Goal: Task Accomplishment & Management: Complete application form

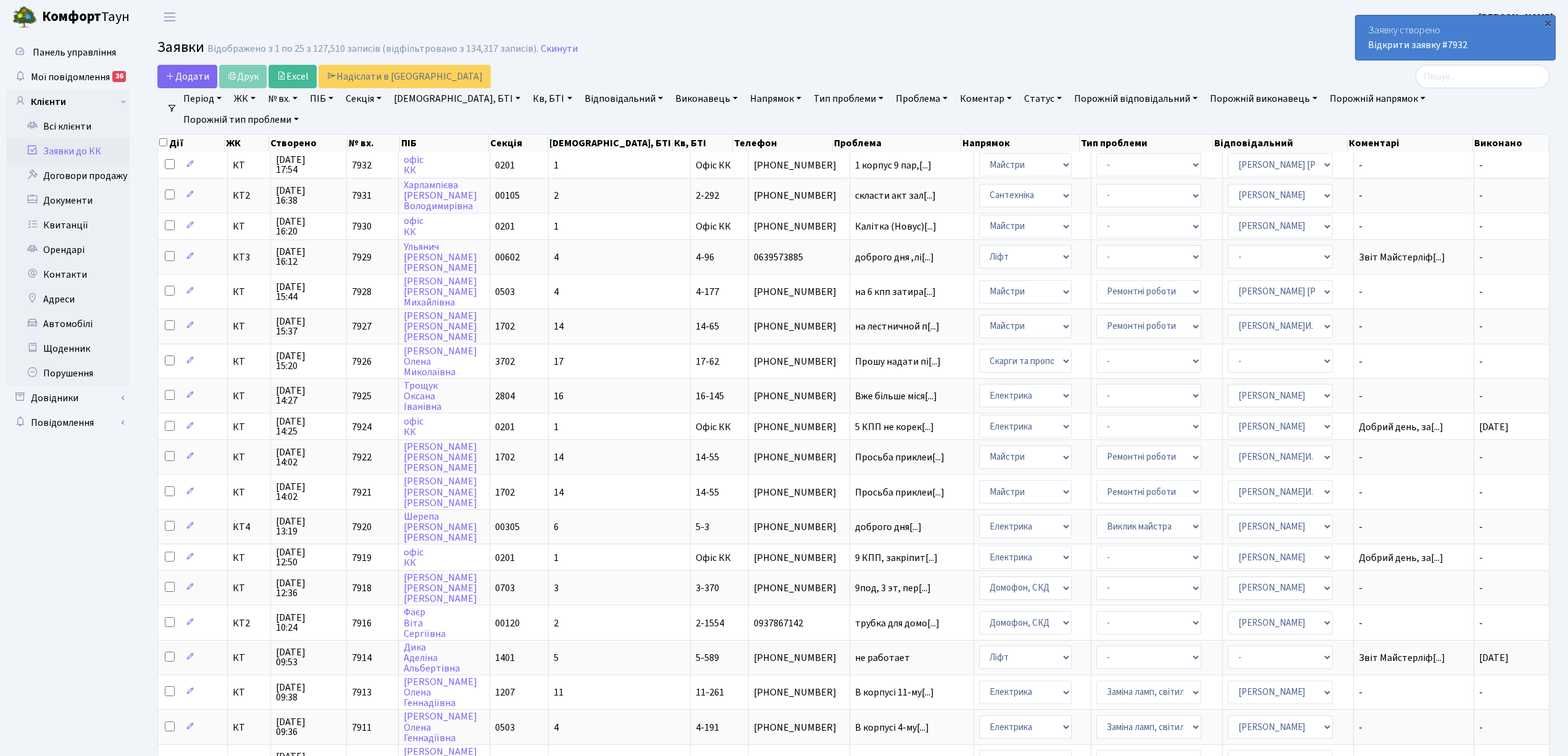
select select "25"
click at [183, 78] on span "Додати" at bounding box center [187, 76] width 44 height 13
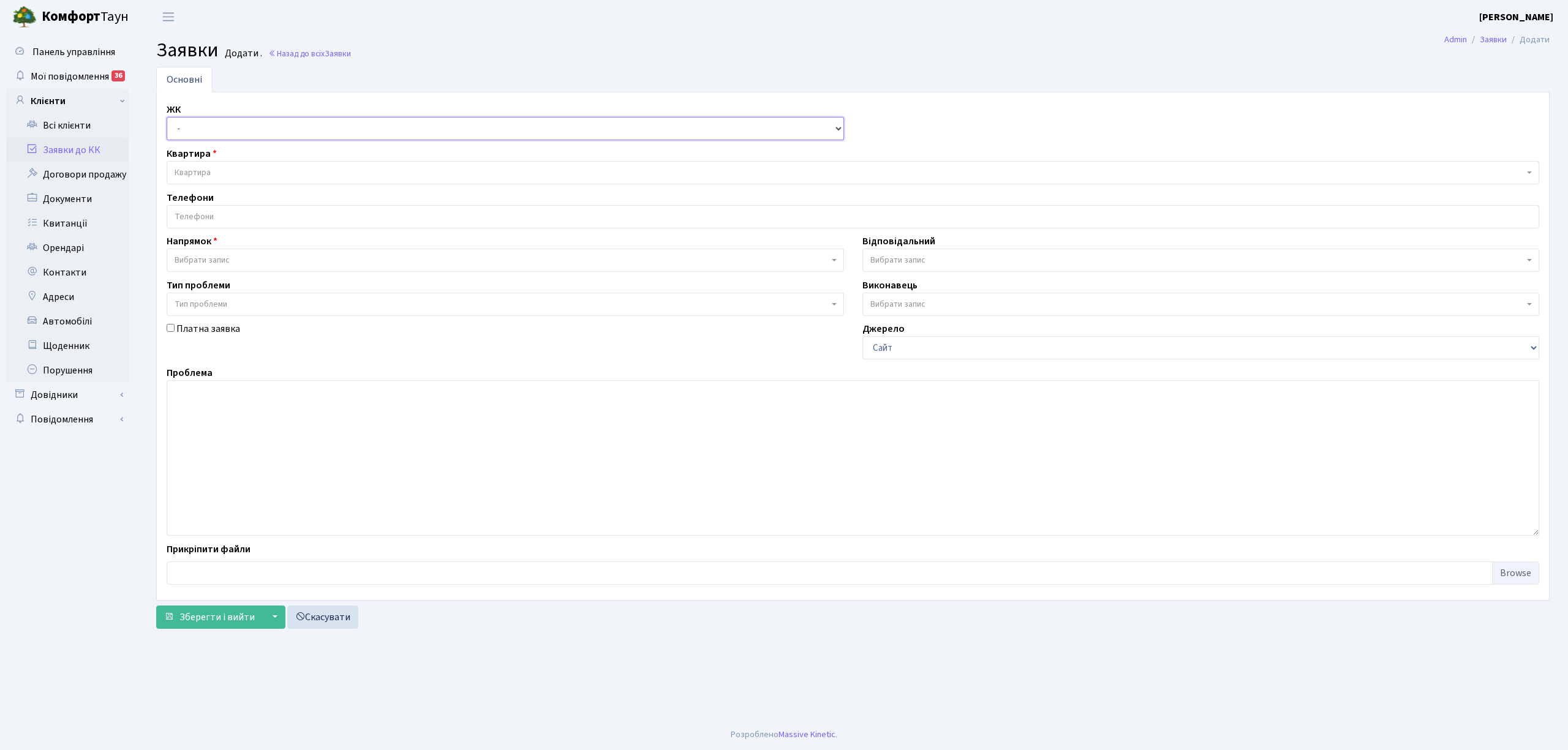
click at [214, 136] on select "- КТ, вул. Регенераторна, 4 КТ2, просп. Соборності, 17 КТ3, вул. Березнева, 16 …" at bounding box center [505, 128] width 677 height 23
select select "271"
click at [166, 118] on select "- КТ, вул. Регенераторна, 4 КТ2, просп. Соборності, 17 КТ3, вул. Березнева, 16 …" at bounding box center [505, 128] width 677 height 23
select select
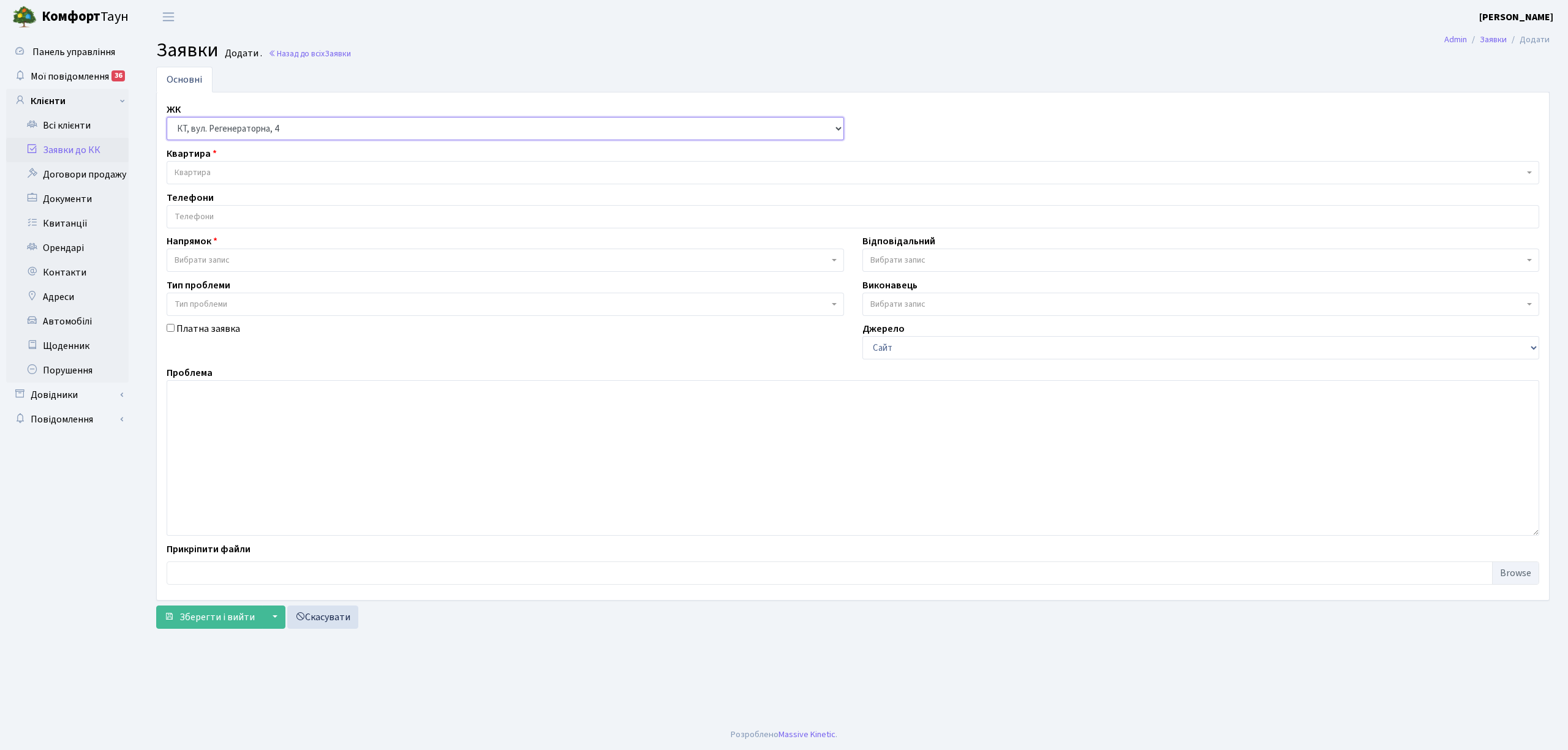
click at [265, 125] on select "- КТ, вул. Регенераторна, 4 КТ2, просп. Соборності, 17 КТ3, вул. Березнева, 16 …" at bounding box center [505, 128] width 677 height 23
click at [166, 118] on select "- КТ, вул. Регенераторна, 4 КТ2, просп. Соборності, 17 КТ3, вул. Березнева, 16 …" at bounding box center [505, 128] width 677 height 23
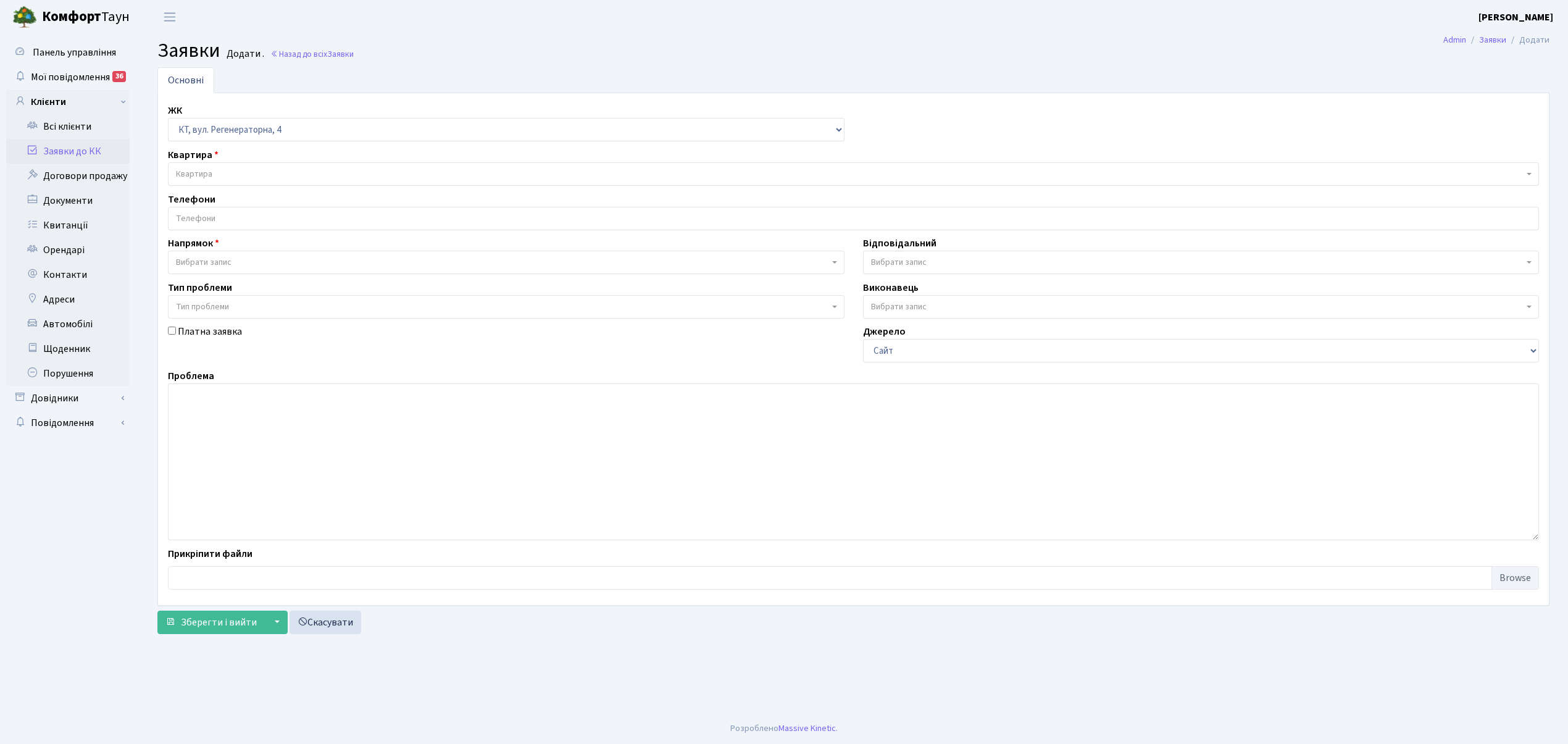
click at [270, 176] on span "Квартира" at bounding box center [850, 174] width 1348 height 13
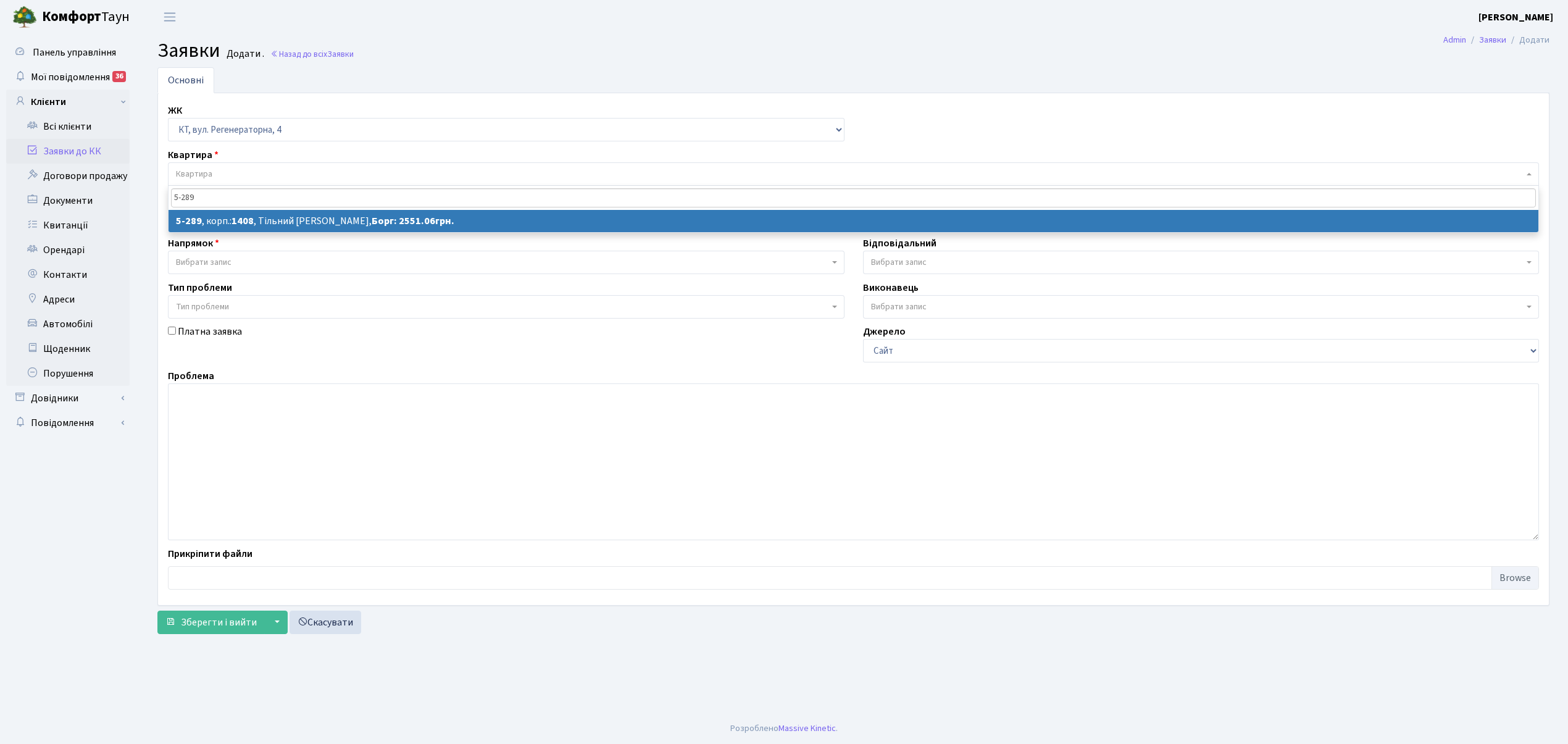
type input "5-289"
select select
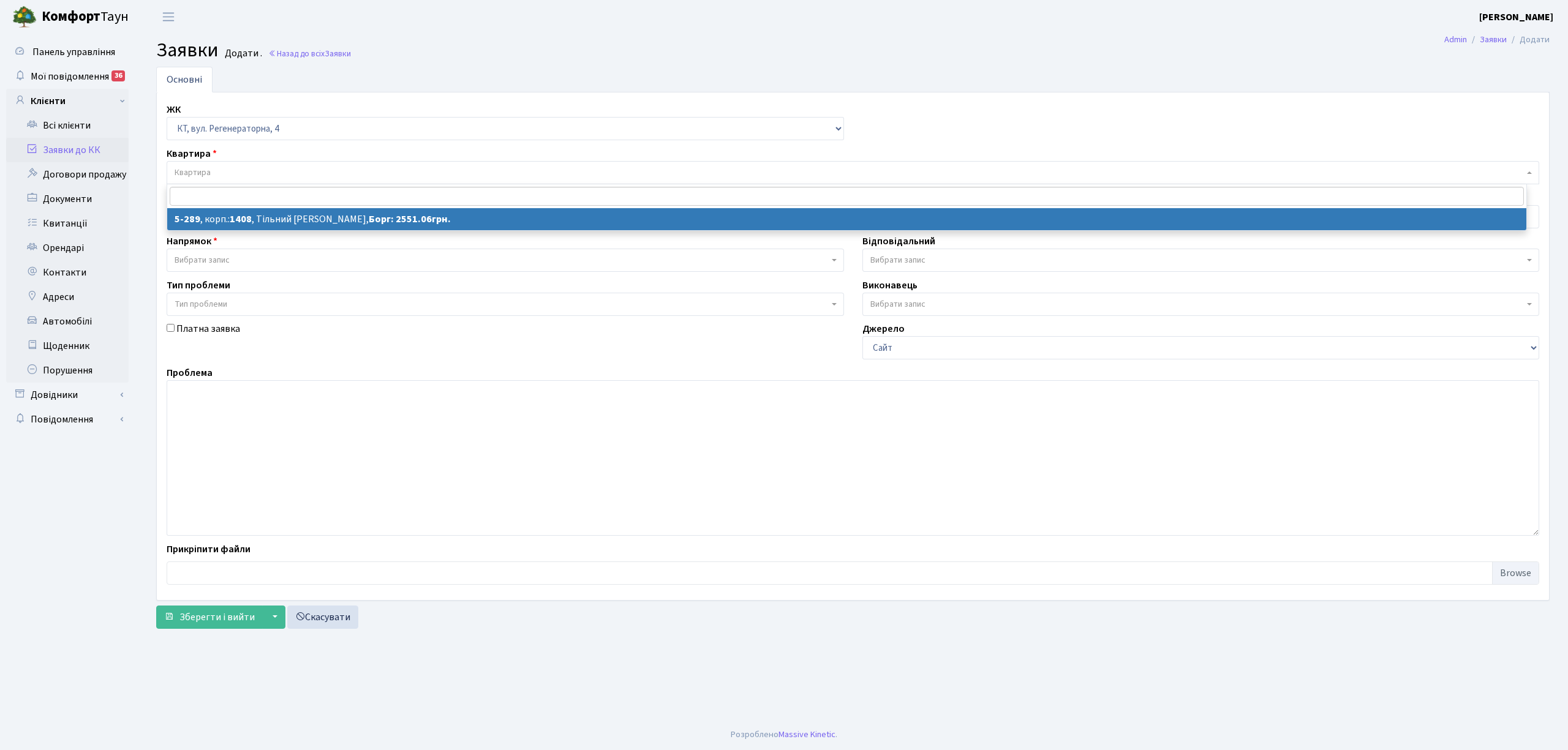
select select "2212"
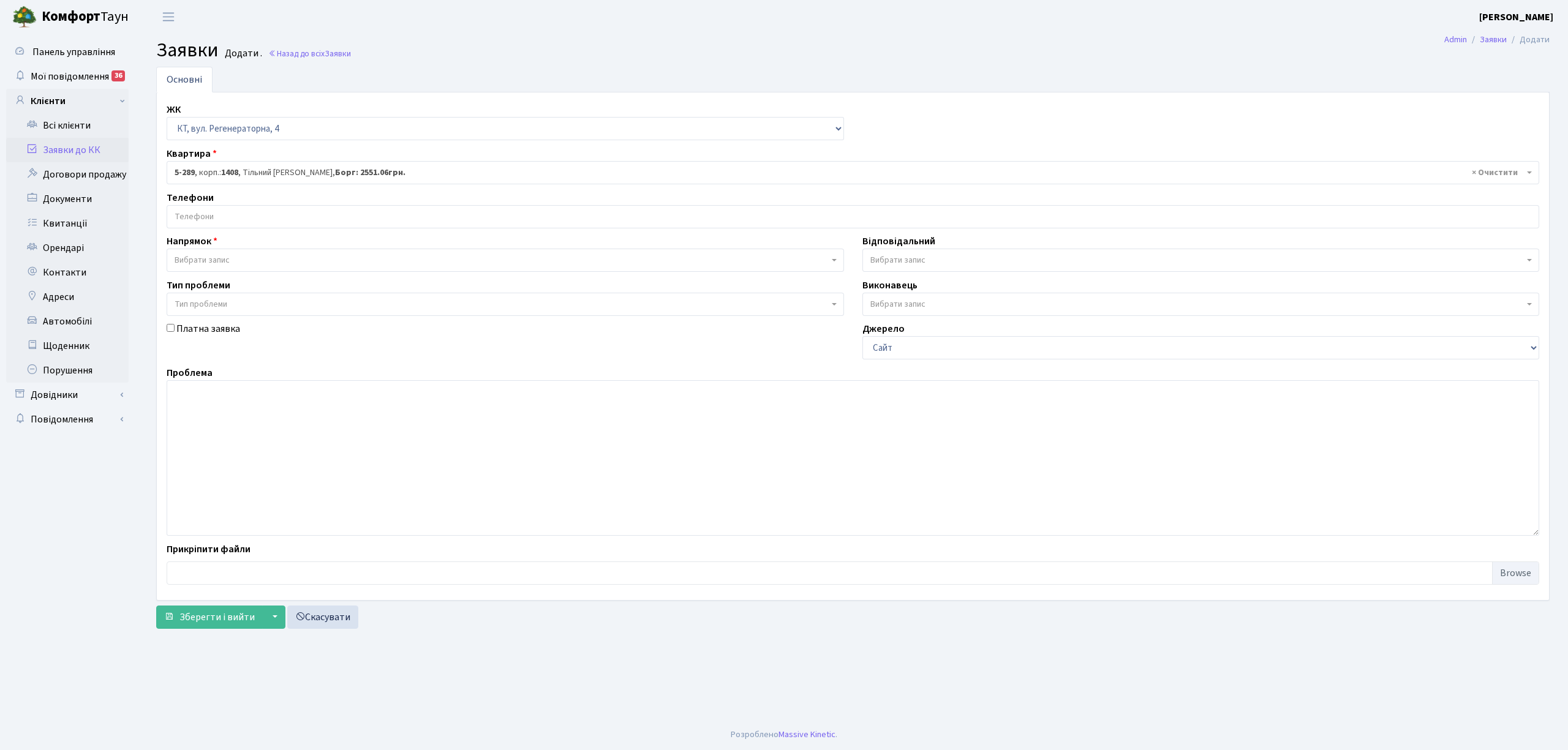
click at [238, 221] on input "search" at bounding box center [853, 217] width 1371 height 22
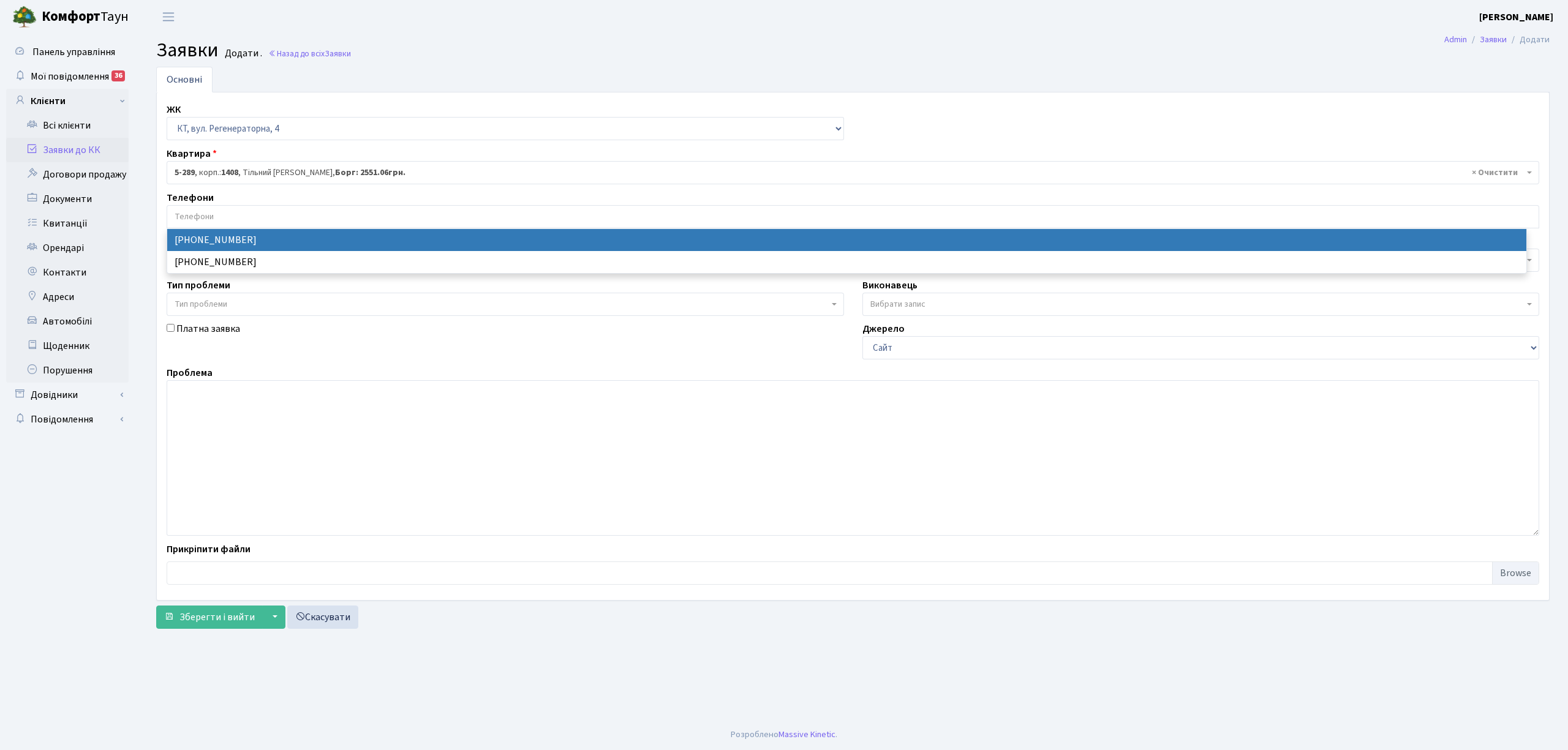
select select "119119"
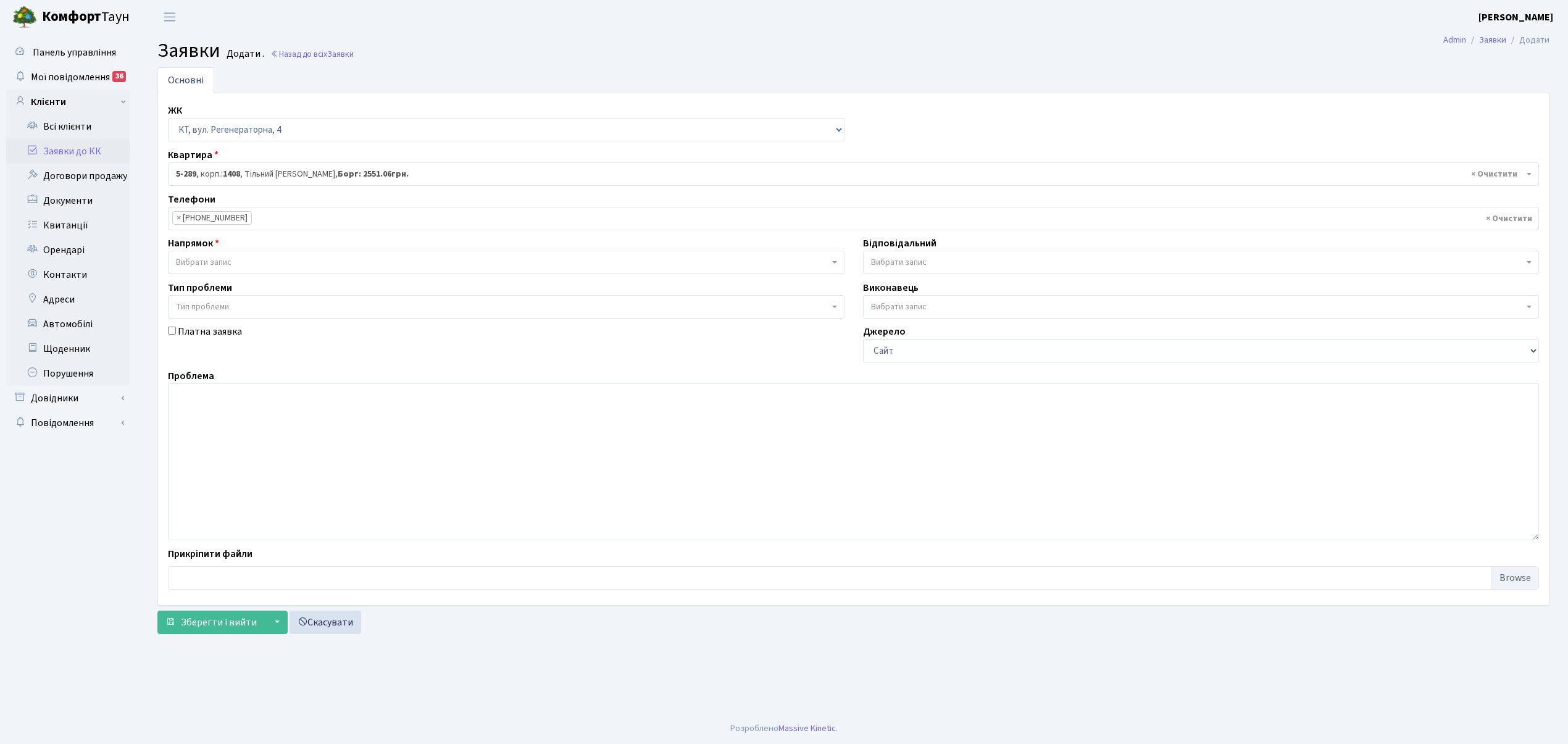
click at [244, 261] on span "Вибрати запис" at bounding box center [503, 263] width 653 height 13
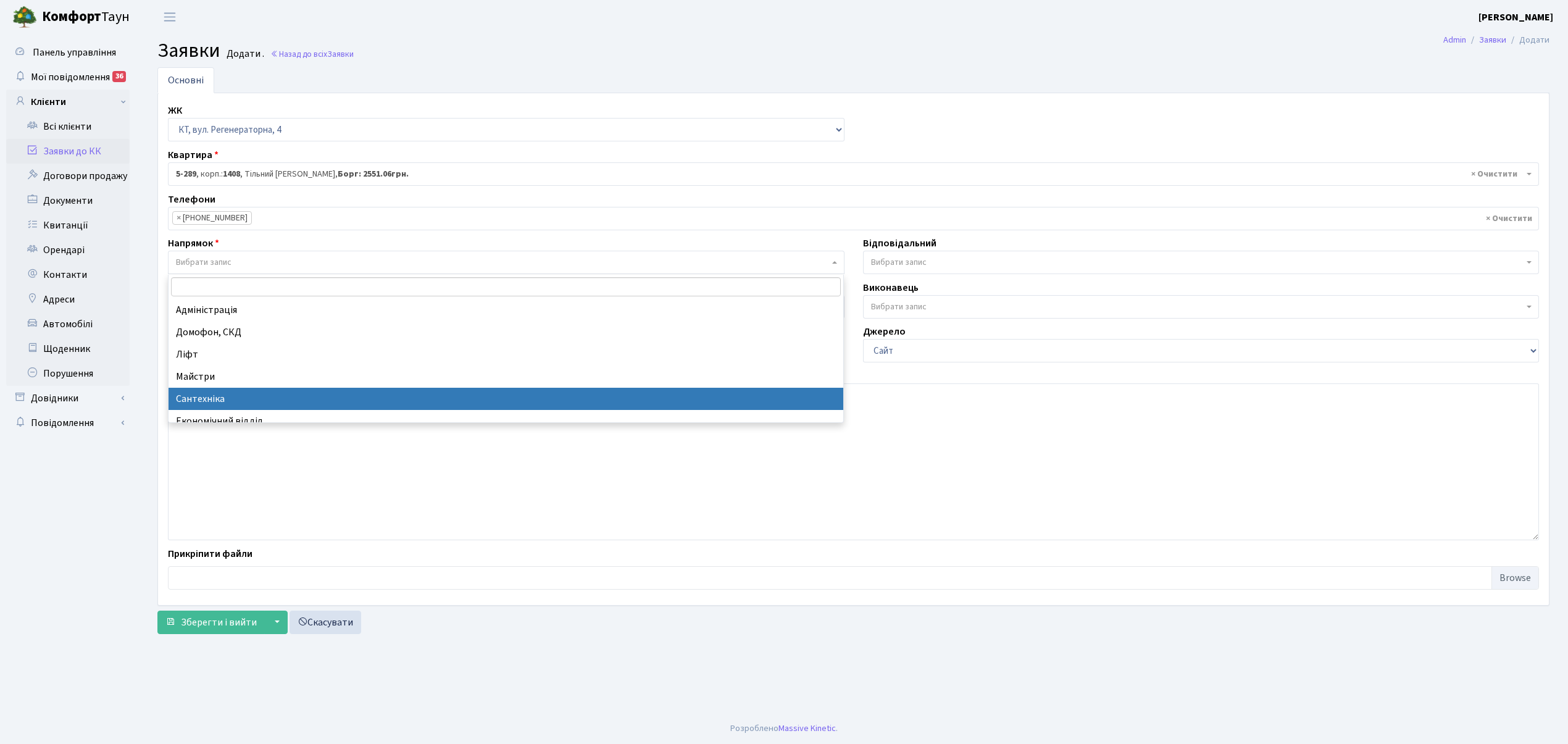
select select "2"
select select
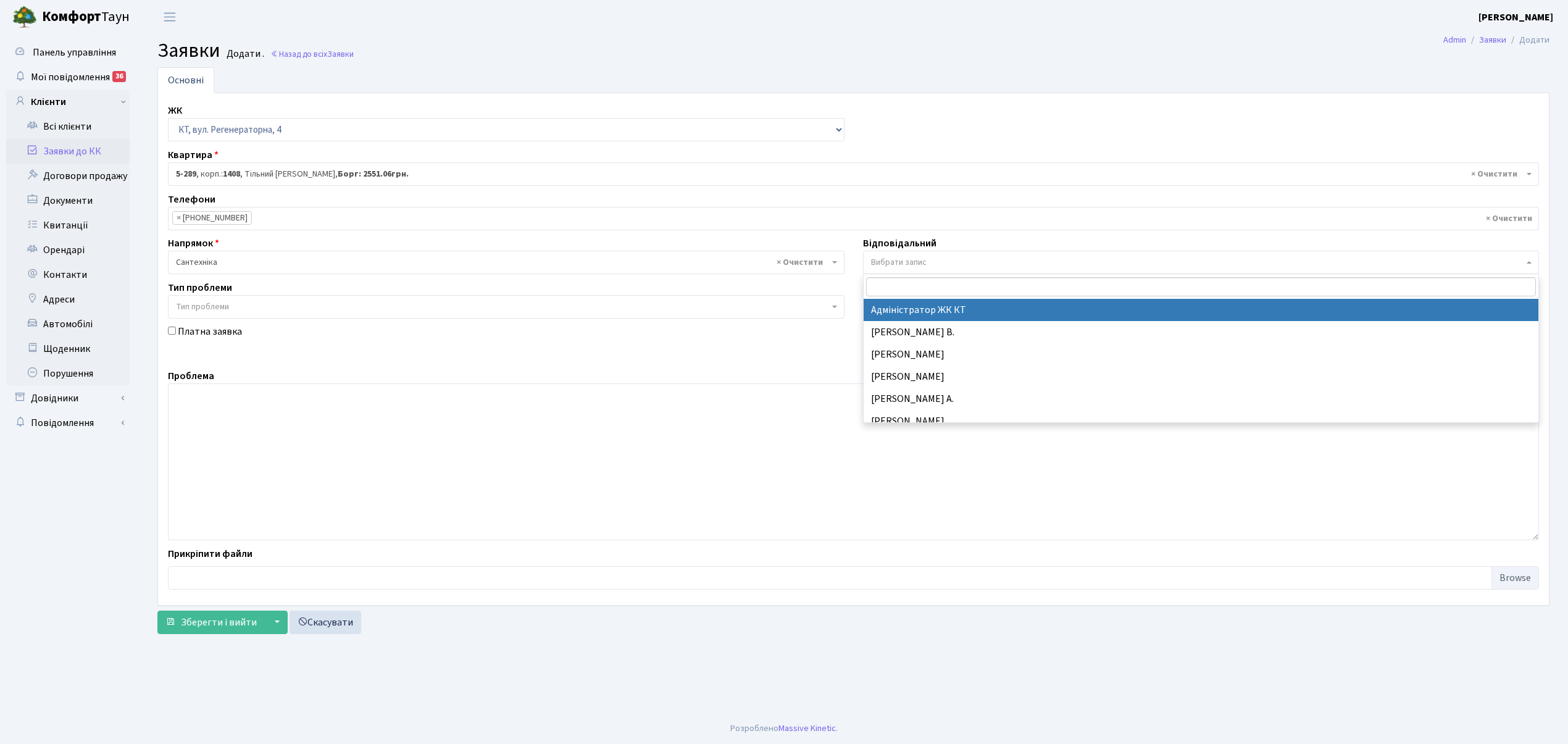
click at [905, 268] on span "Вибрати запис" at bounding box center [899, 263] width 55 height 13
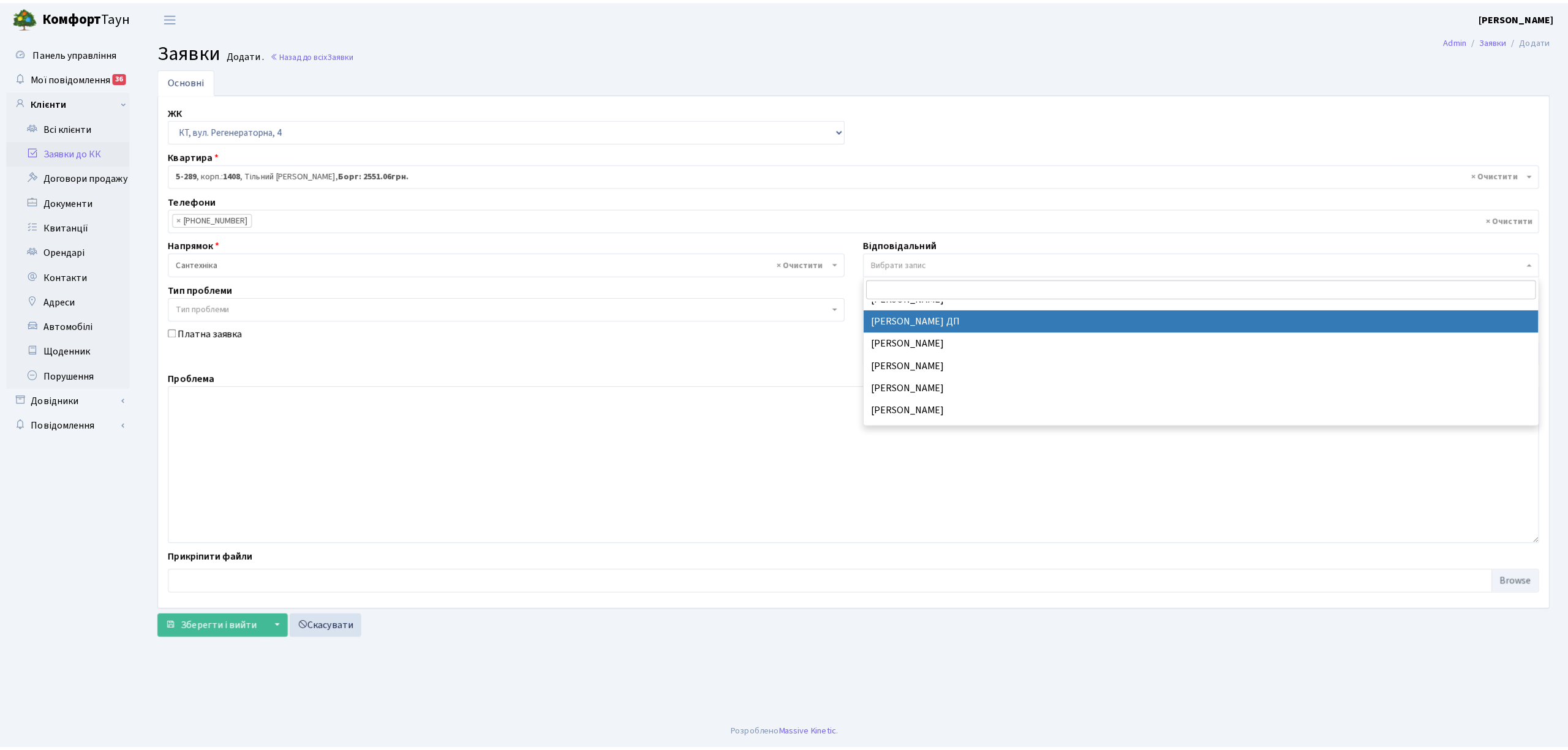
scroll to position [571, 0]
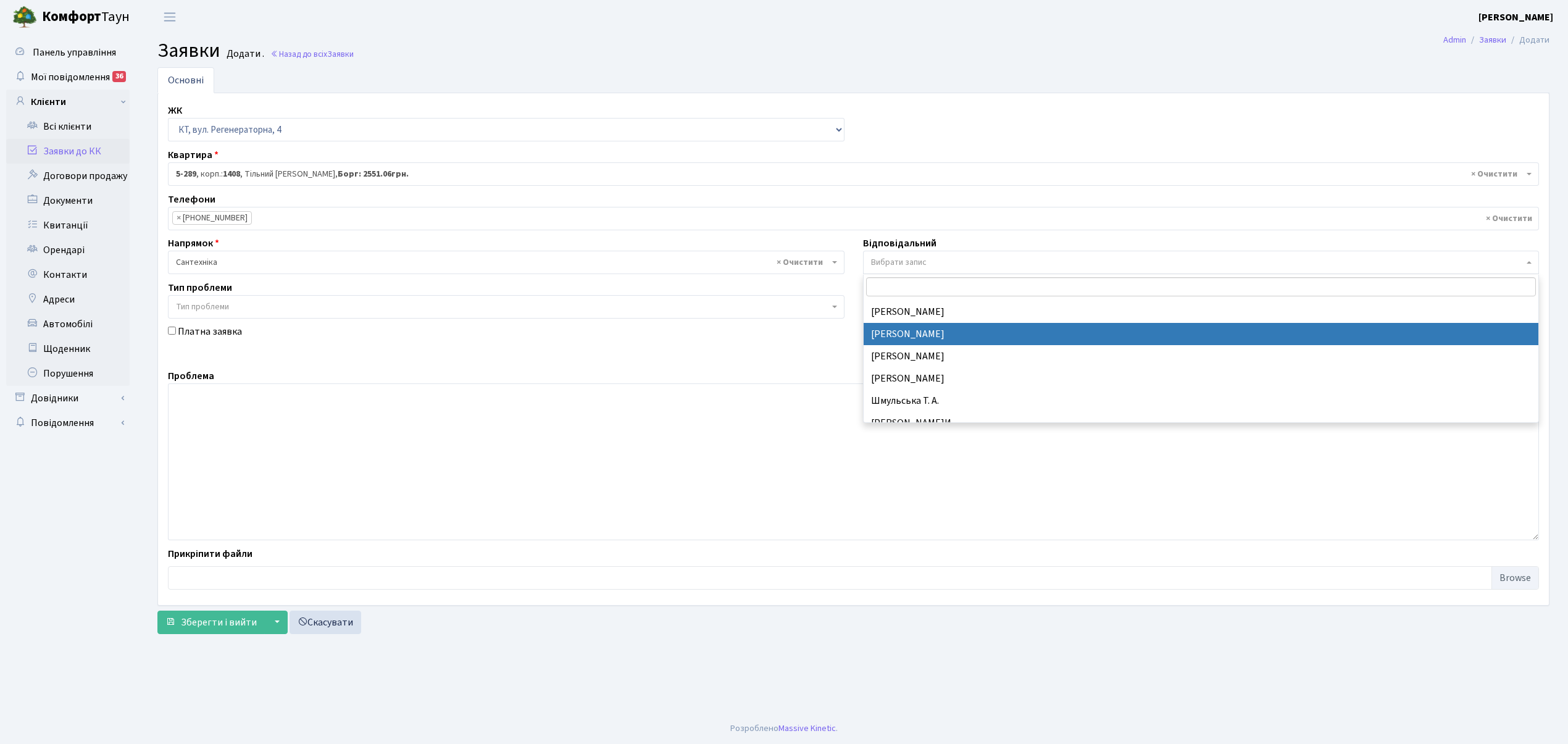
select select "67"
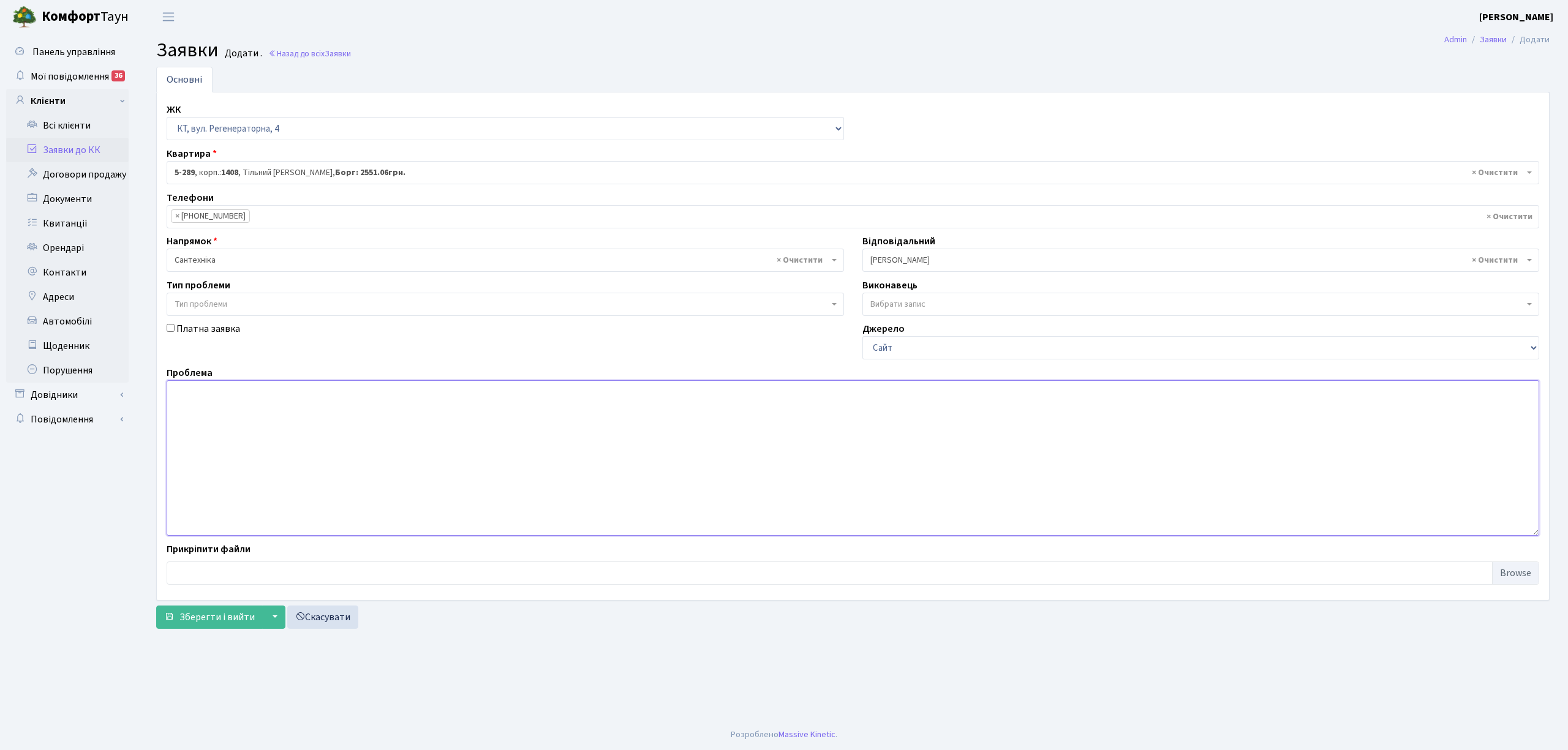
click at [233, 418] on textarea at bounding box center [853, 458] width 1372 height 155
click at [251, 392] on textarea "В кв. в сан. узлы пыднымаэться канлызацыя." at bounding box center [853, 458] width 1372 height 155
click at [238, 393] on textarea "В кв. в сан. узлы піднымаэться канлызацыя." at bounding box center [853, 458] width 1372 height 155
click at [261, 393] on textarea "В кв. в сан. узлі піднымаэться канлызацыя." at bounding box center [853, 458] width 1372 height 155
drag, startPoint x: 310, startPoint y: 393, endPoint x: 317, endPoint y: 395, distance: 7.3
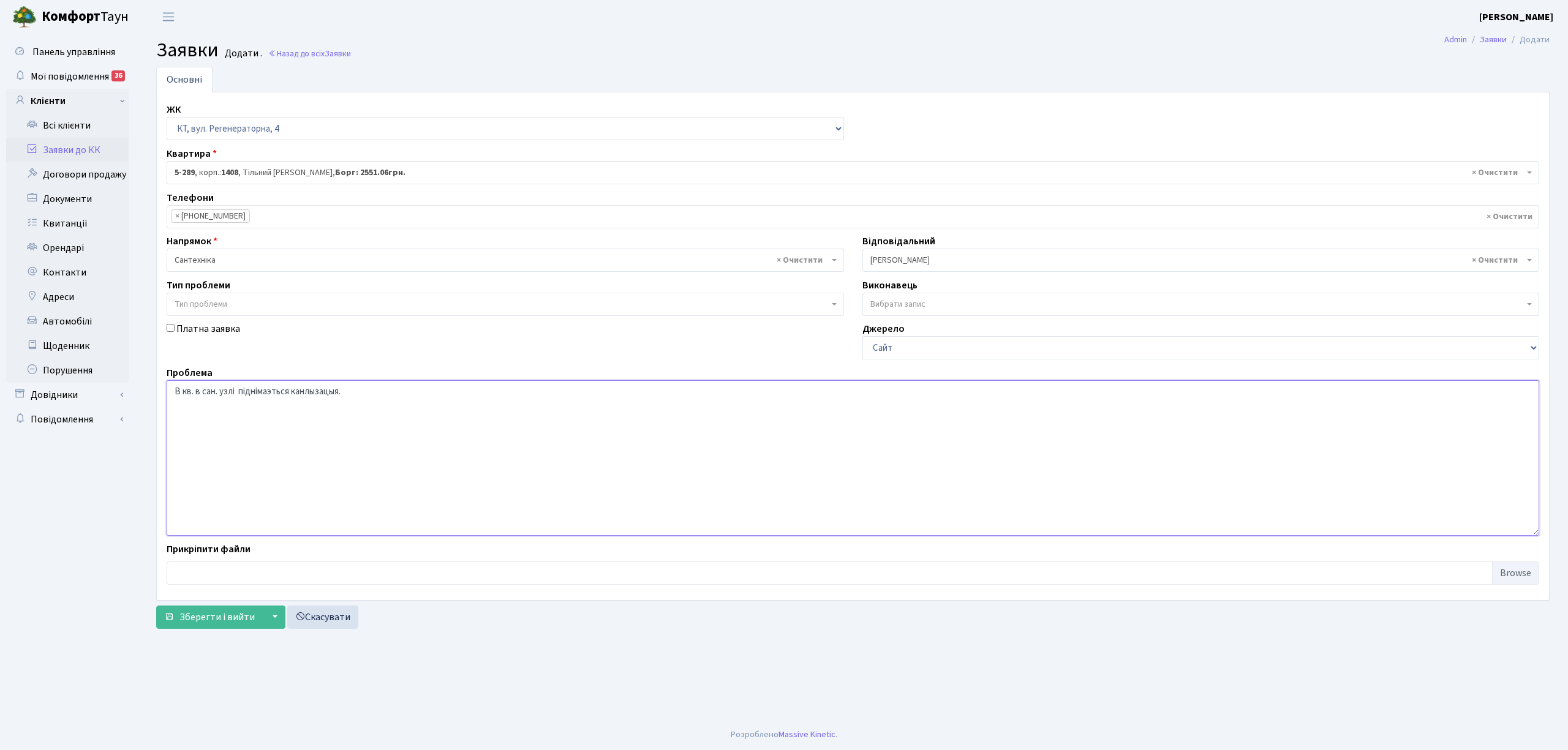
click at [317, 395] on textarea "В кв. в сан. узлі піднімаэться канлызацыя." at bounding box center [853, 458] width 1372 height 155
click at [332, 396] on textarea "В кв. в сан. узлі піднімаэться канлізацыя." at bounding box center [853, 458] width 1372 height 155
type textarea "В кв. в сан. узлі піднімаэться канлізація."
click at [228, 620] on span "Зберегти і вийти" at bounding box center [217, 617] width 75 height 13
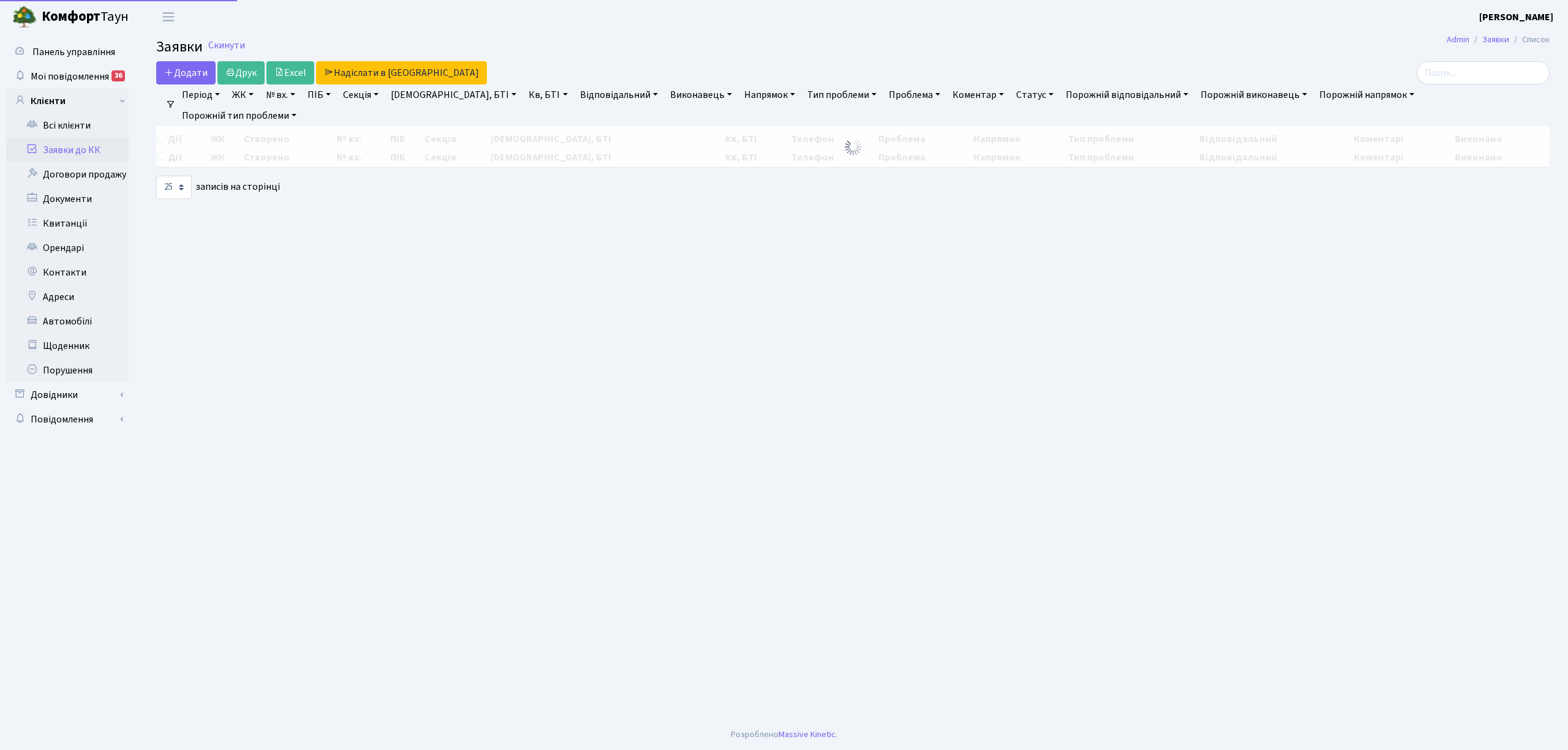
select select "25"
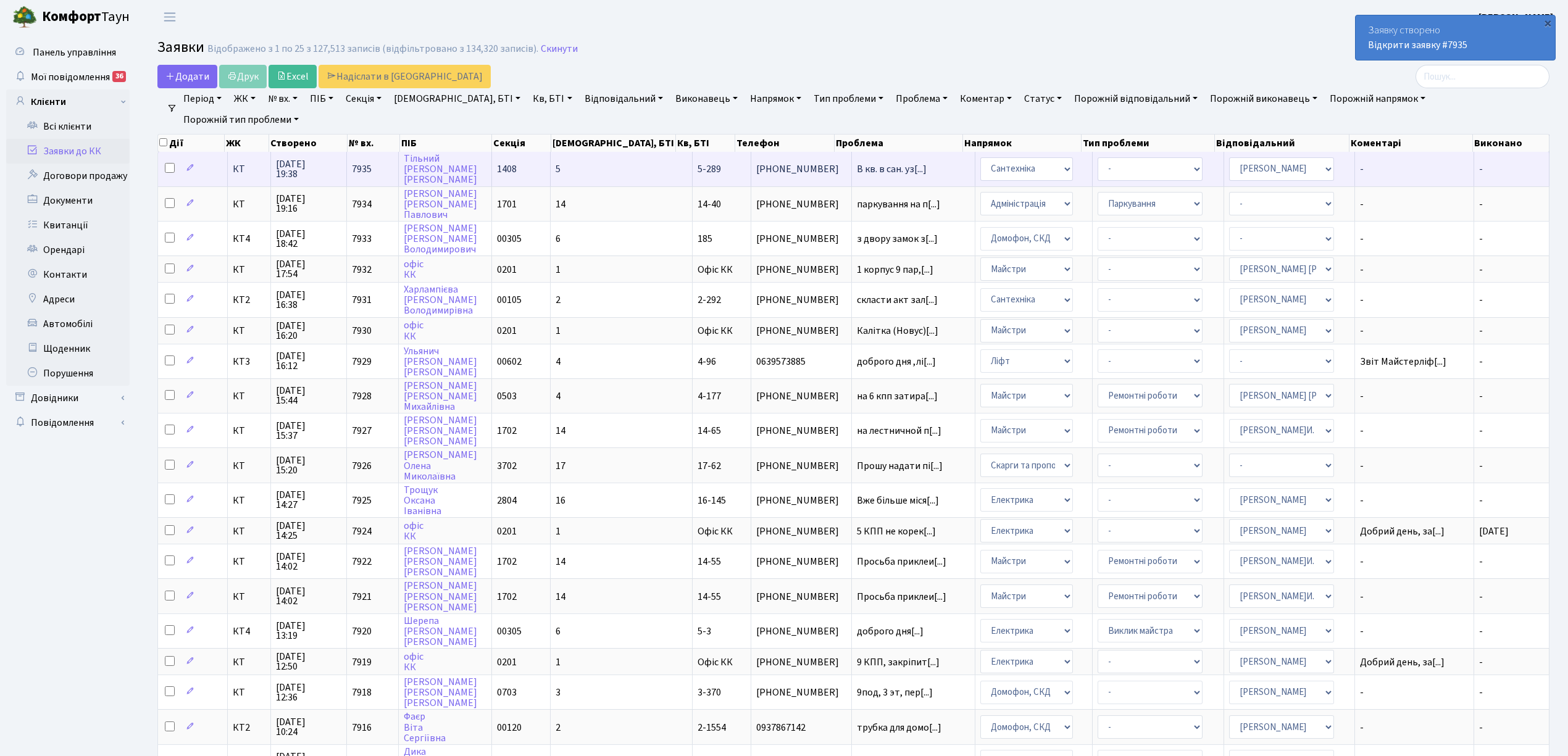
click at [604, 171] on td "5" at bounding box center [621, 168] width 142 height 34
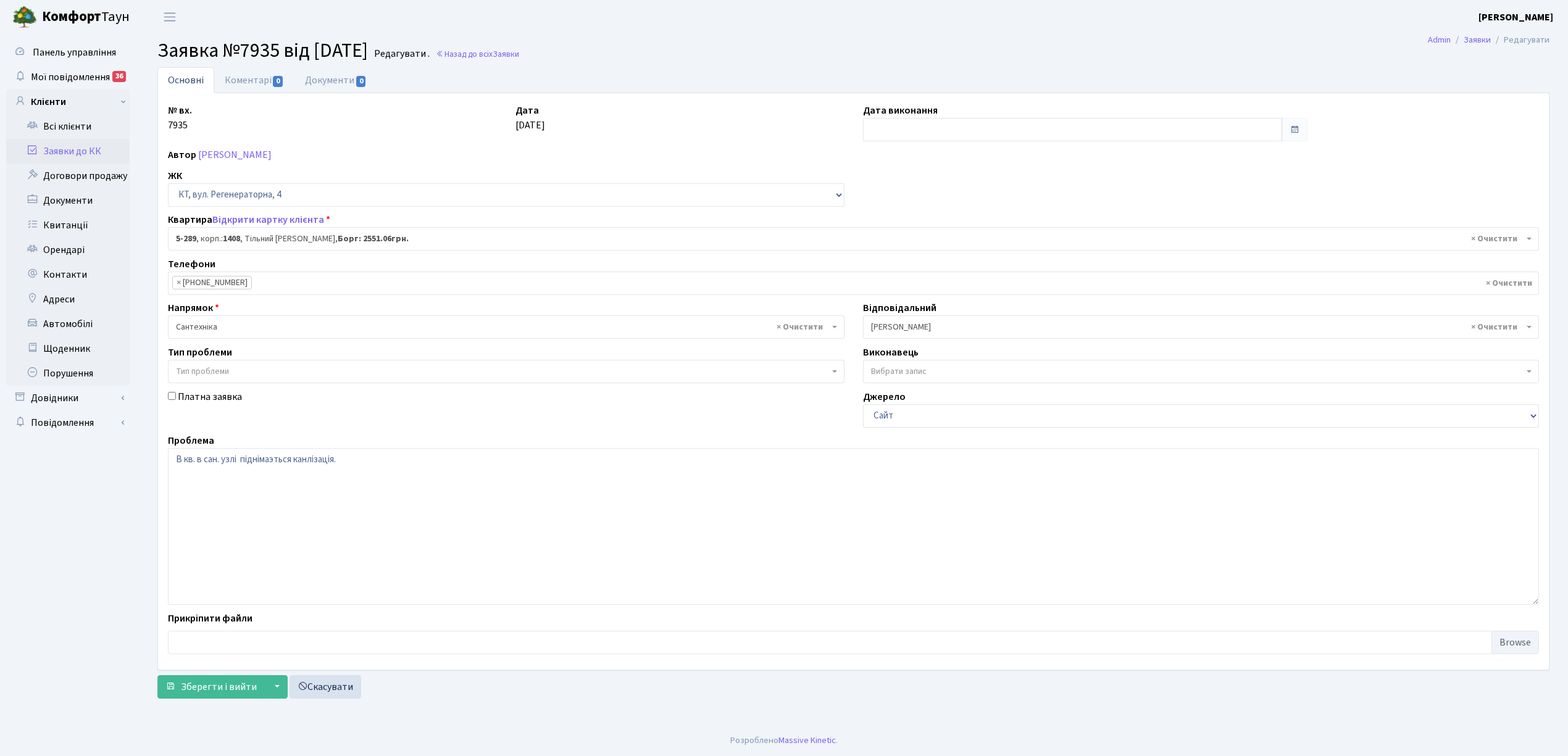
select select "2212"
click at [258, 82] on link "Коментарі 0" at bounding box center [254, 80] width 80 height 25
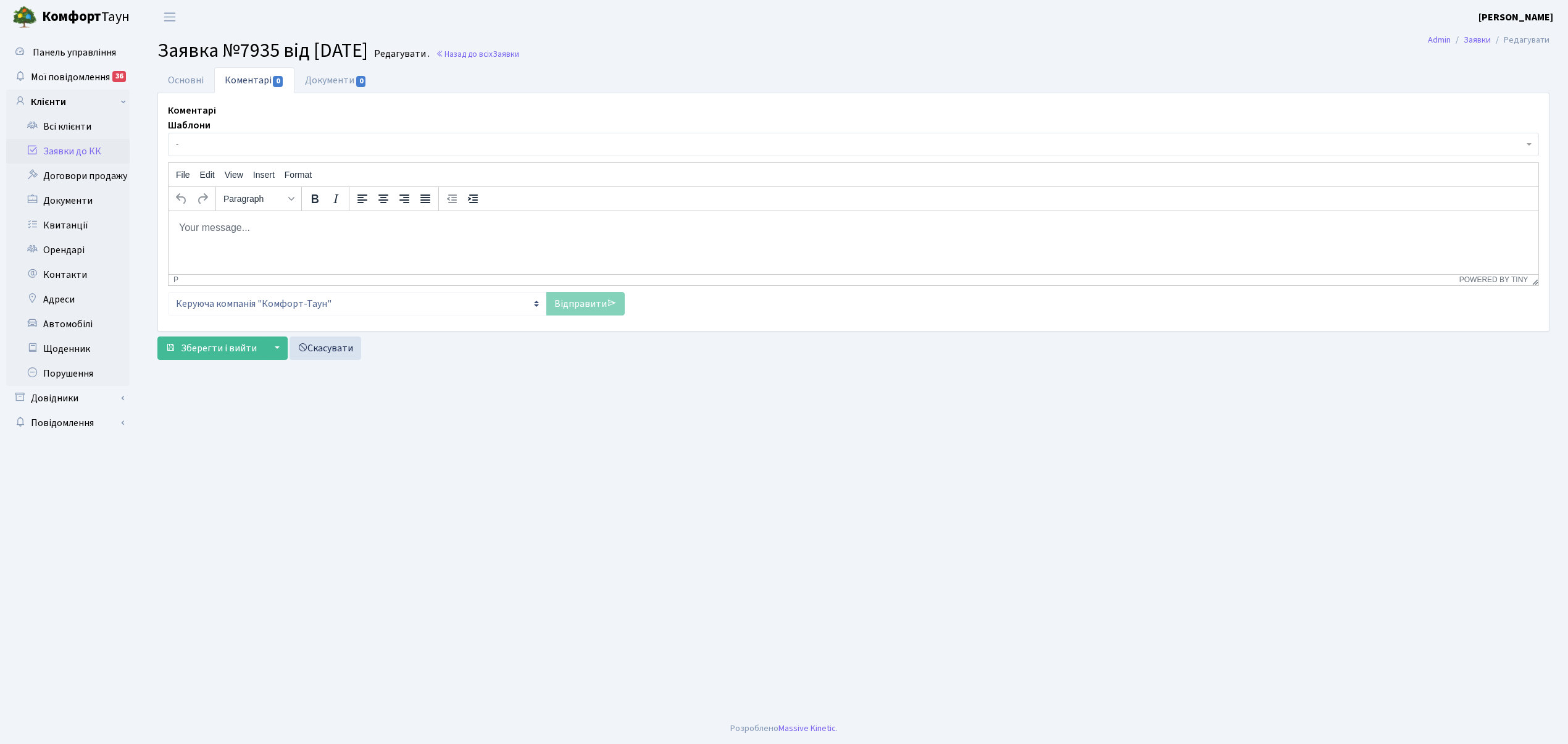
click at [204, 149] on span "-" at bounding box center [850, 145] width 1348 height 13
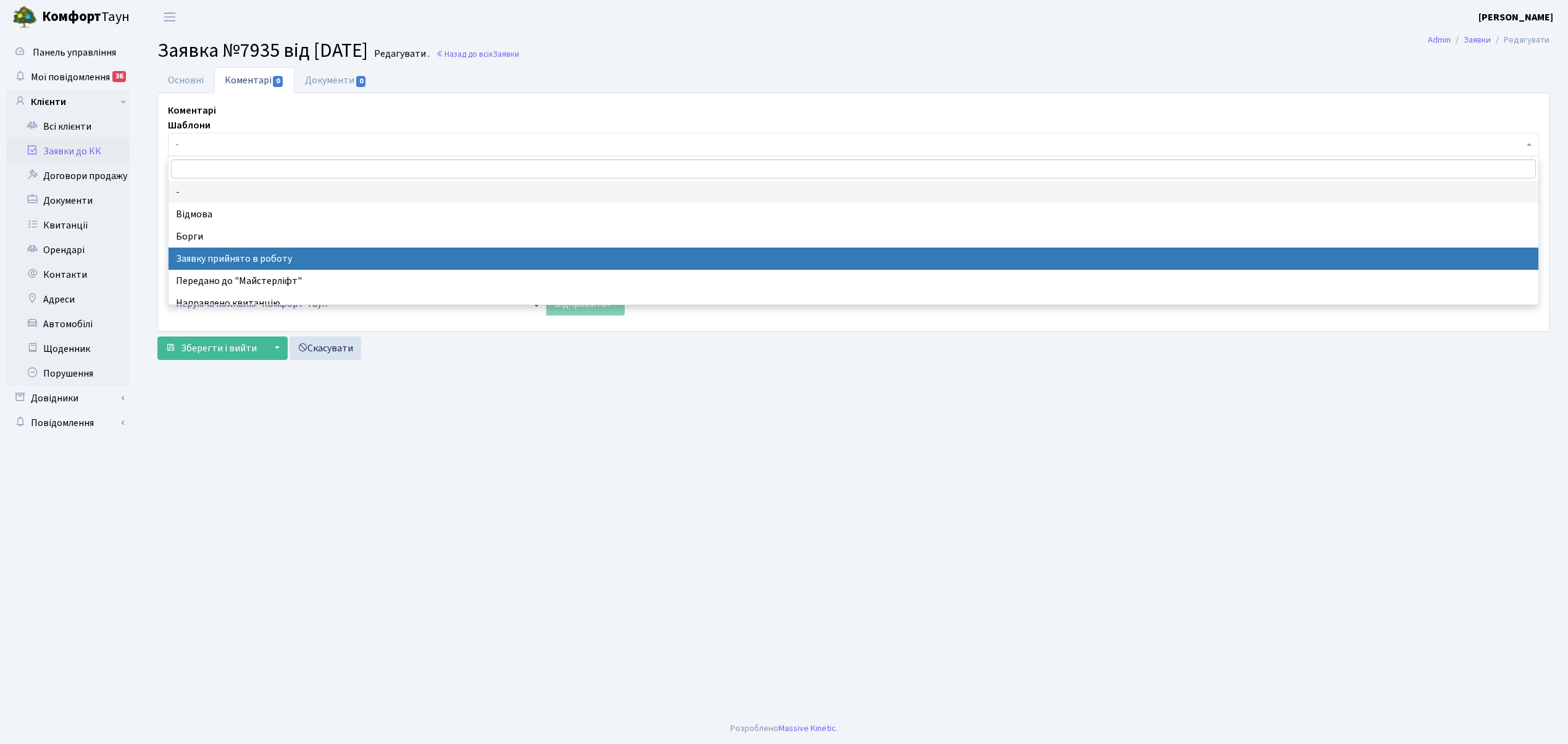
drag, startPoint x: 299, startPoint y: 256, endPoint x: 190, endPoint y: 58, distance: 226.0
select select "7"
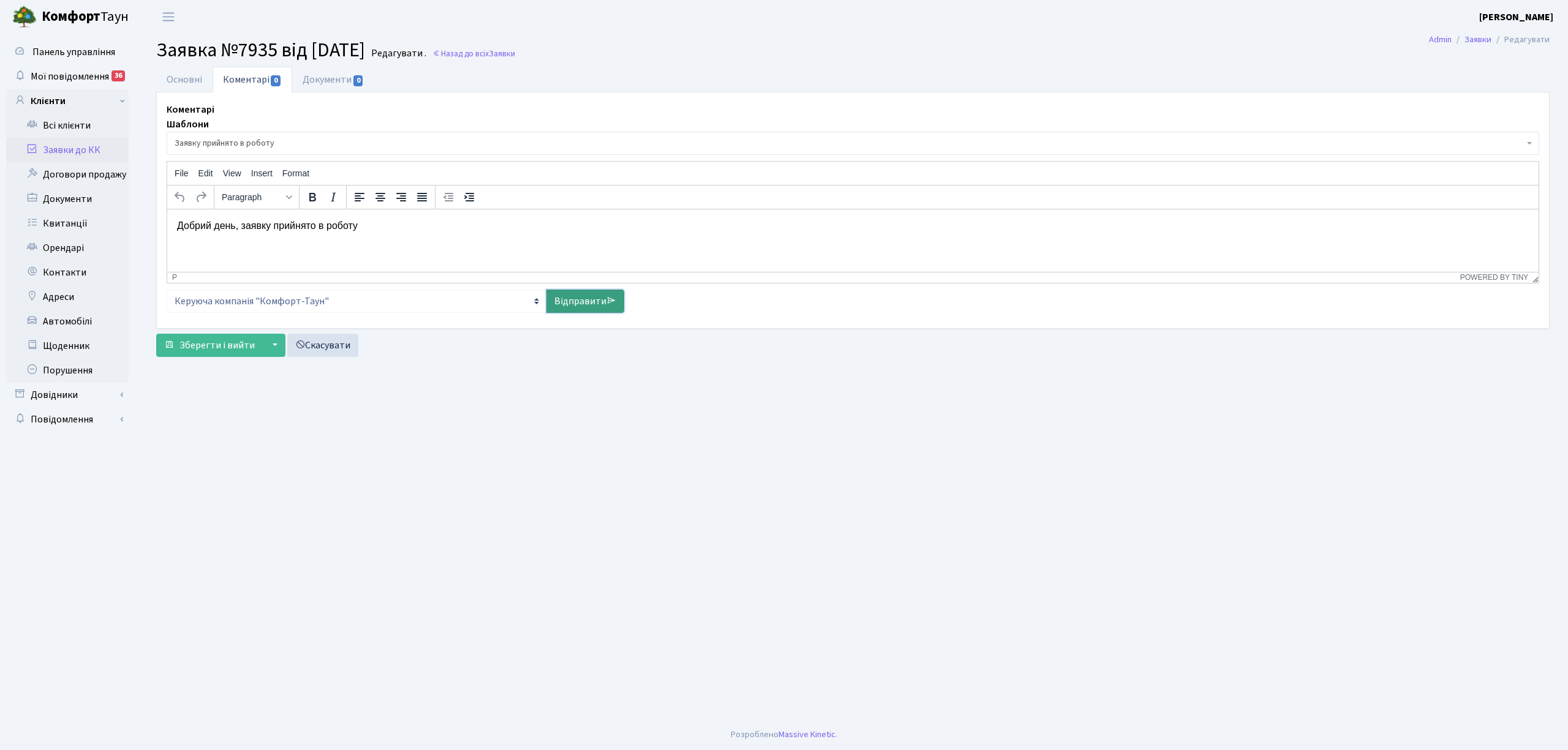
click at [580, 297] on link "Відправити" at bounding box center [585, 301] width 78 height 23
select select
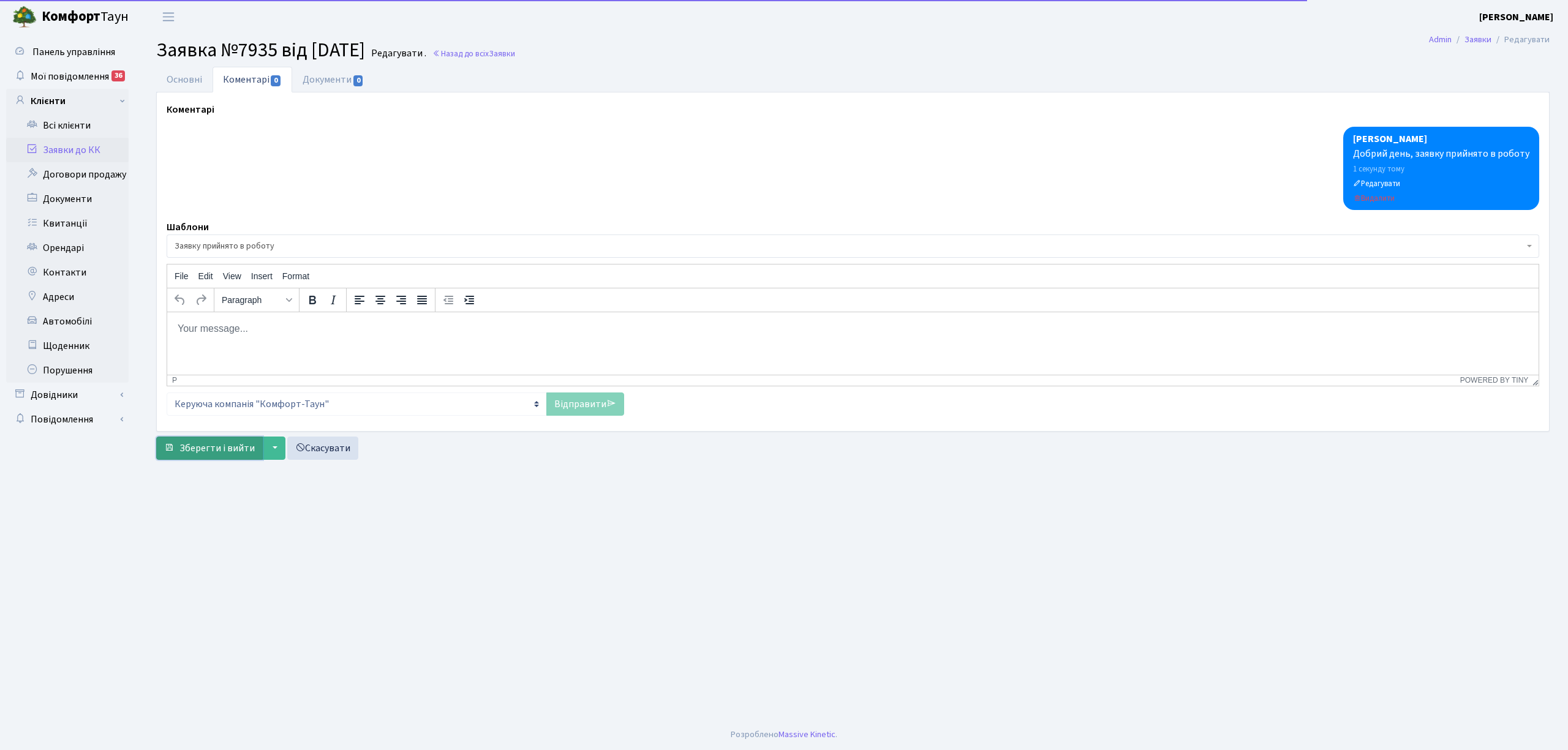
click at [194, 451] on span "Зберегти і вийти" at bounding box center [217, 448] width 75 height 13
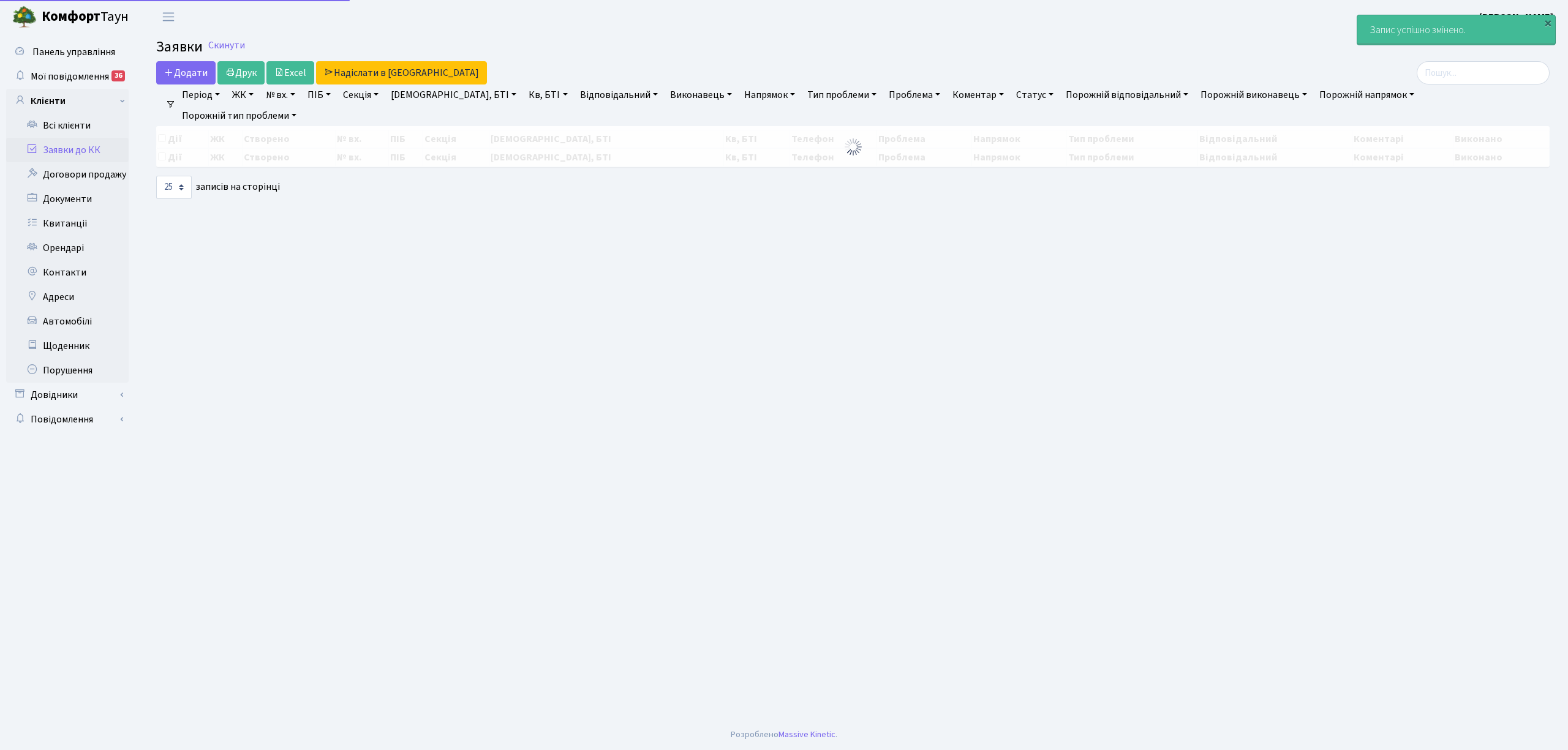
select select "25"
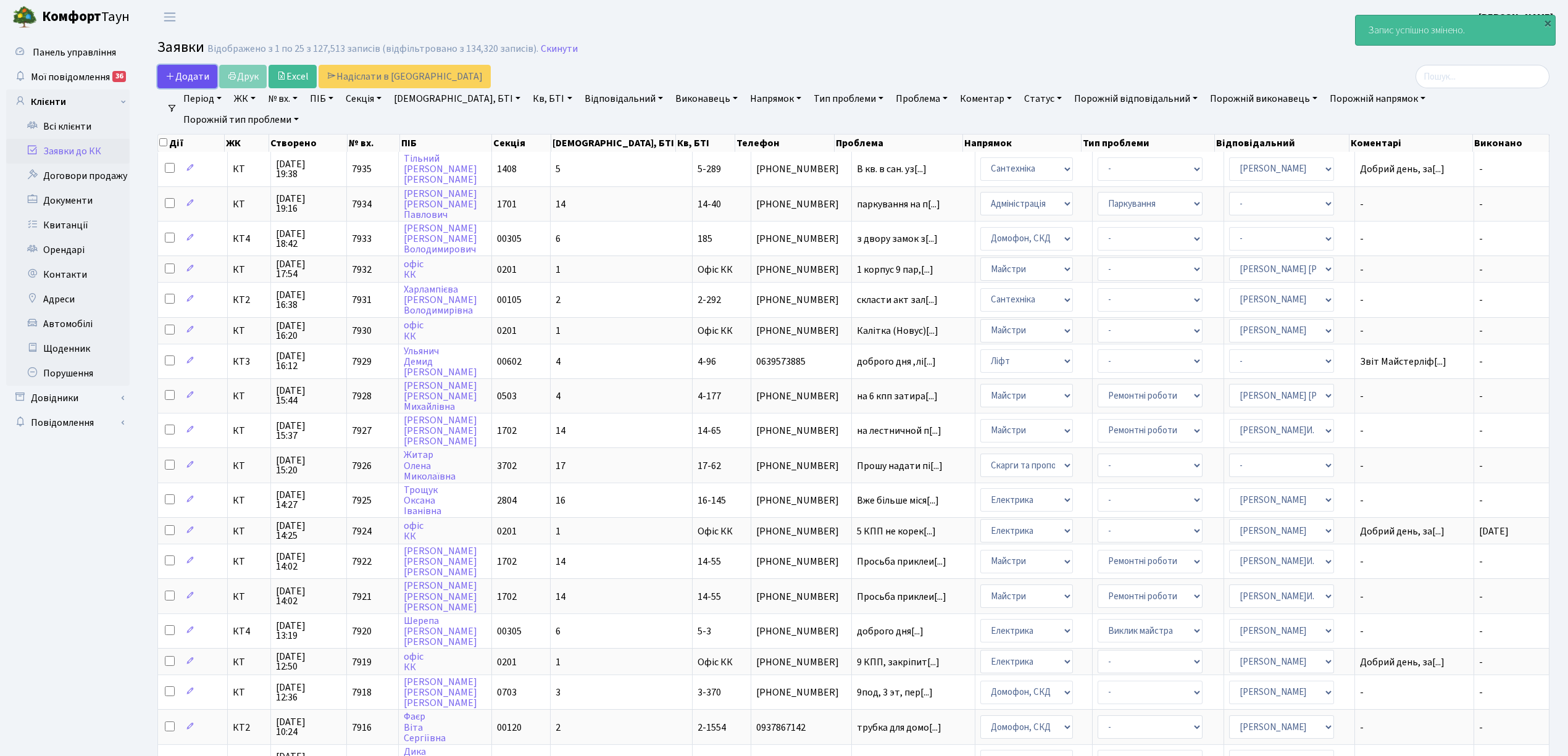
click at [176, 78] on span "Додати" at bounding box center [187, 76] width 44 height 13
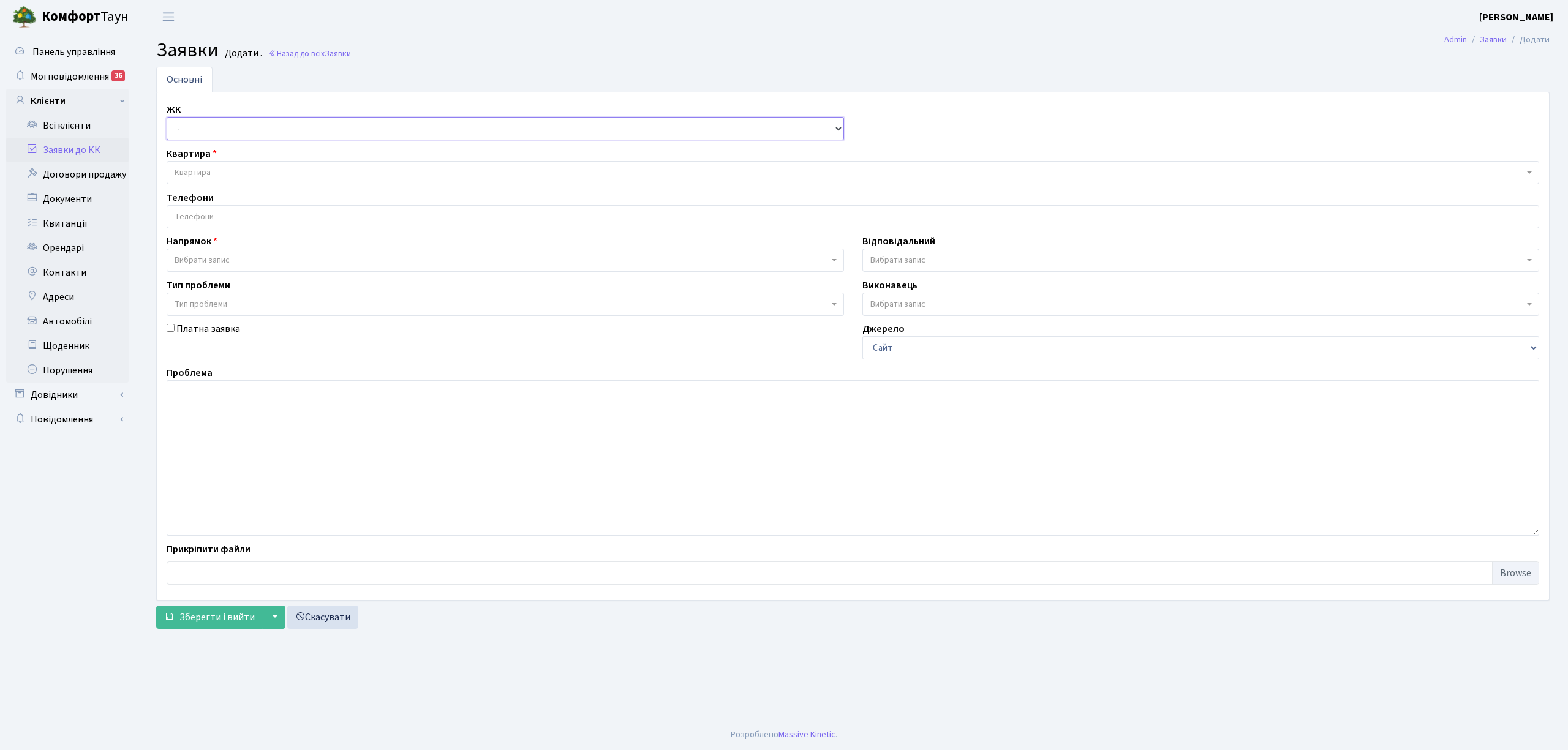
click at [202, 130] on select "- КТ, вул. Регенераторна, 4 КТ2, просп. [STREET_ADDRESS] [STREET_ADDRESS] [PERS…" at bounding box center [505, 128] width 677 height 23
select select "271"
click at [166, 118] on select "- КТ, вул. Регенераторна, 4 КТ2, просп. [STREET_ADDRESS] [STREET_ADDRESS] [PERS…" at bounding box center [505, 128] width 677 height 23
select select
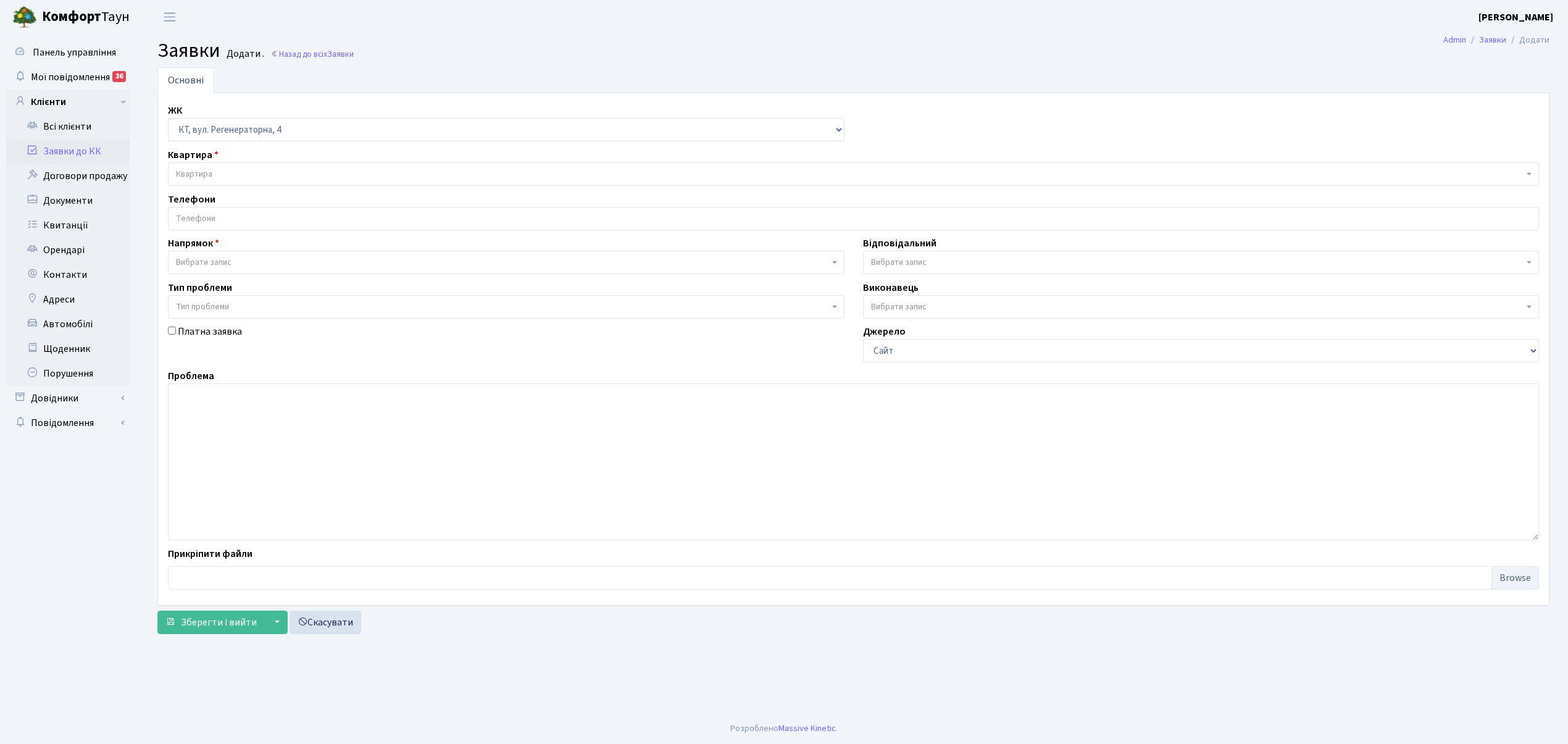
click at [258, 184] on span "Квартира" at bounding box center [853, 174] width 1371 height 23
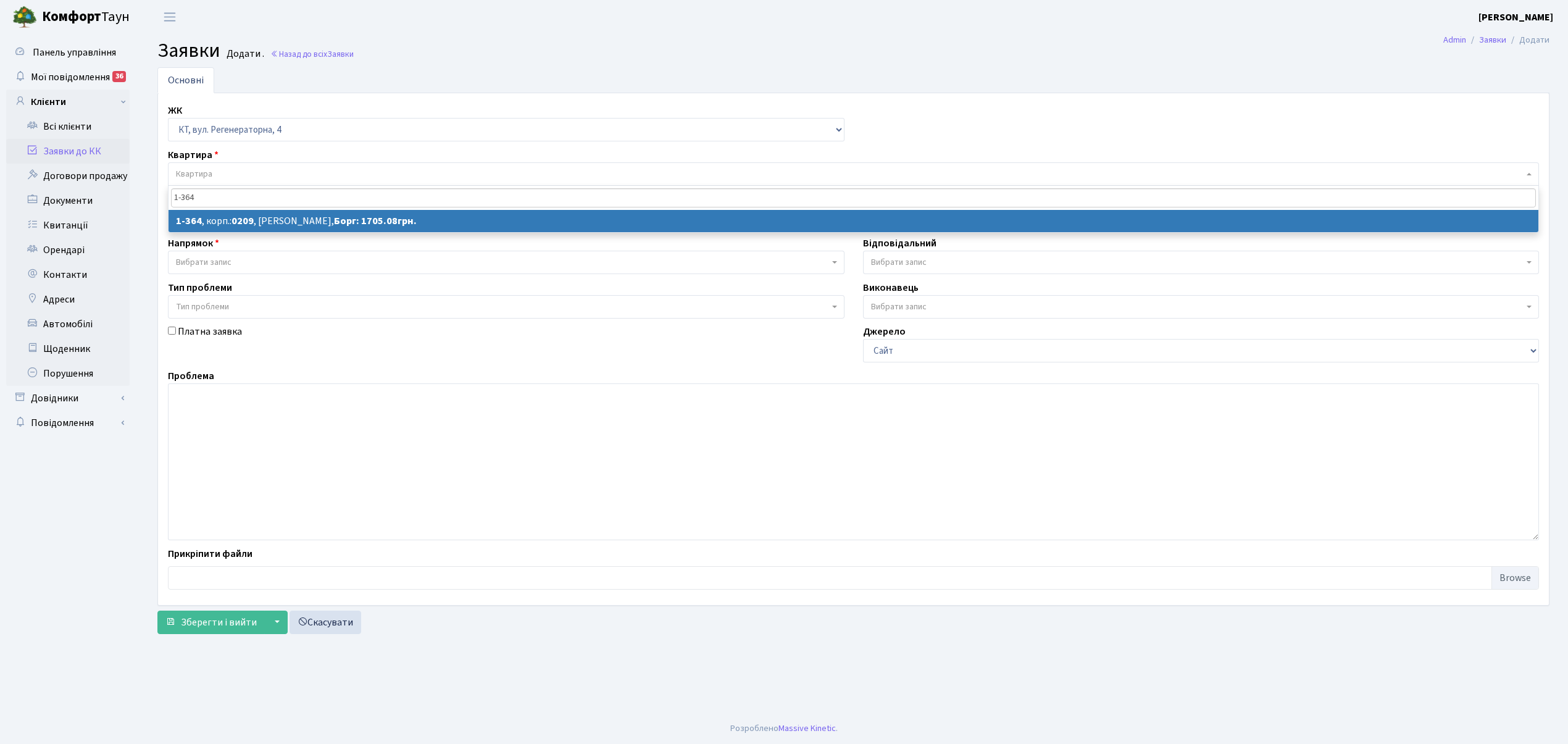
type input "1-364"
select select
select select "364"
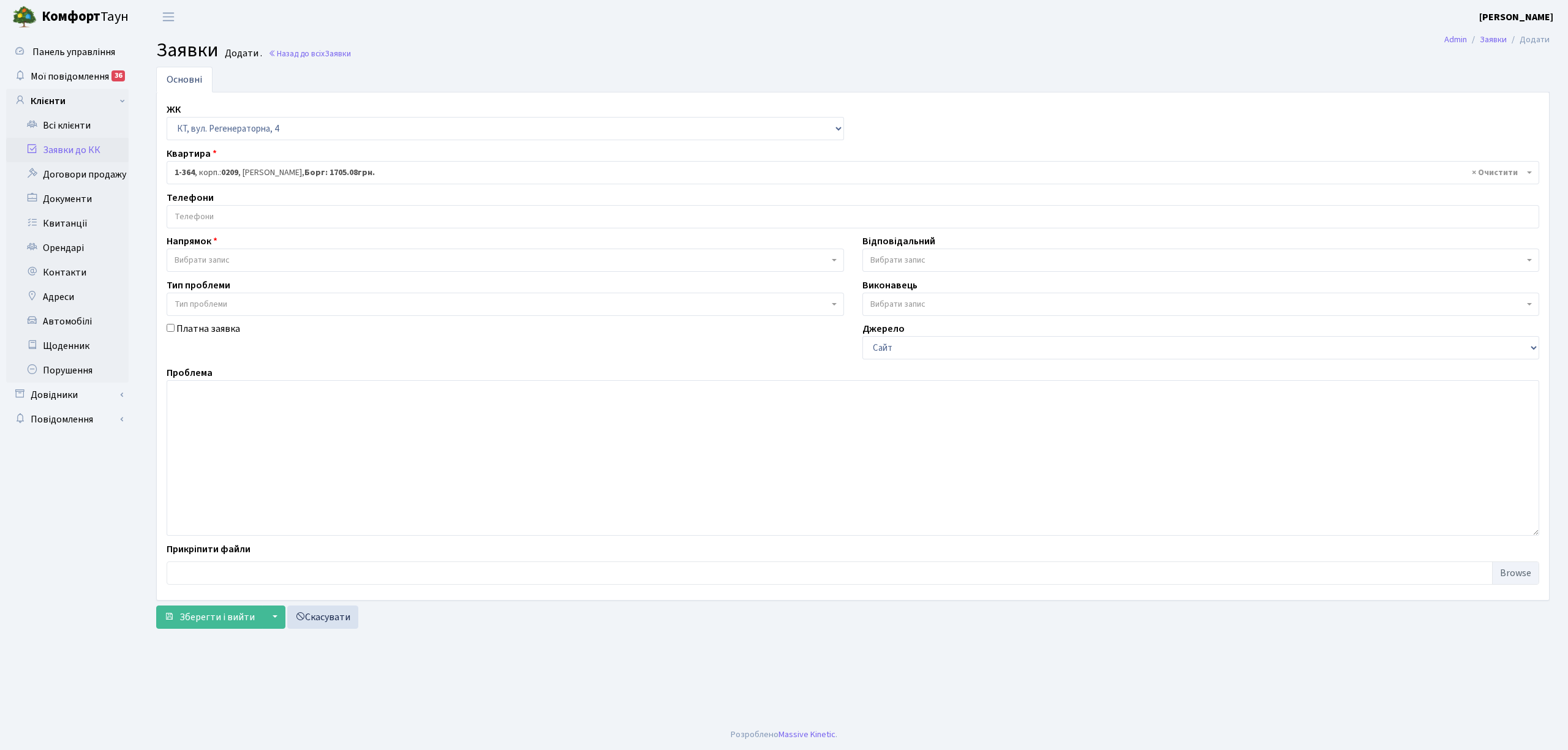
click at [290, 212] on input "search" at bounding box center [853, 217] width 1371 height 22
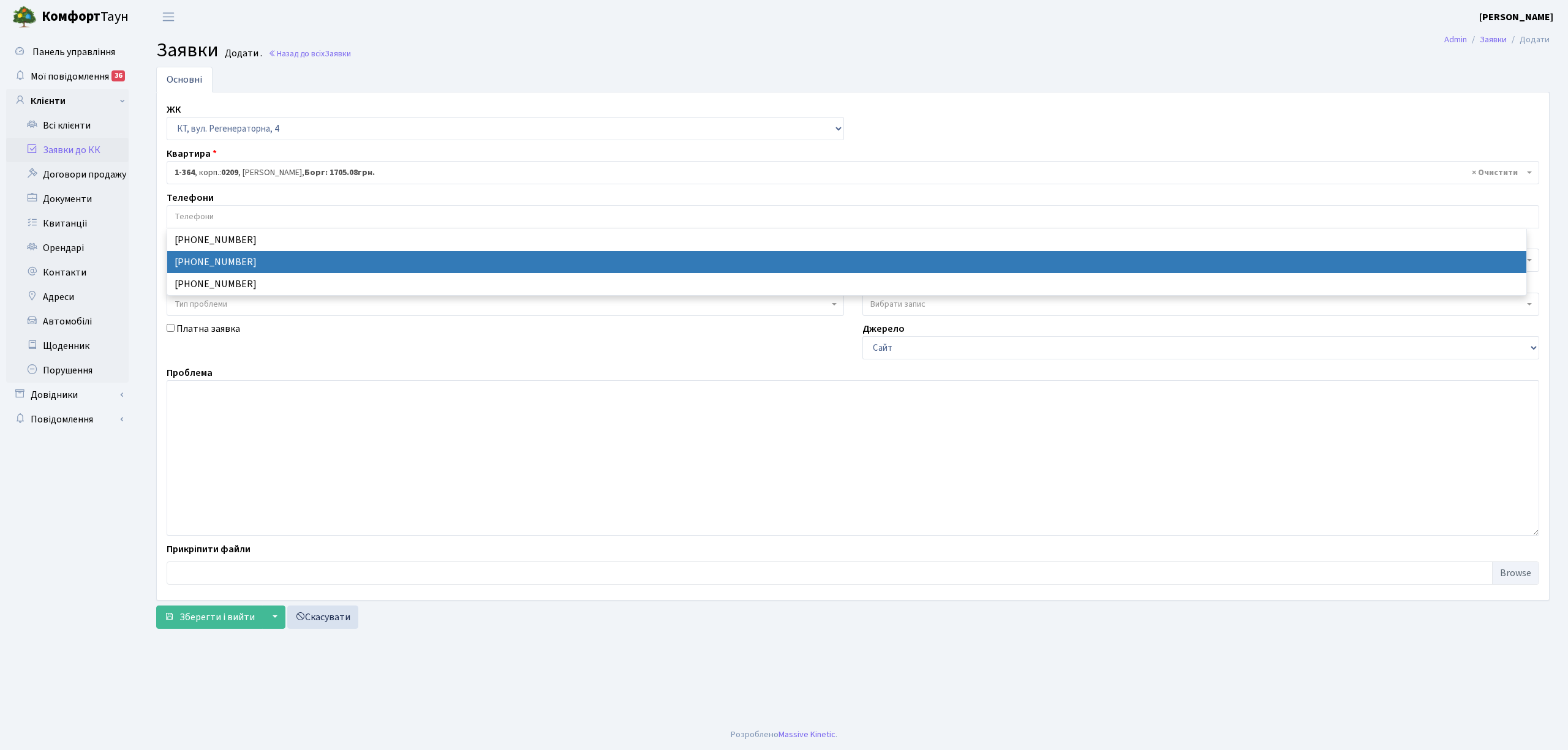
select select "52521"
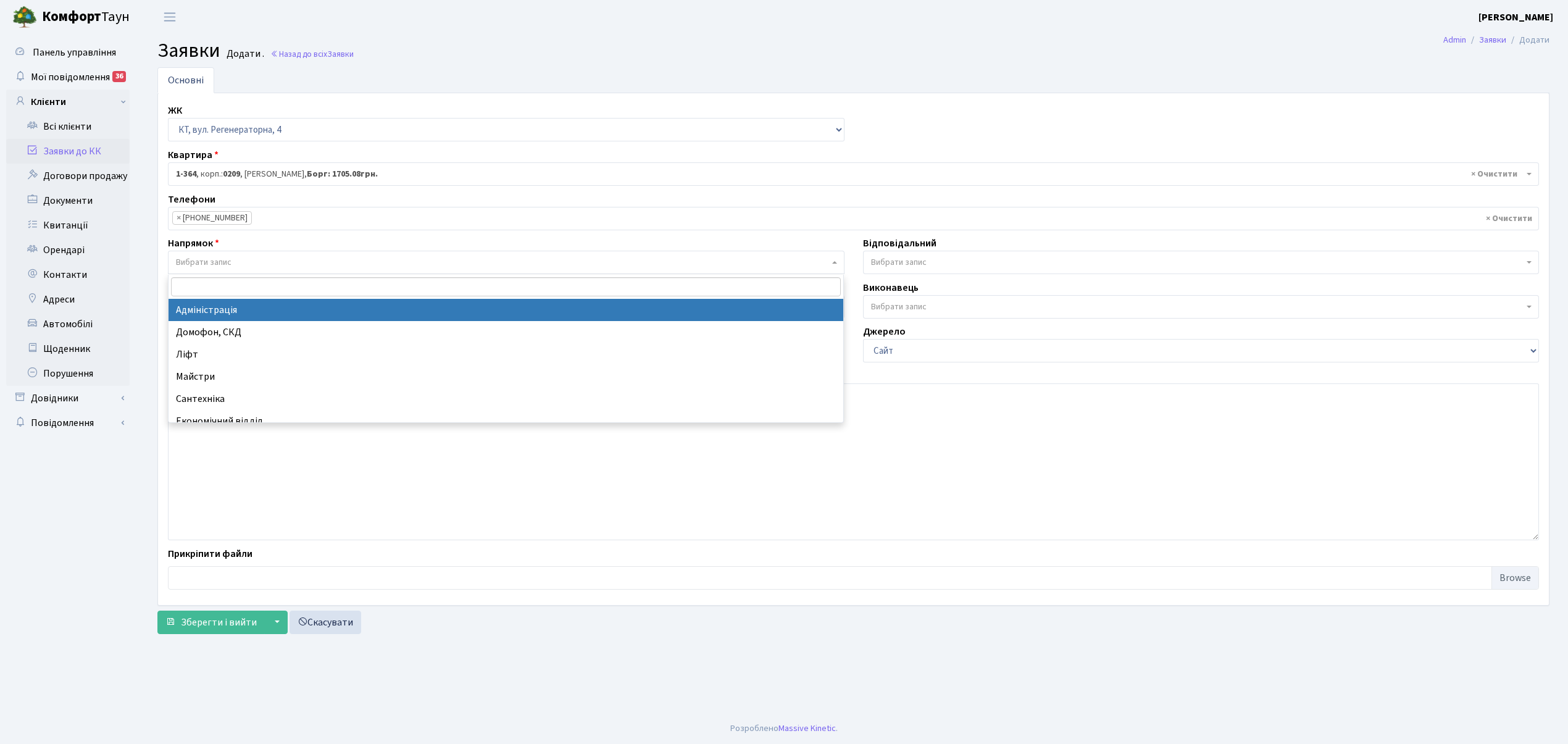
click at [216, 264] on span "Вибрати запис" at bounding box center [204, 263] width 55 height 13
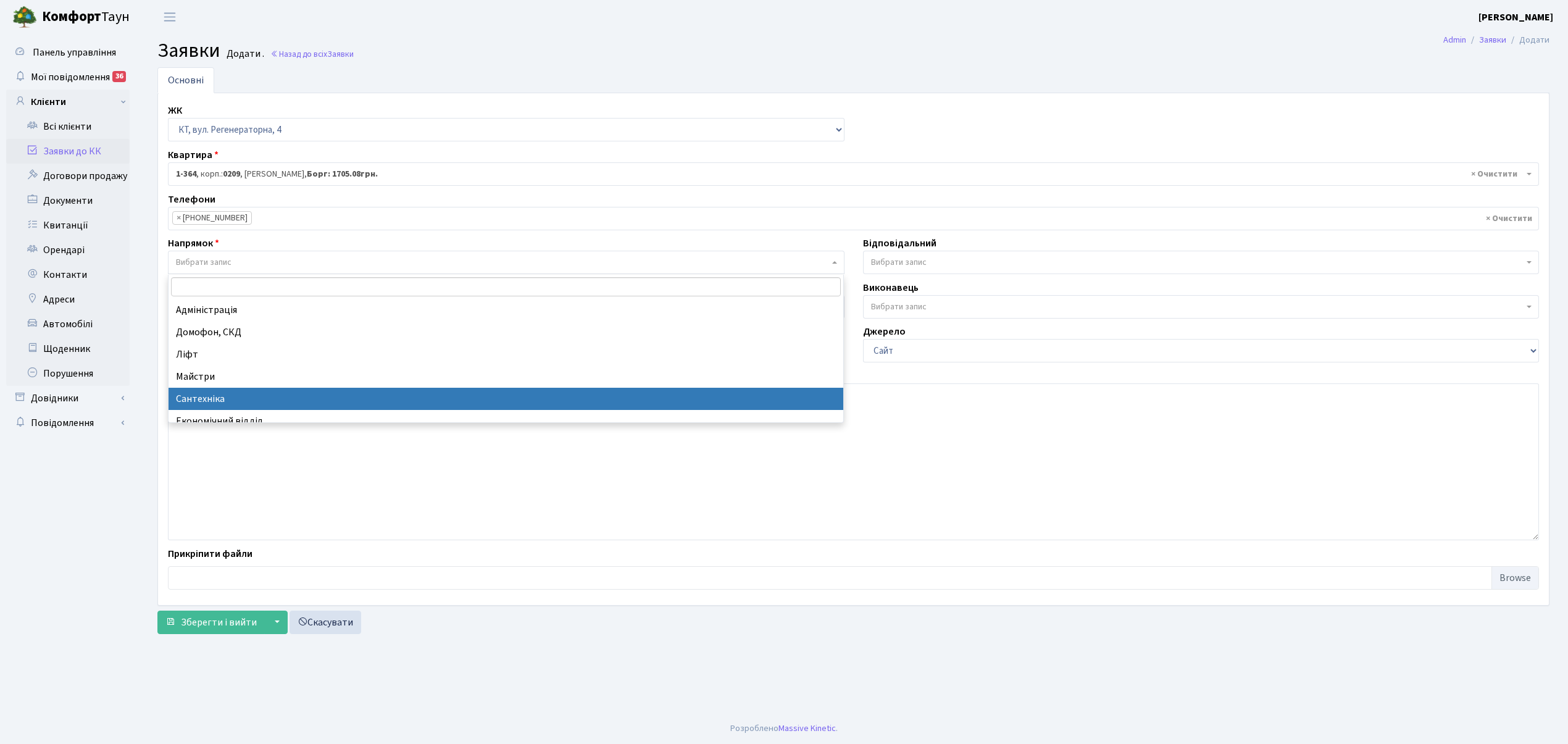
select select "2"
select select
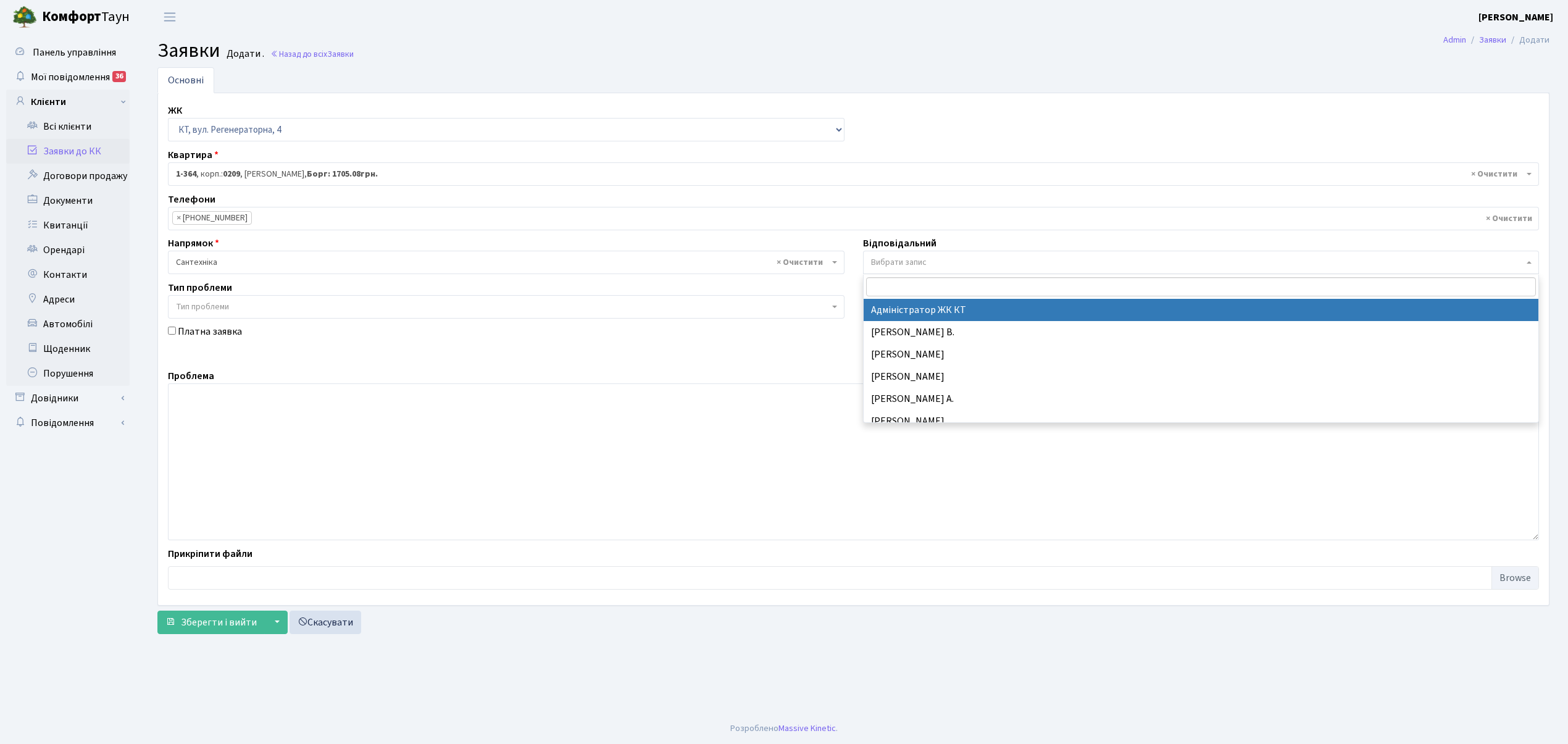
click at [895, 263] on span "Вибрати запис" at bounding box center [899, 263] width 55 height 13
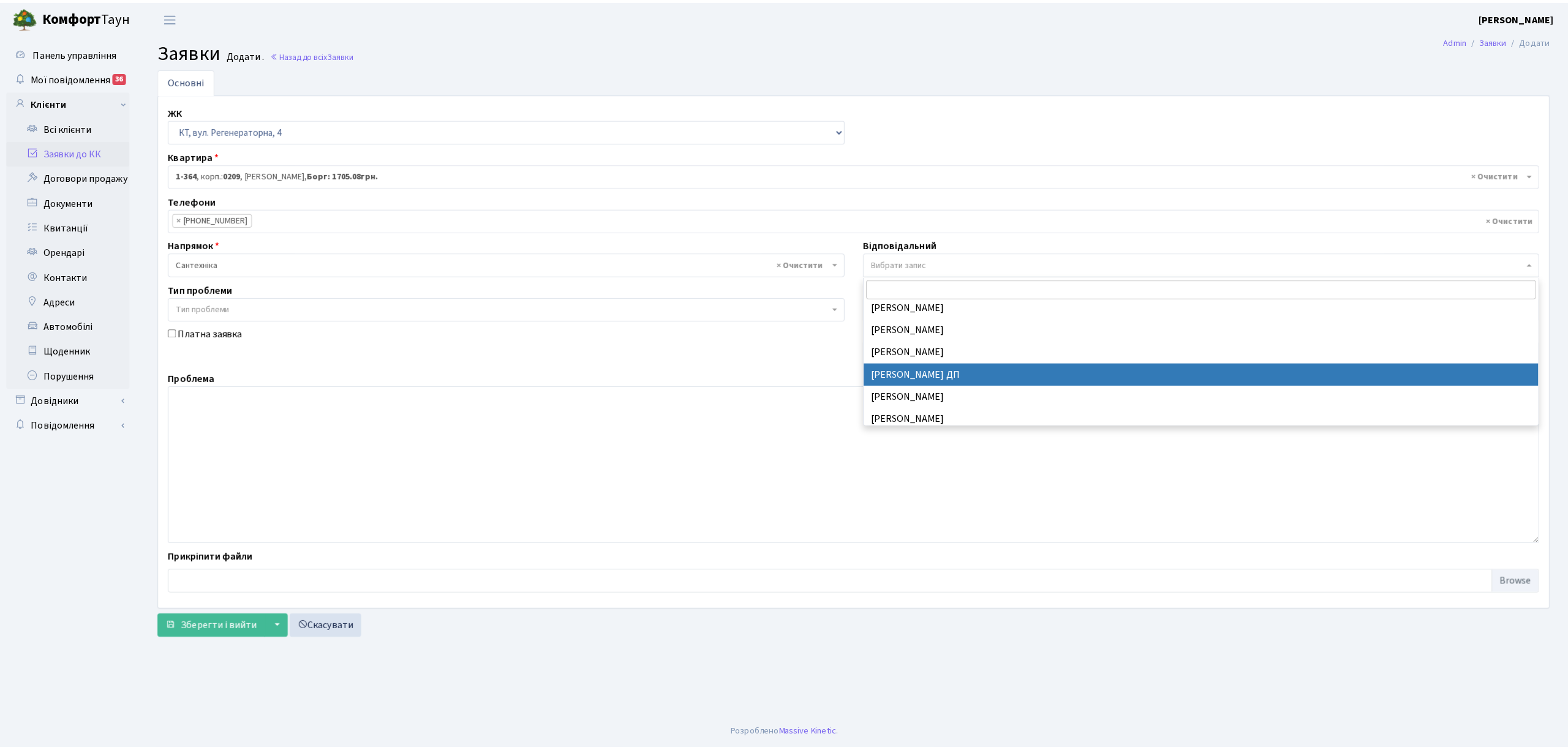
scroll to position [571, 0]
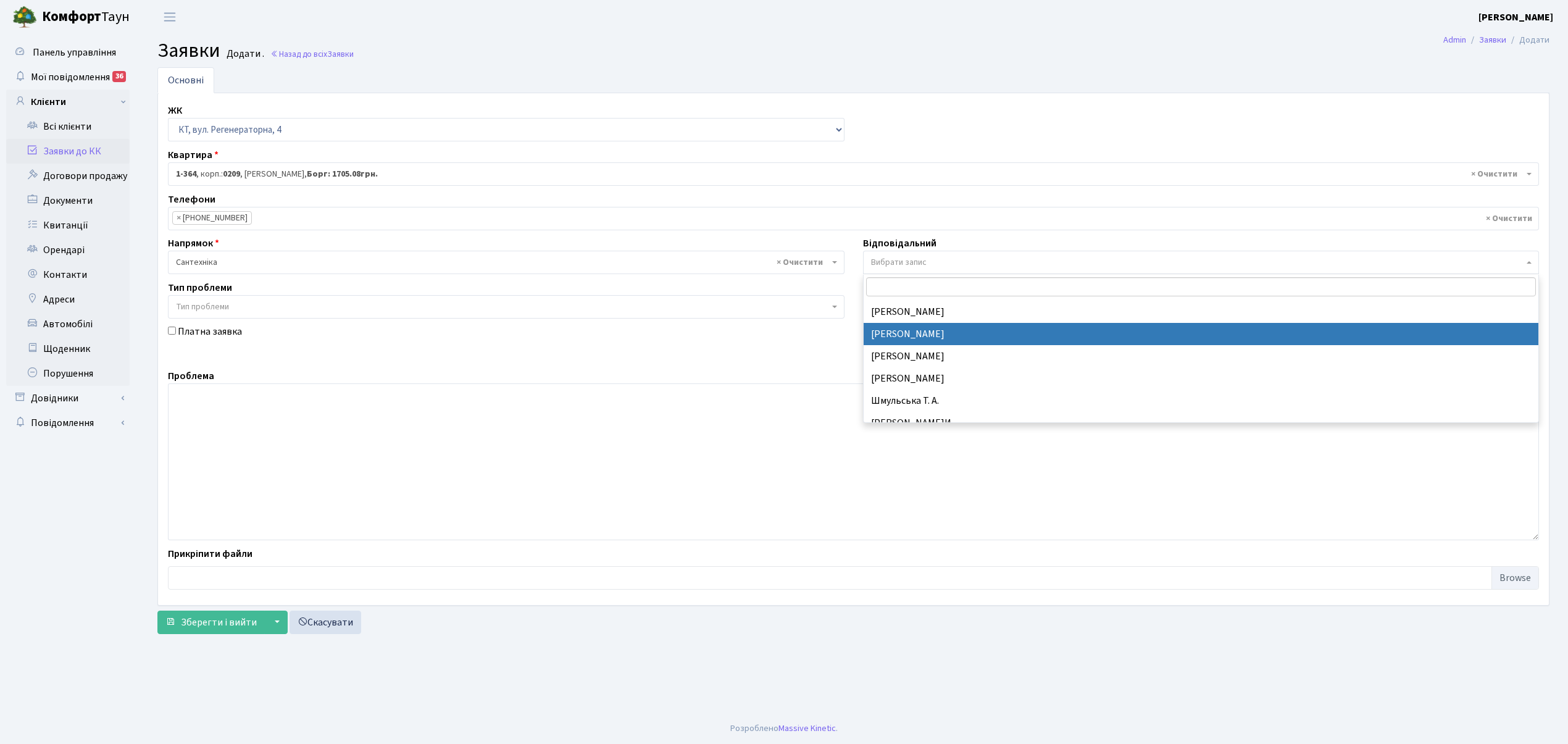
select select "67"
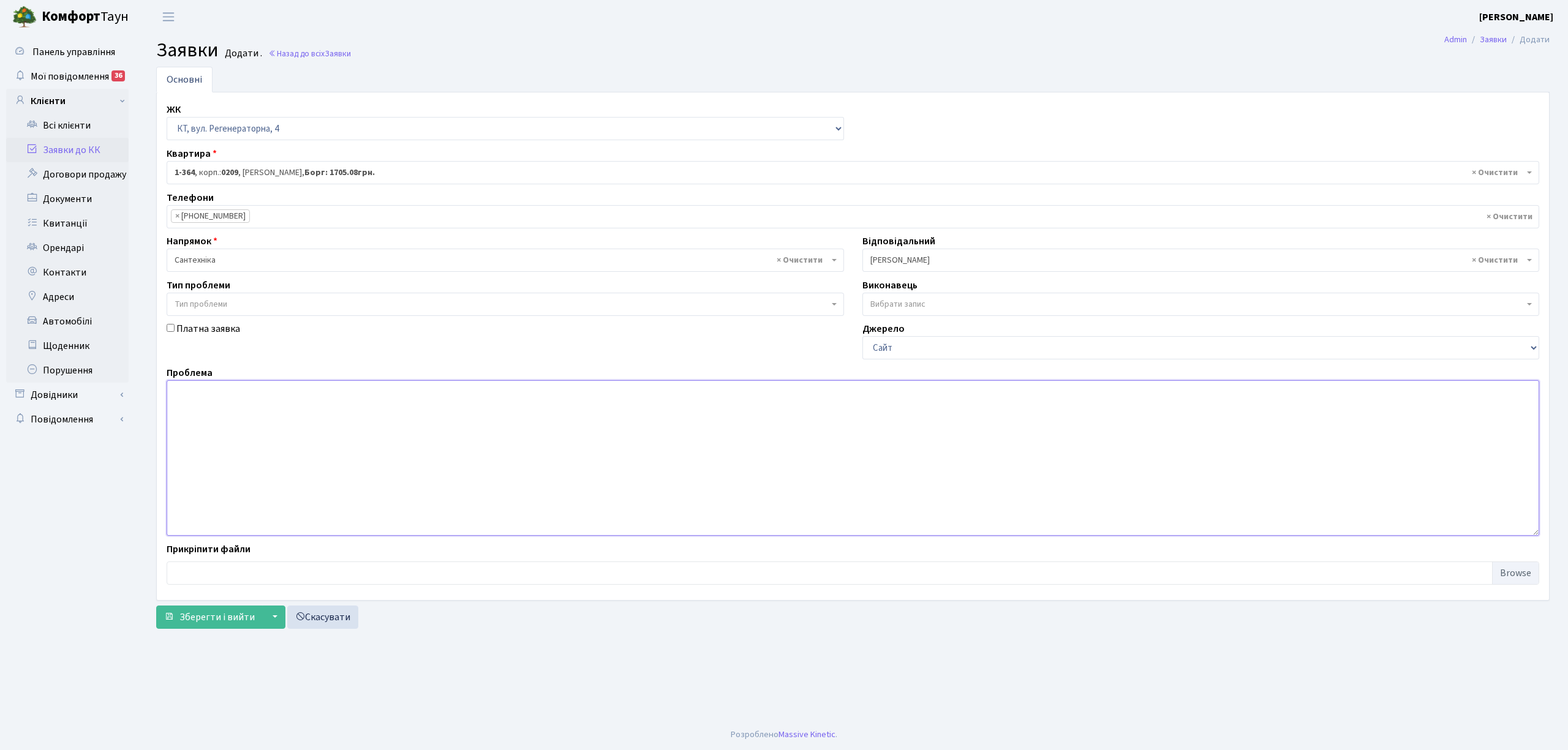
click at [268, 416] on textarea at bounding box center [853, 458] width 1372 height 155
type textarea "9 під. тече каналізація в подвалі"
click at [206, 617] on span "Зберегти і вийти" at bounding box center [217, 617] width 75 height 13
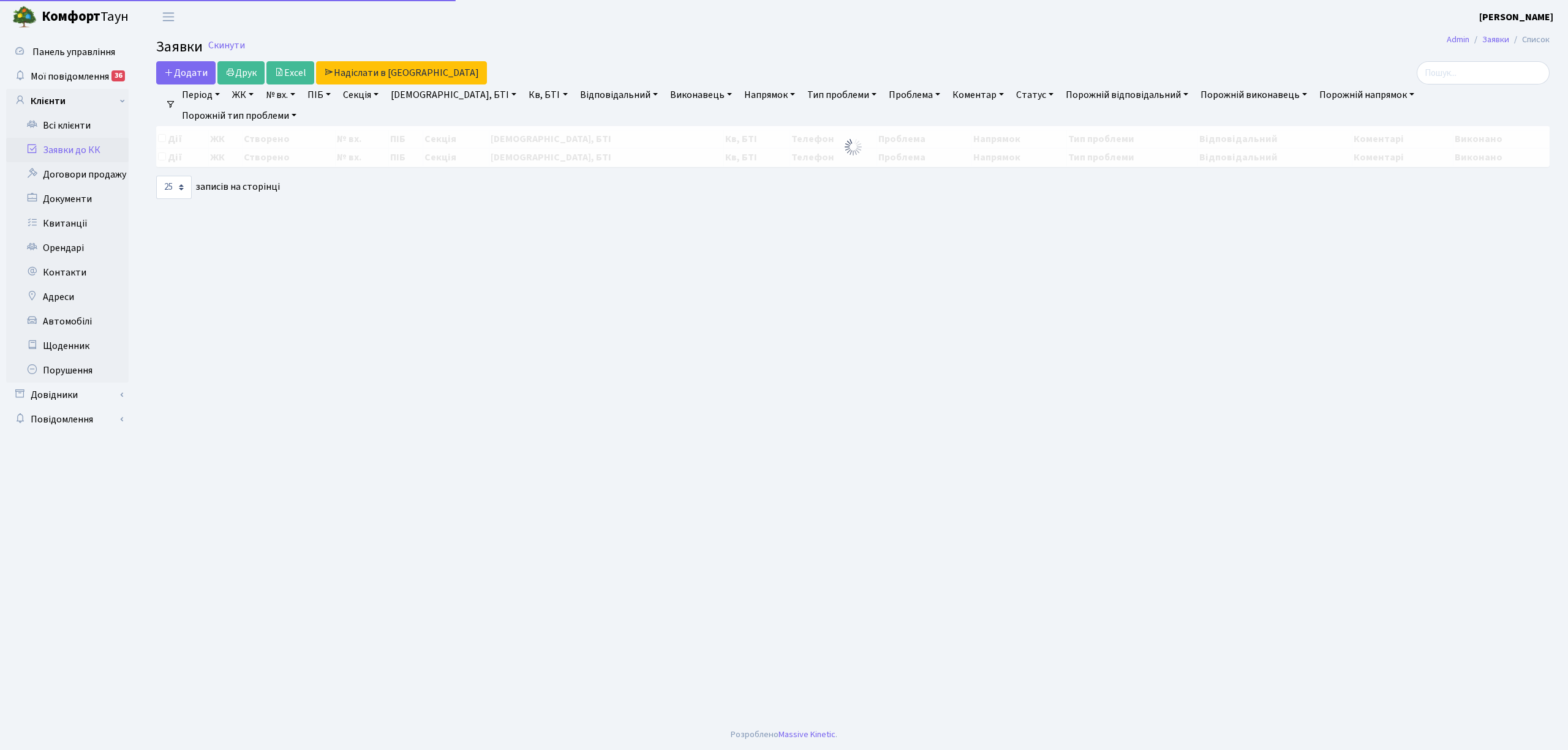
select select "25"
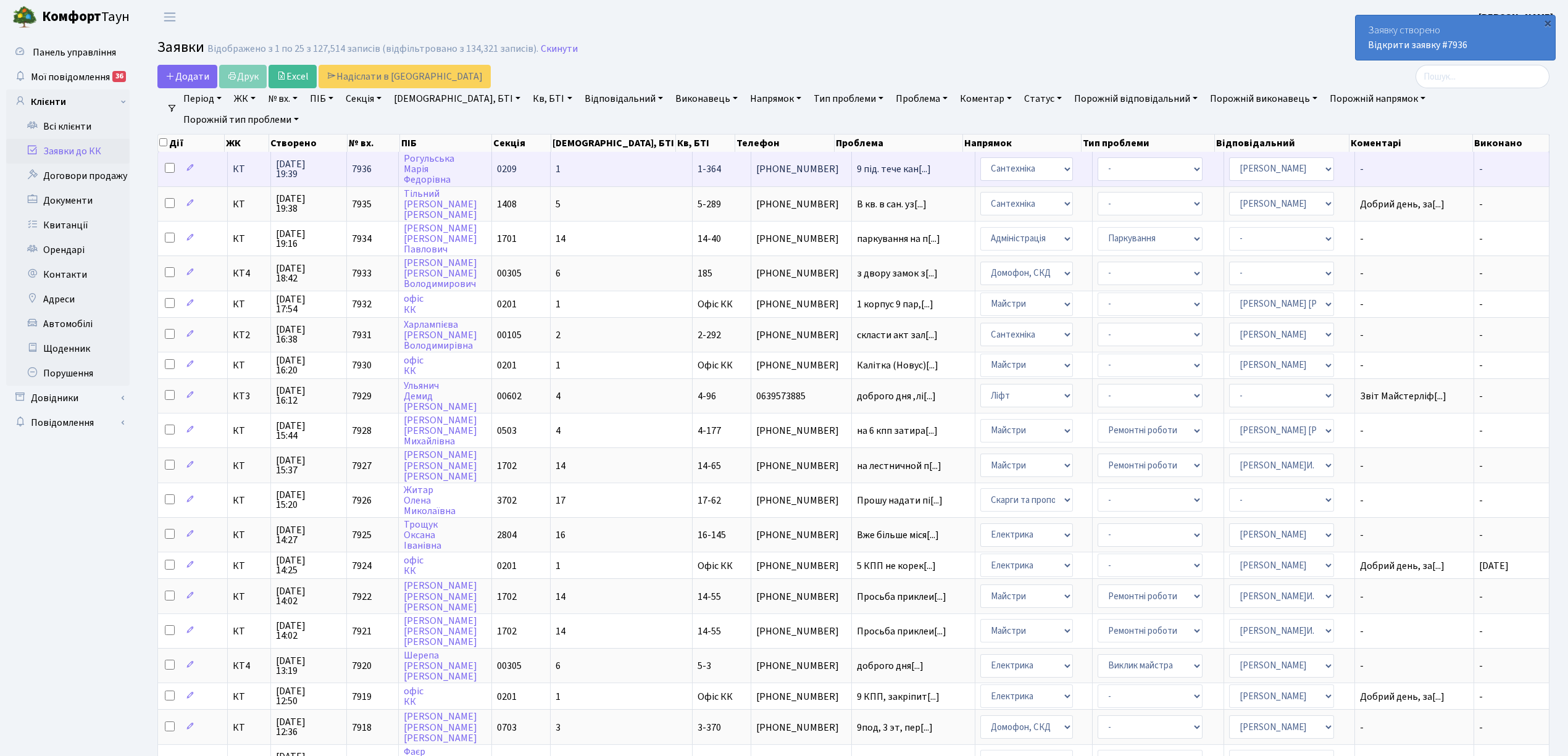
click at [606, 166] on td "1" at bounding box center [621, 168] width 142 height 34
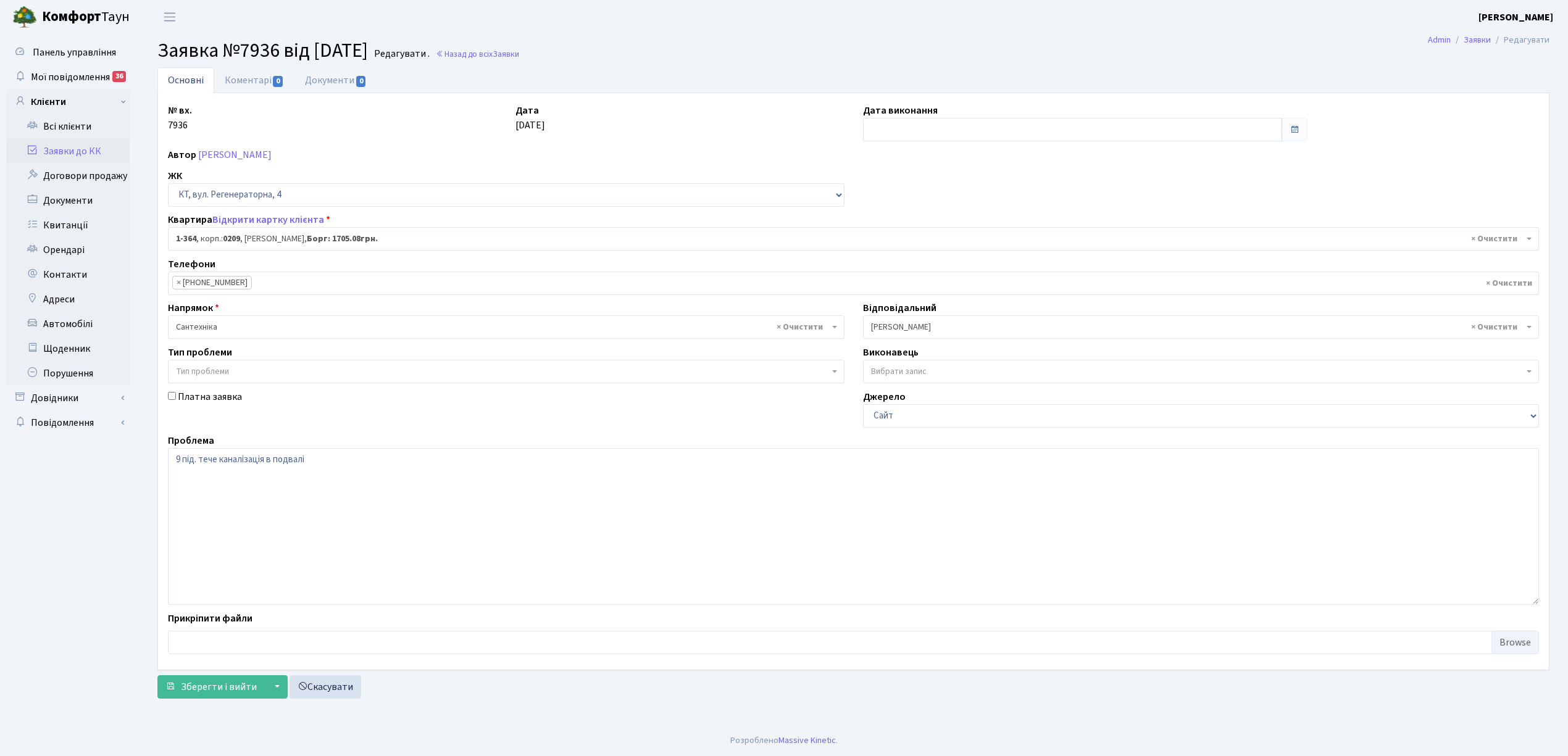
select select "364"
click at [259, 79] on link "Коментарі 0" at bounding box center [254, 80] width 80 height 25
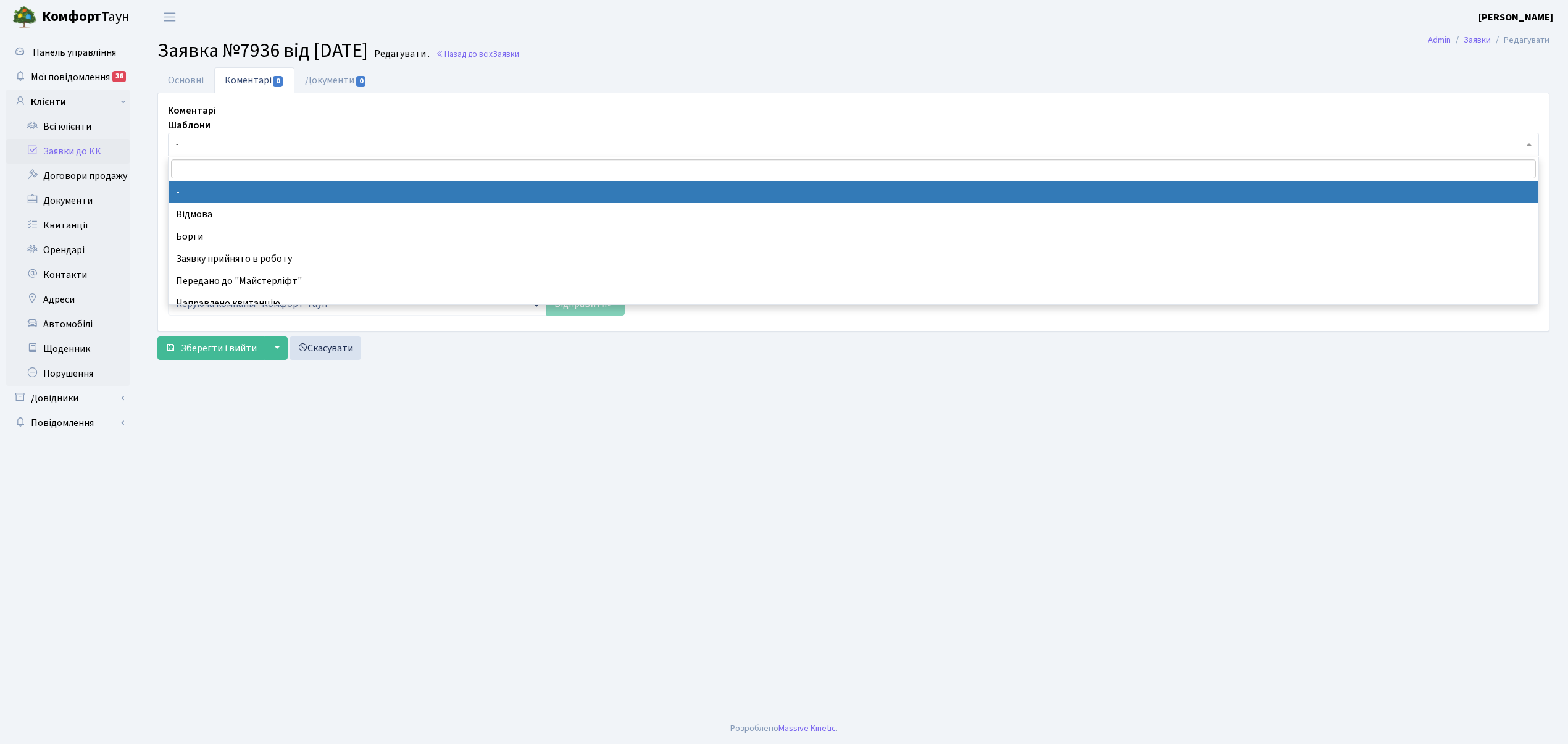
click at [211, 145] on span "-" at bounding box center [850, 145] width 1348 height 13
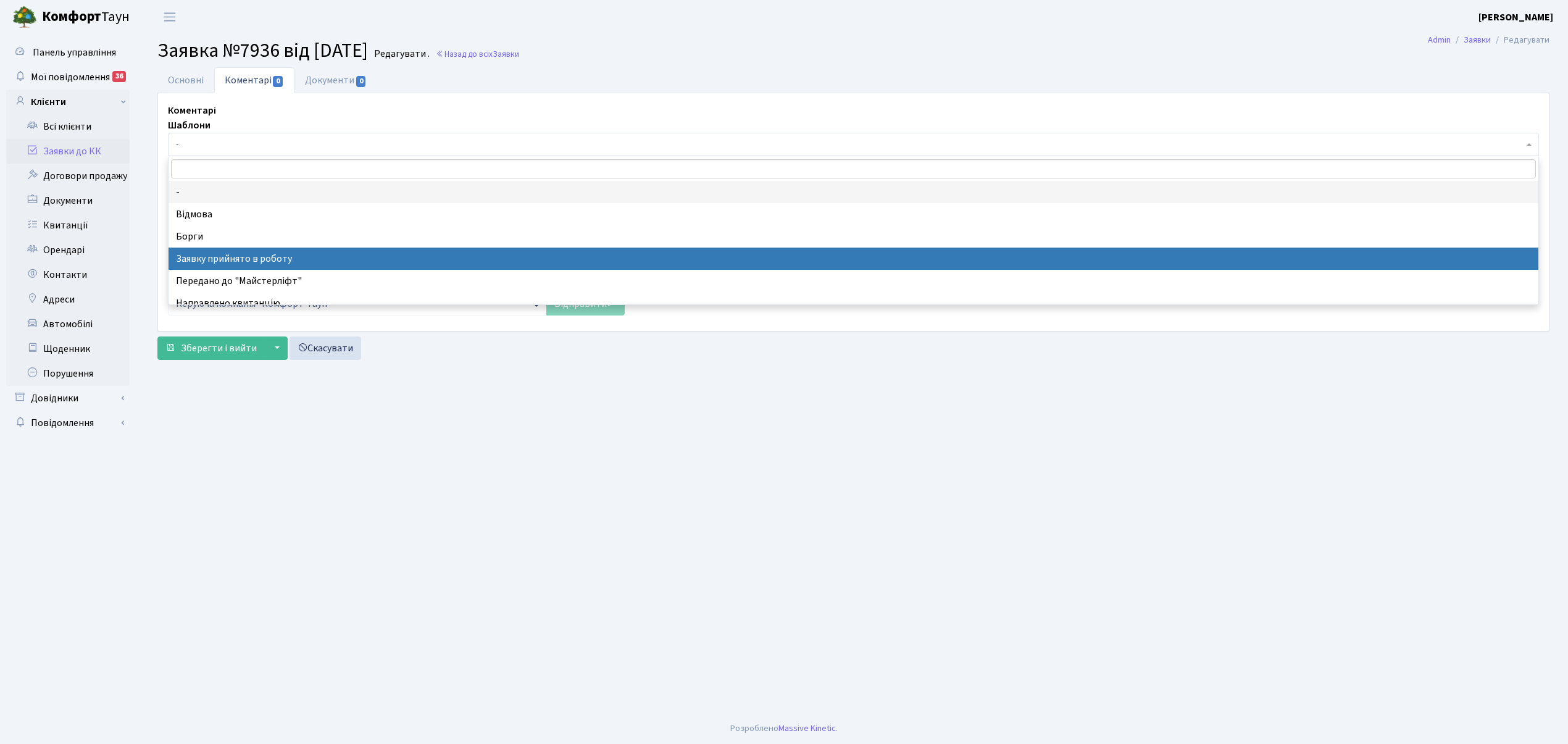
select select "7"
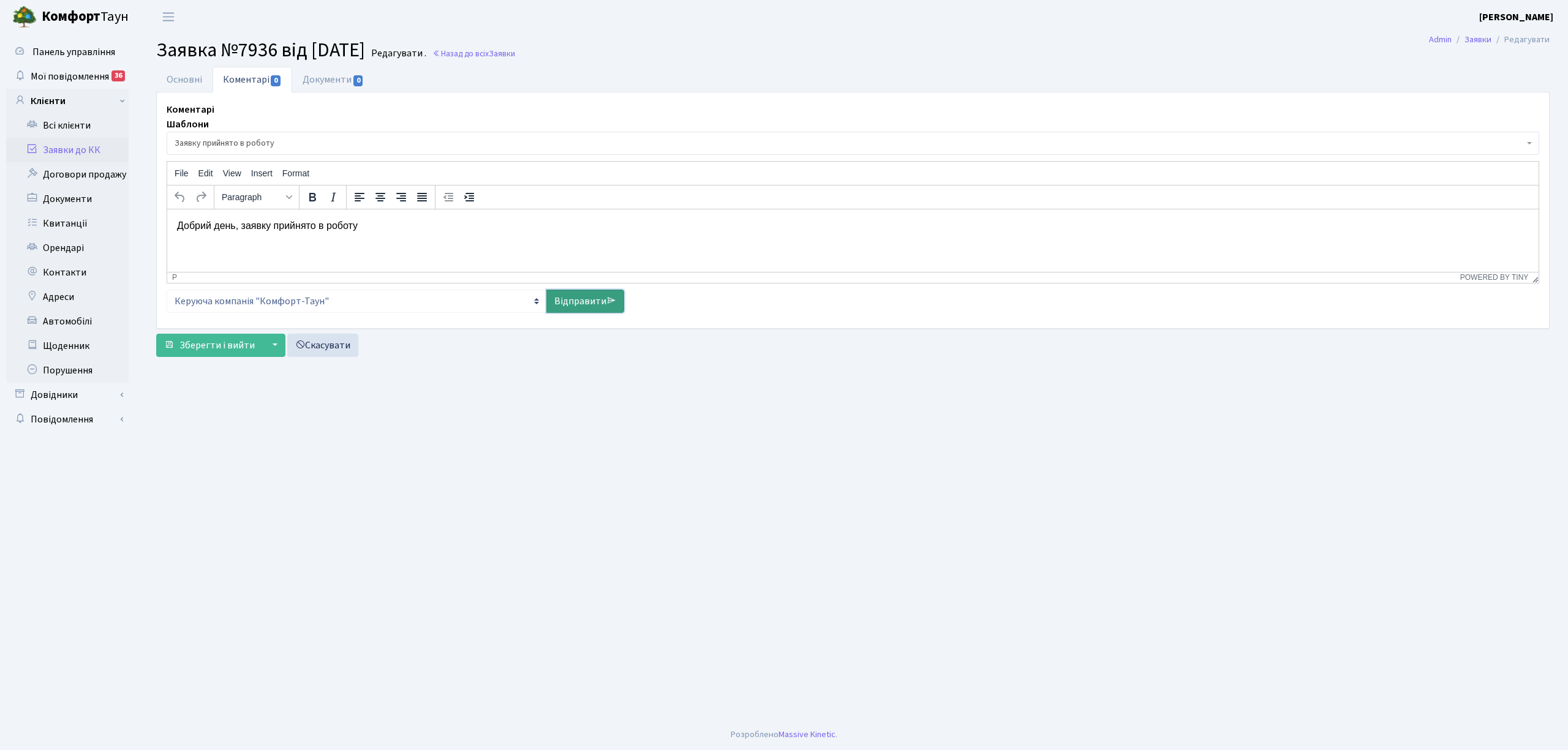
click at [584, 306] on link "Відправити" at bounding box center [585, 301] width 78 height 23
select select
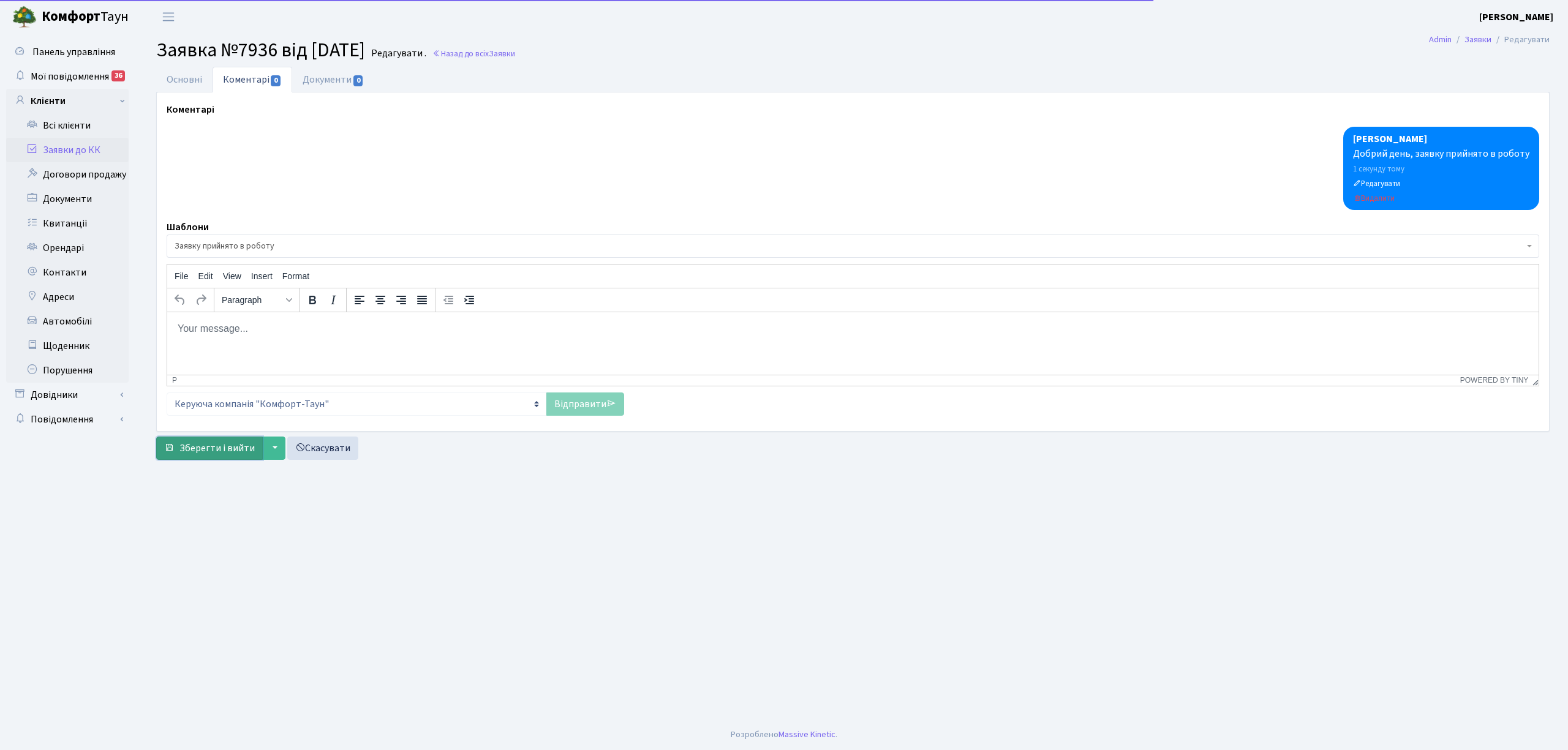
click at [208, 448] on span "Зберегти і вийти" at bounding box center [217, 448] width 75 height 13
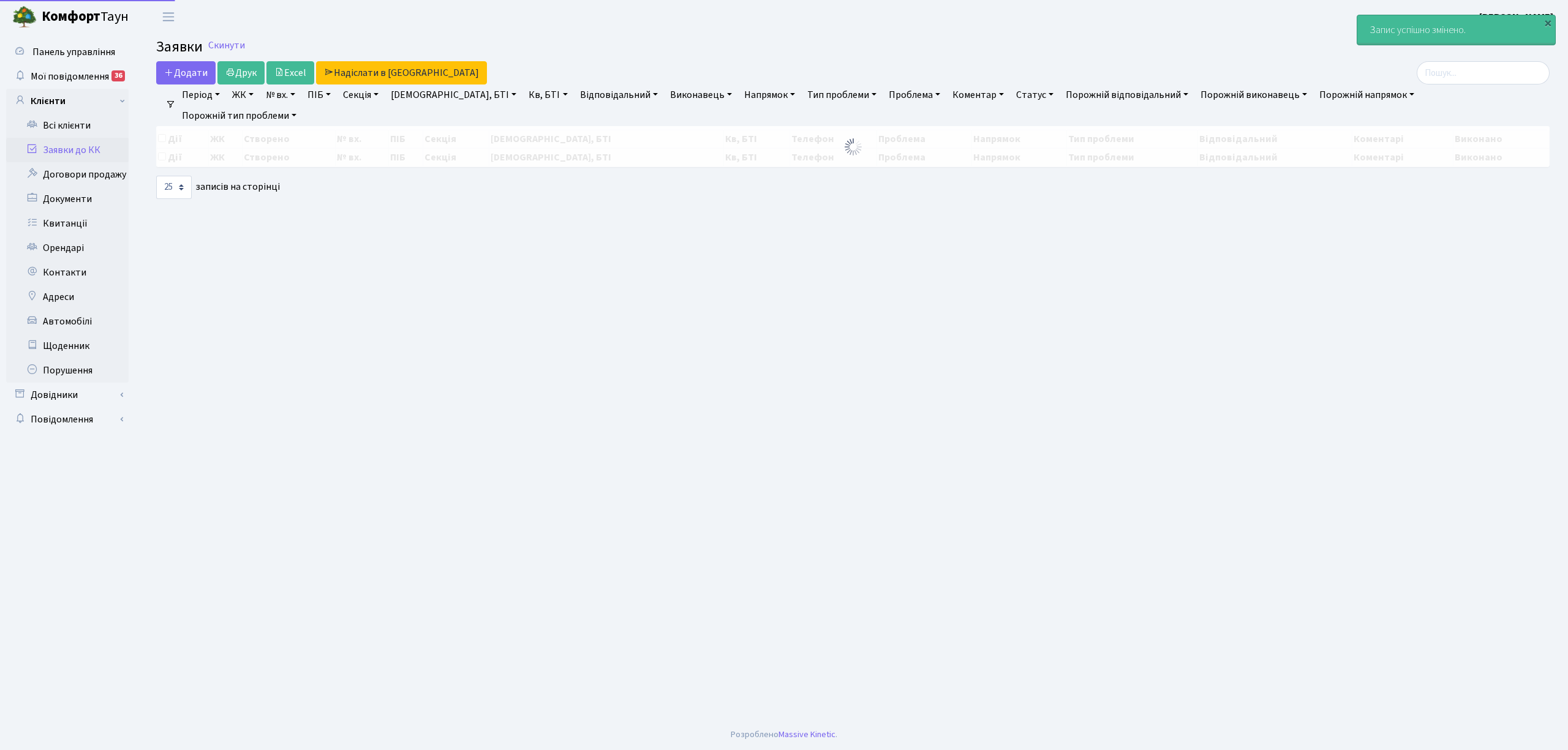
select select "25"
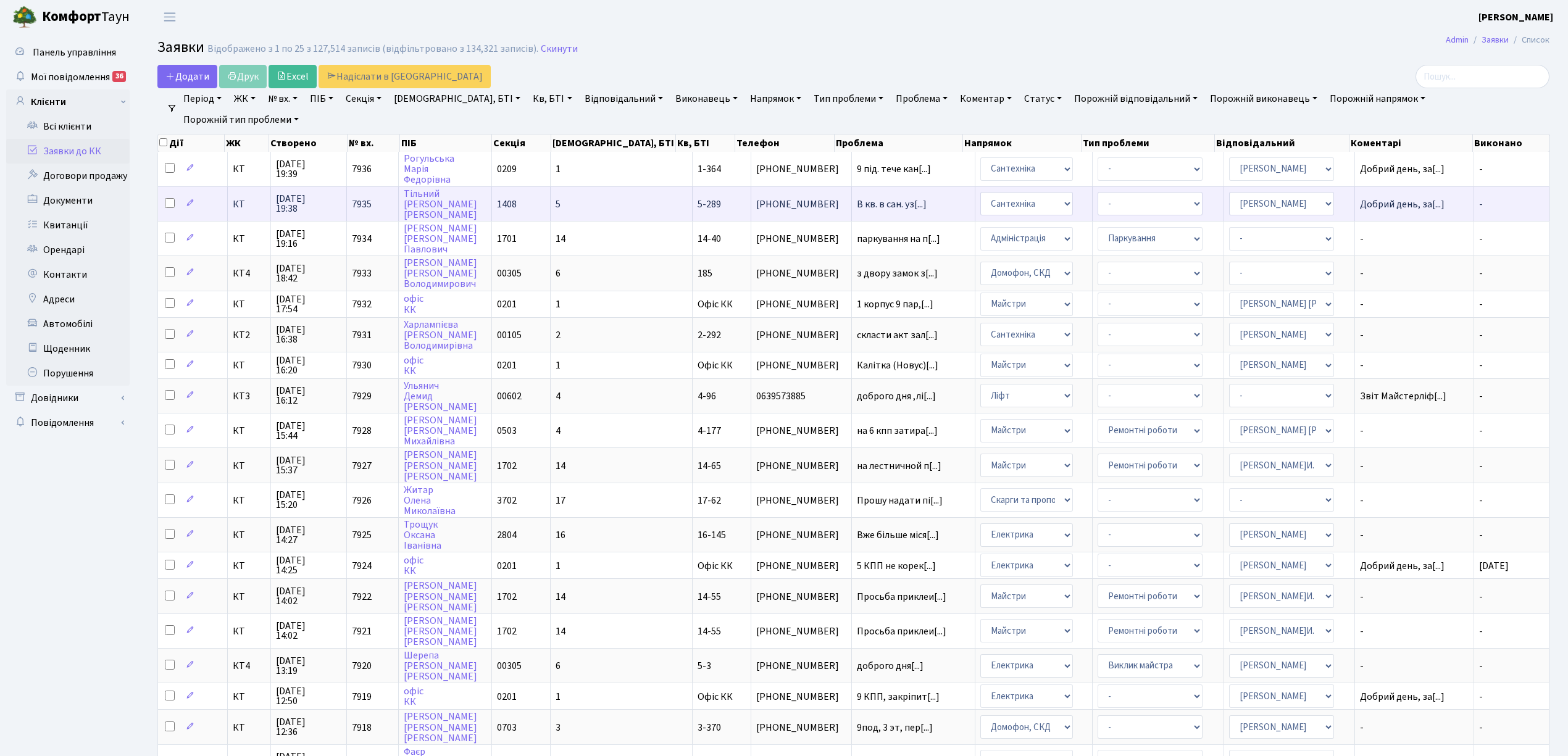
click at [1497, 201] on td "-" at bounding box center [1511, 204] width 75 height 34
click at [1045, 199] on td "- Адміністрація Домофон, СКД Ліфт Майстри Сантехніка Економічний відділ Електри…" at bounding box center [1034, 204] width 117 height 34
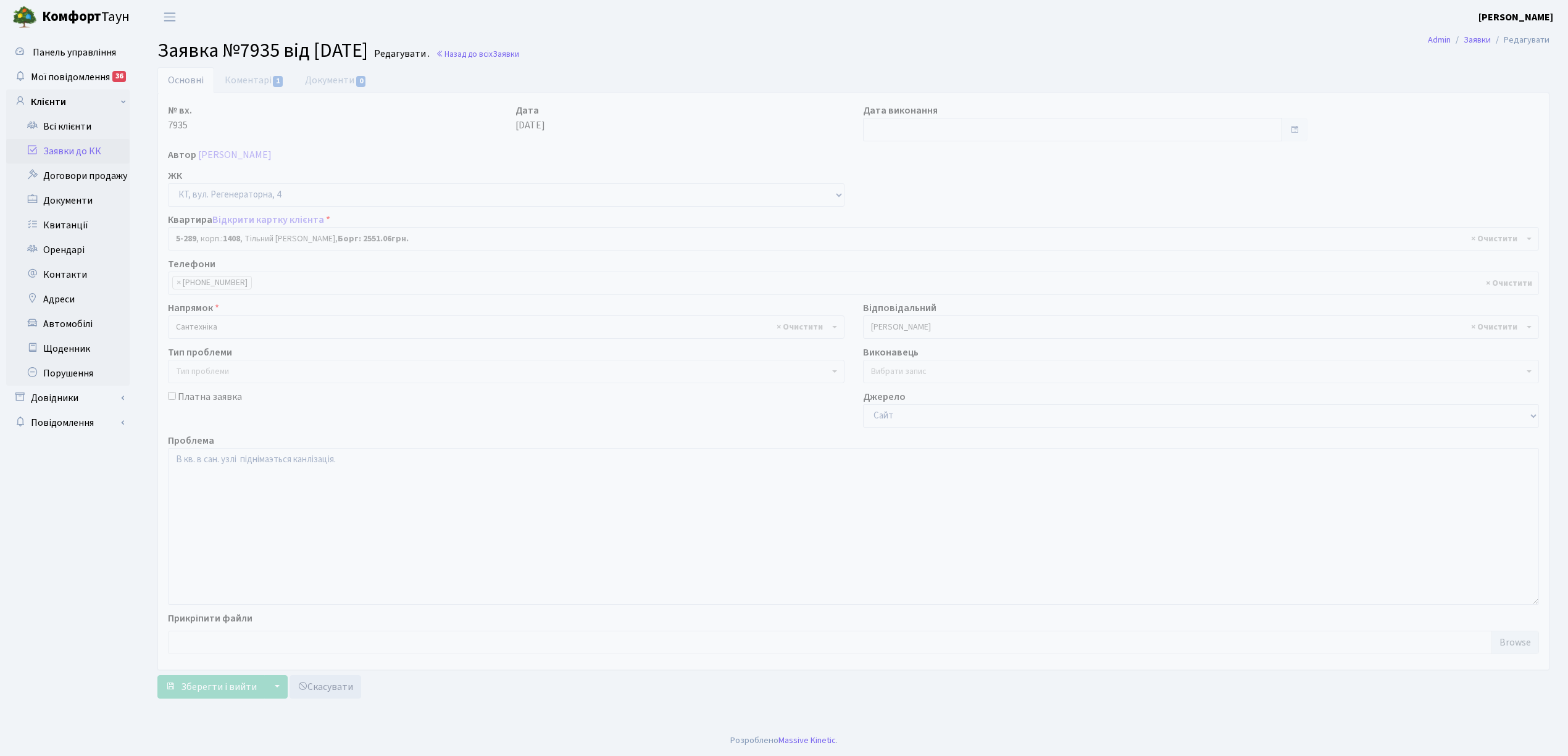
select select "2212"
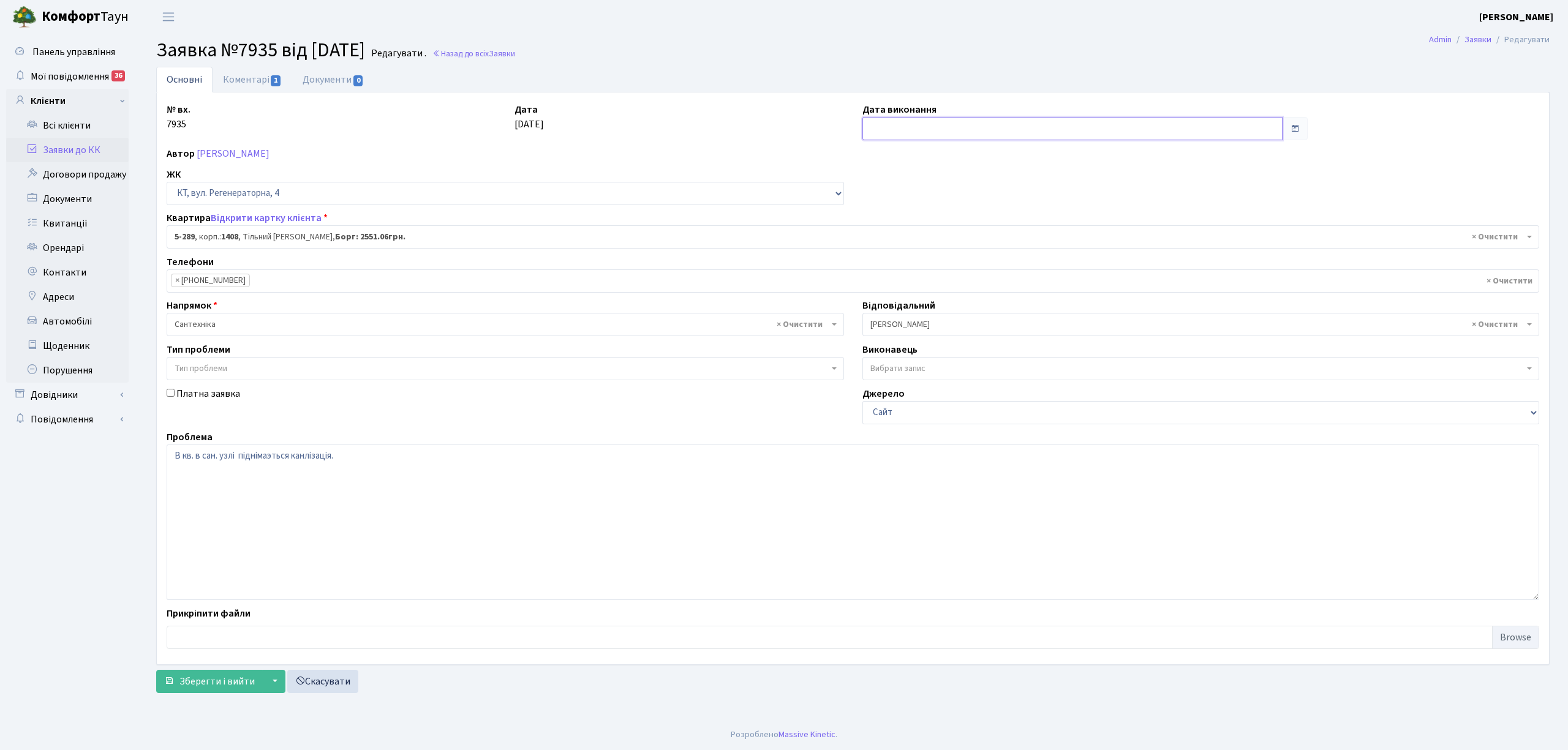
click at [902, 133] on input "text" at bounding box center [1072, 128] width 420 height 23
click at [922, 234] on td "11" at bounding box center [929, 228] width 18 height 18
type input "[DATE]"
click at [254, 81] on link "Коментарі 1" at bounding box center [252, 79] width 79 height 25
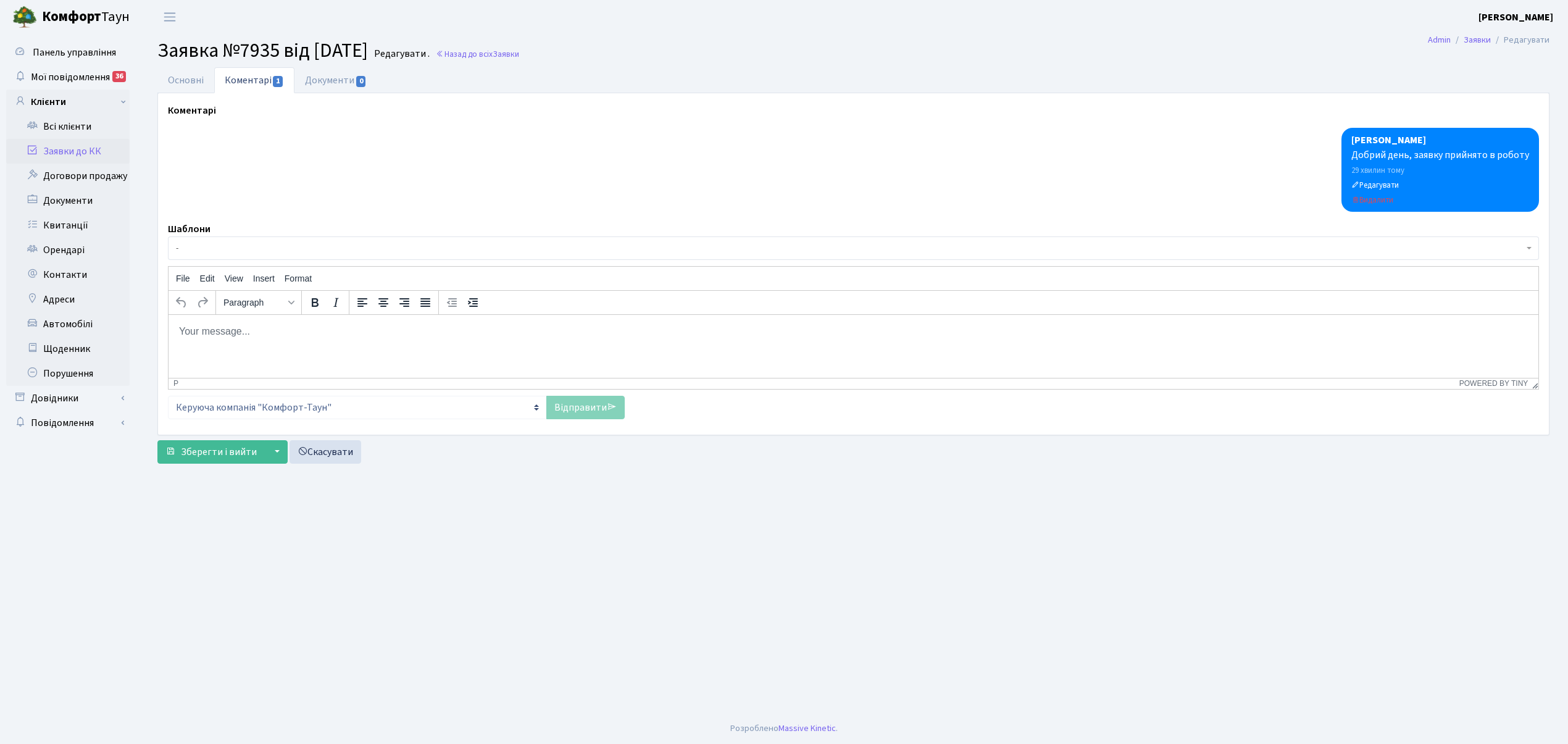
click at [192, 253] on span "-" at bounding box center [850, 249] width 1348 height 13
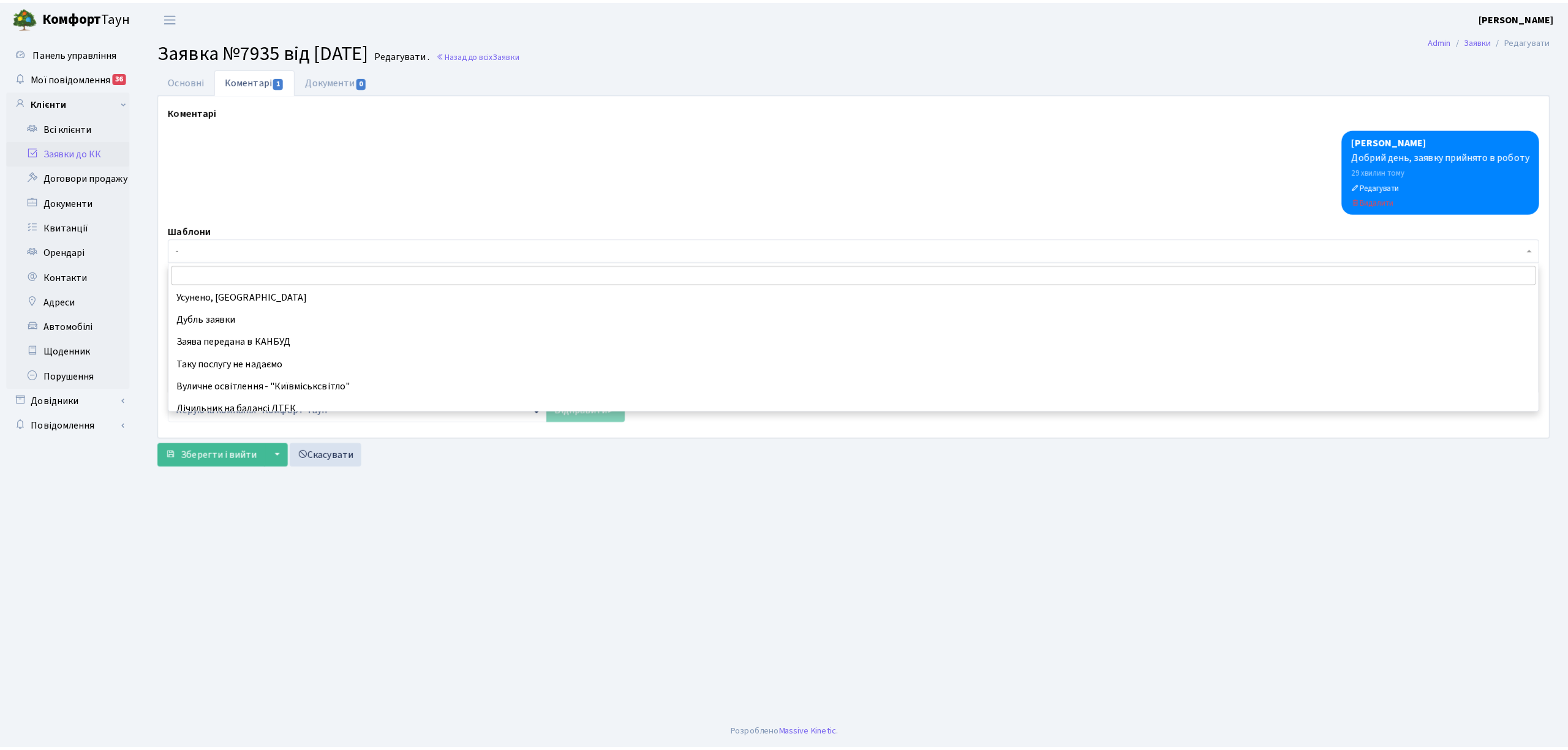
scroll to position [109, 0]
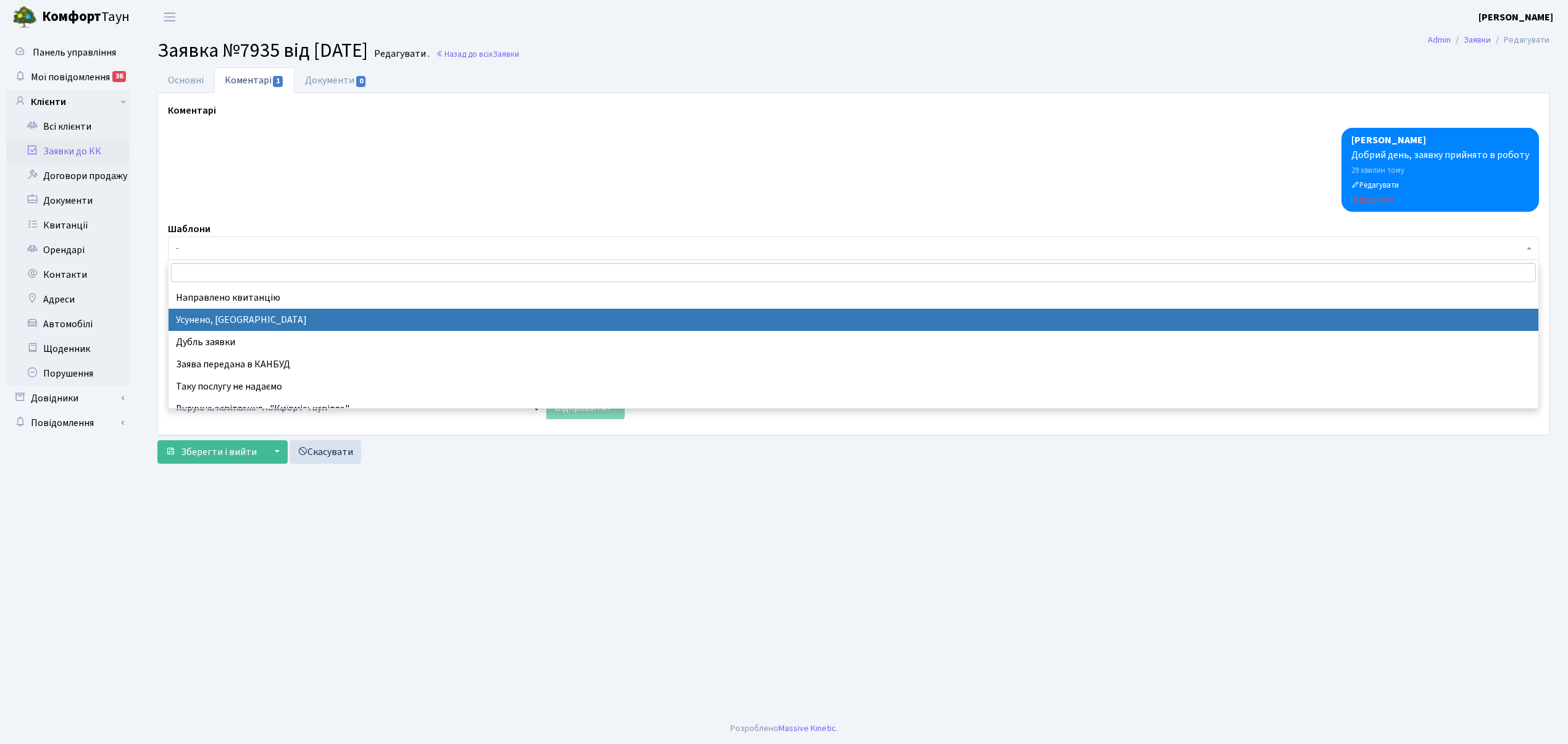
select select "15"
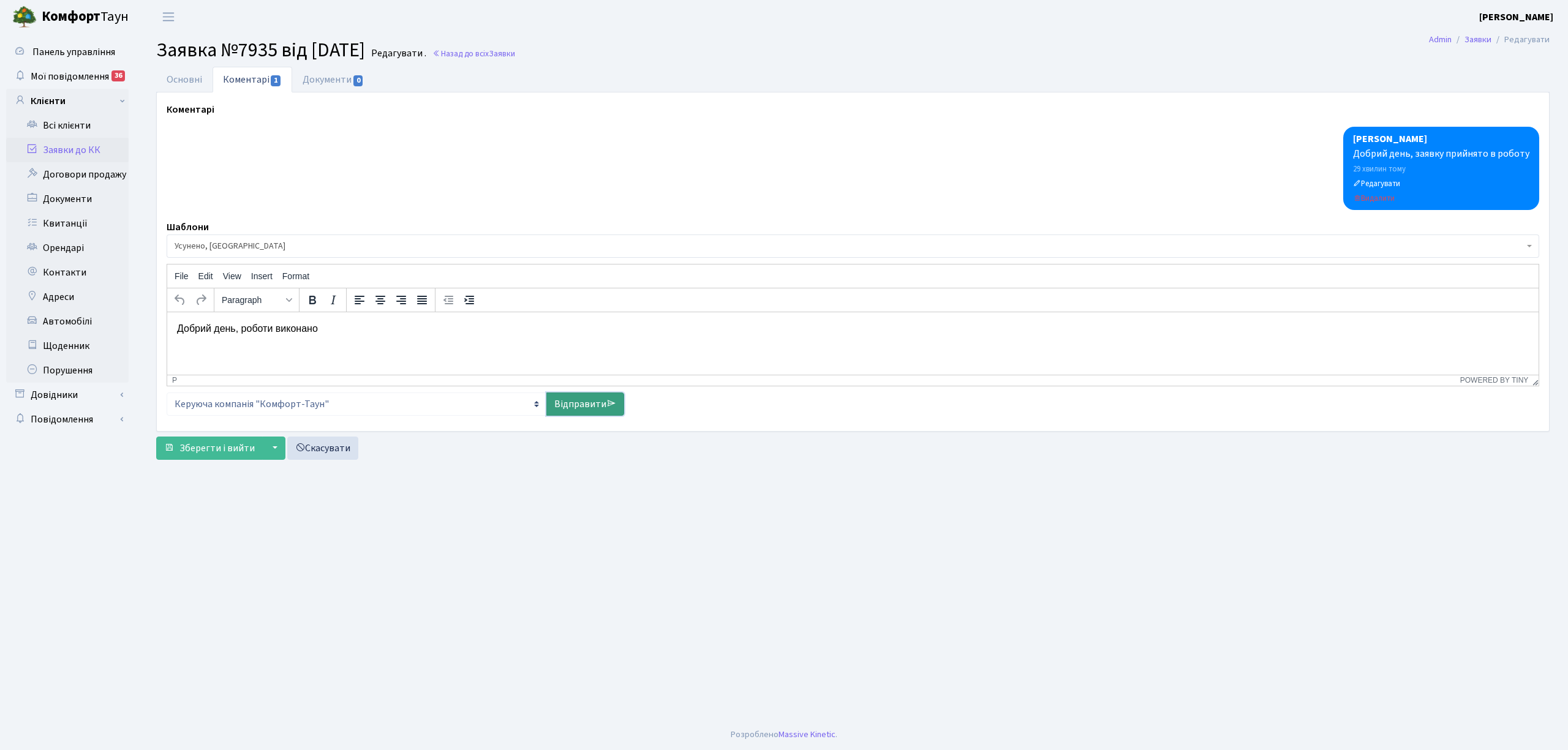
click at [593, 405] on link "Відправити" at bounding box center [585, 404] width 78 height 23
select select
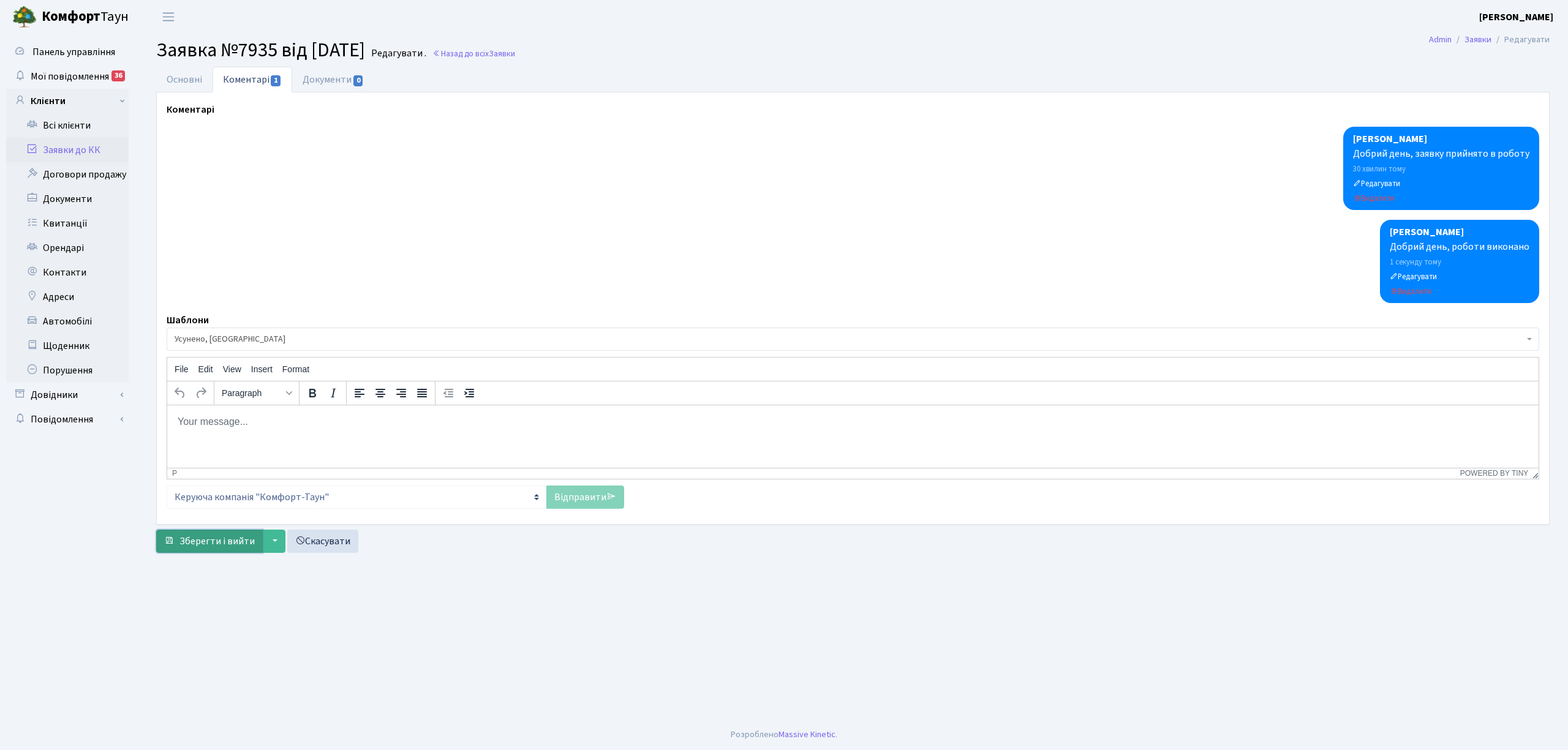
click at [199, 542] on span "Зберегти і вийти" at bounding box center [217, 541] width 75 height 13
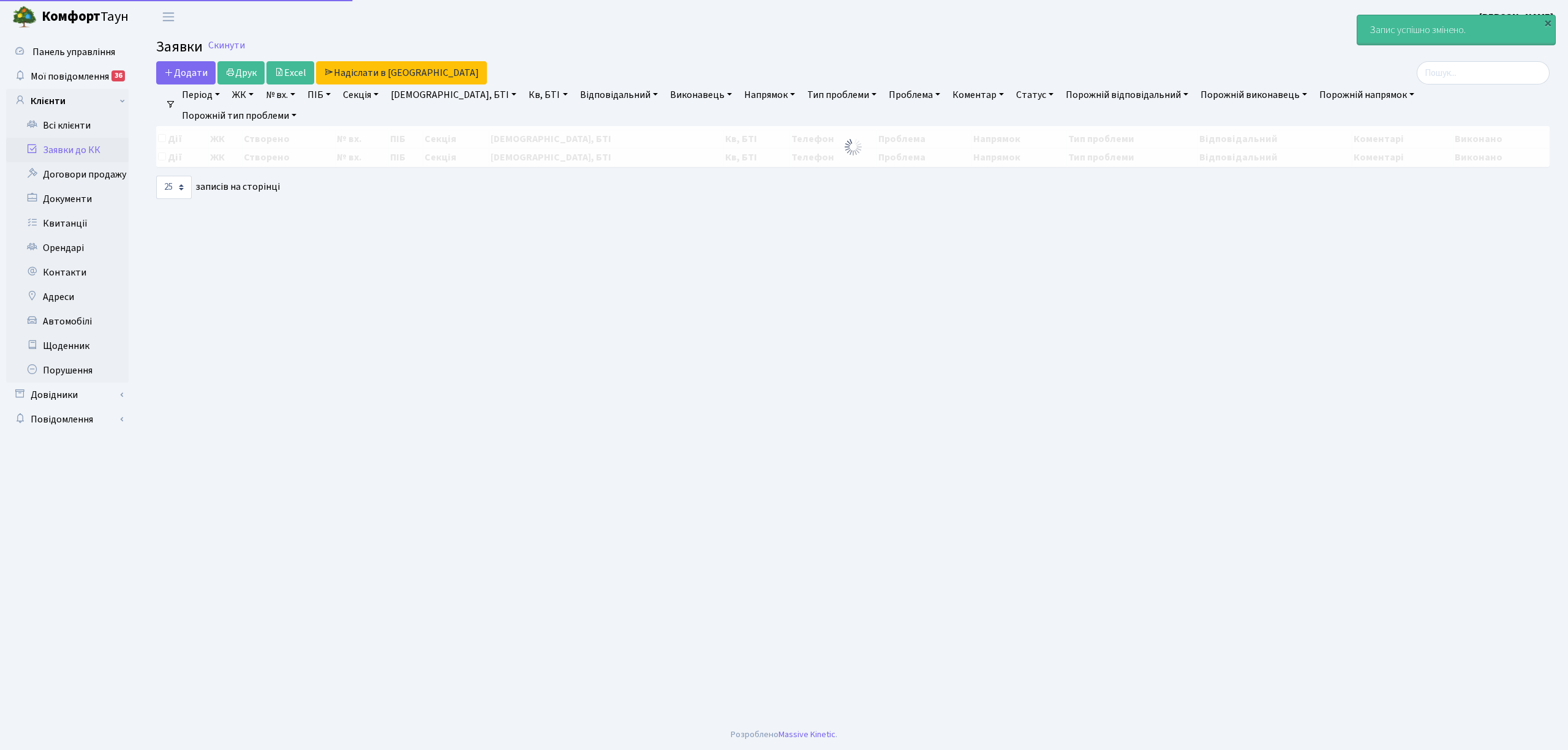
select select "25"
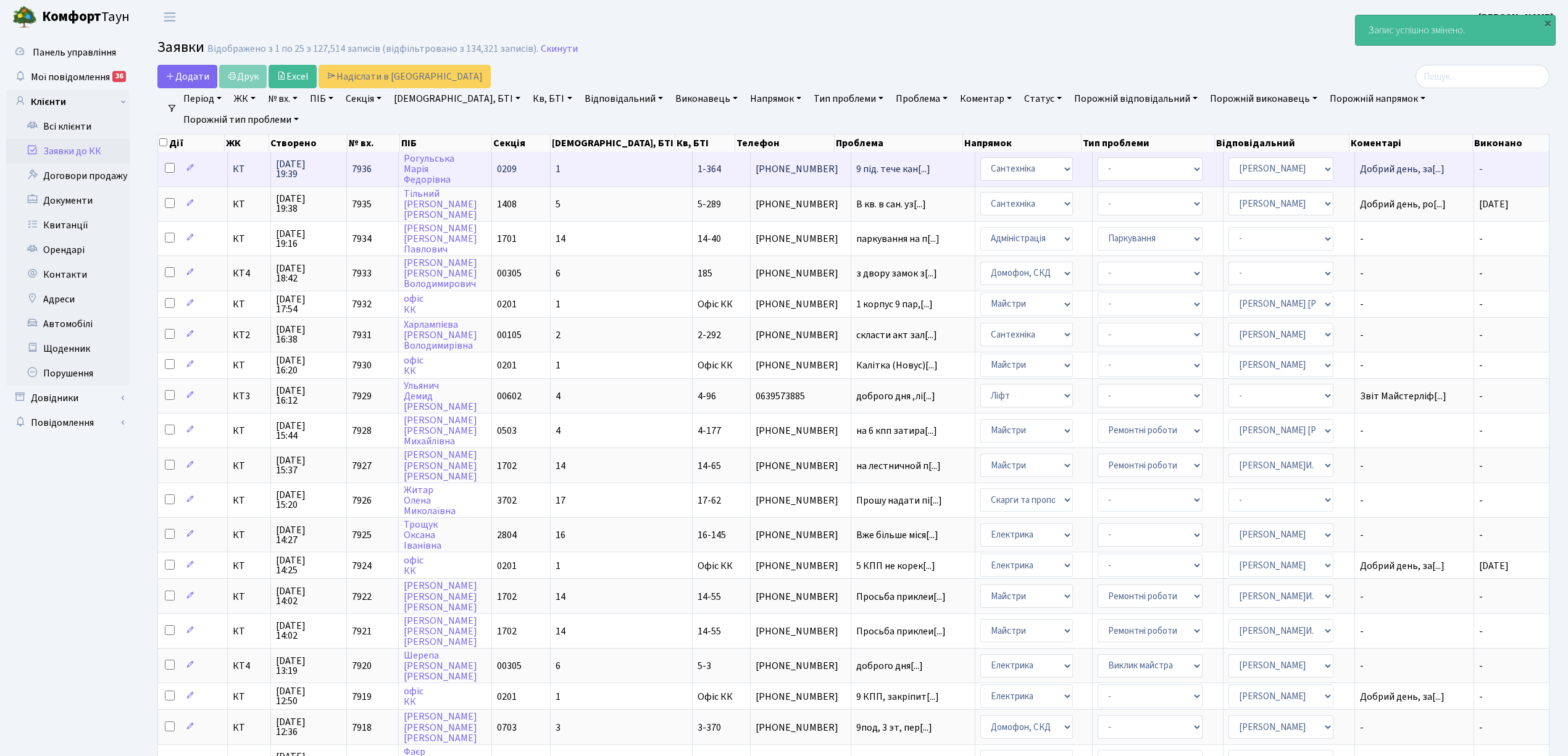
click at [608, 166] on td "1" at bounding box center [621, 168] width 142 height 34
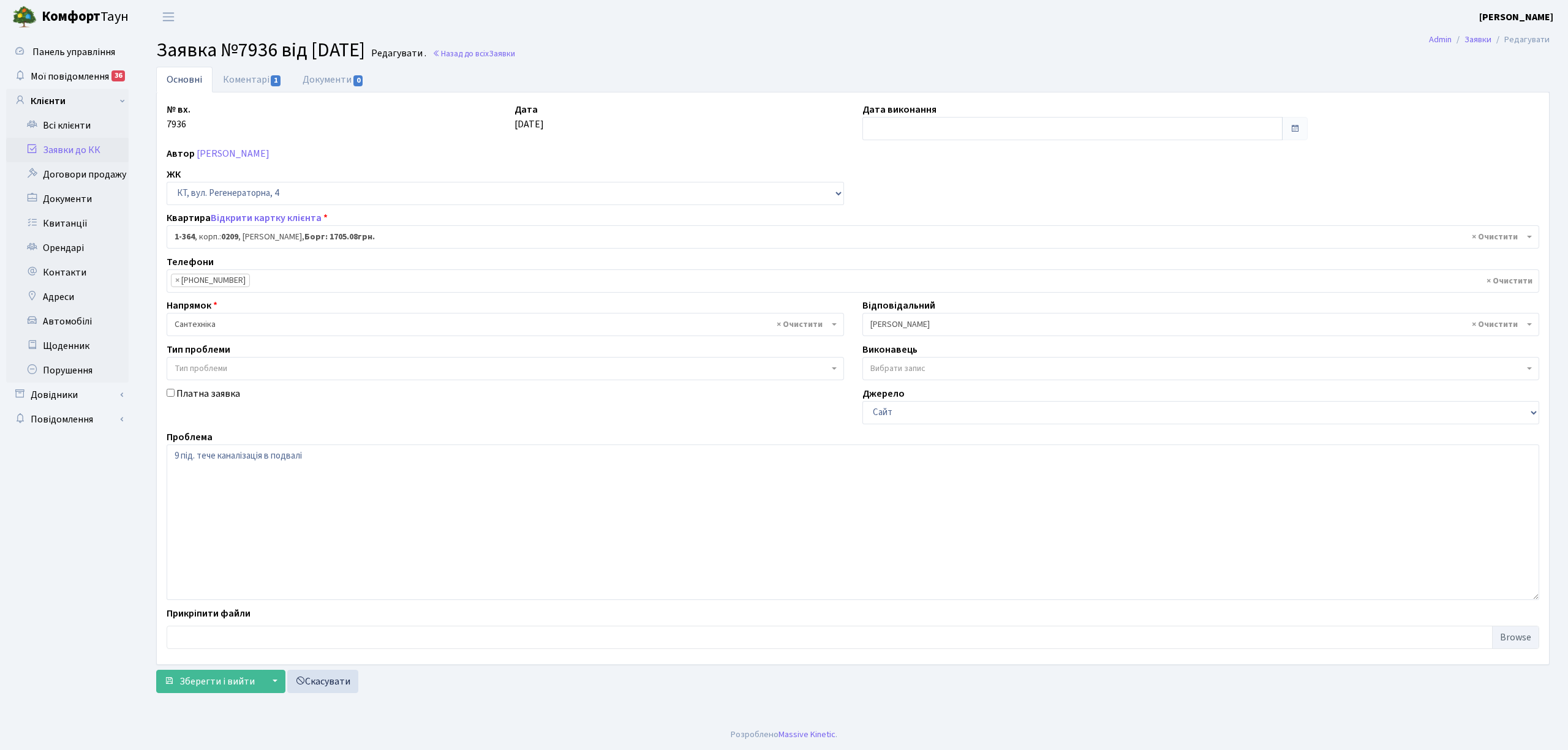
select select "364"
click at [929, 130] on input "text" at bounding box center [1072, 128] width 420 height 23
click at [929, 224] on td "11" at bounding box center [929, 228] width 18 height 18
type input "[DATE]"
click at [251, 84] on link "Коментарі 1" at bounding box center [252, 79] width 79 height 25
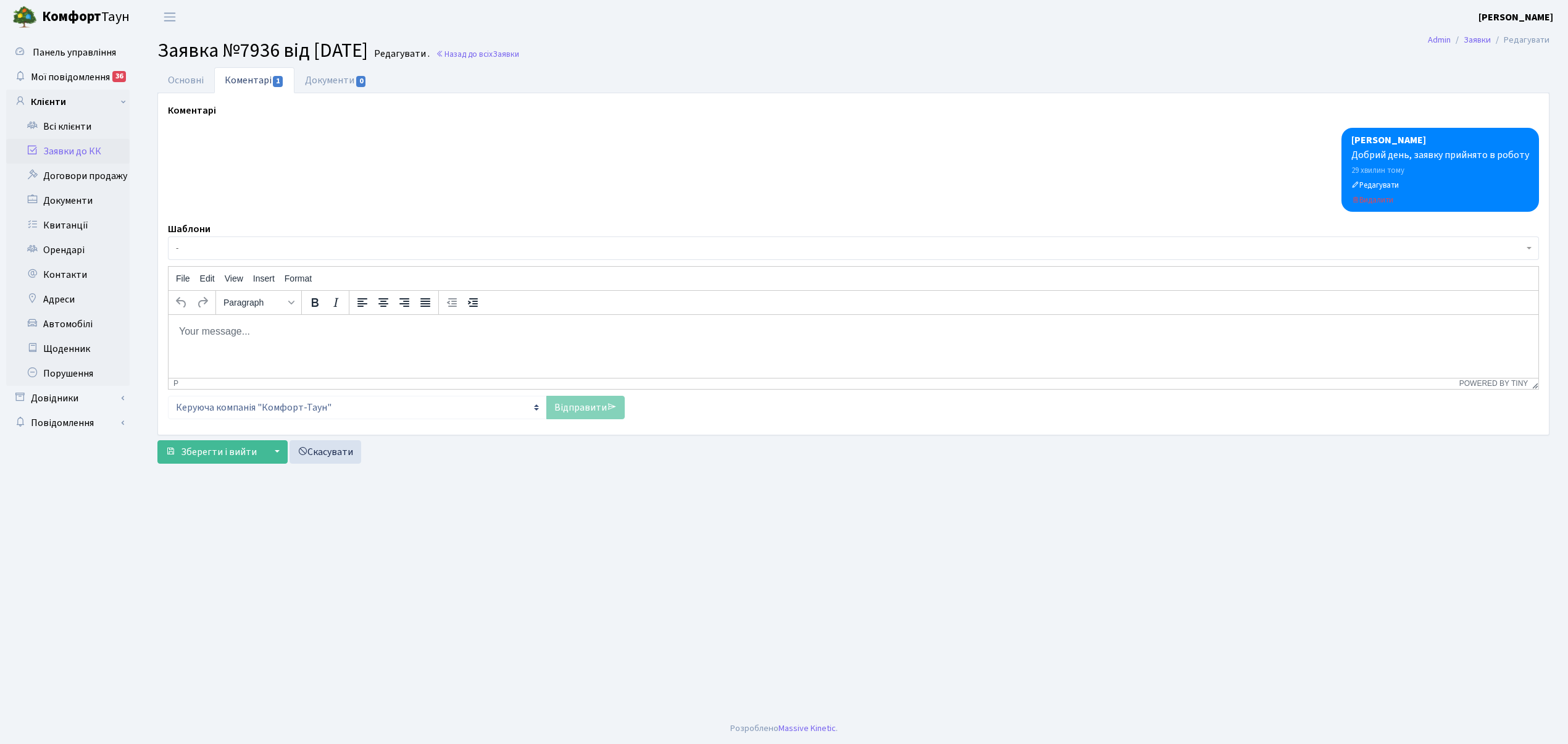
click at [203, 247] on span "-" at bounding box center [850, 249] width 1348 height 13
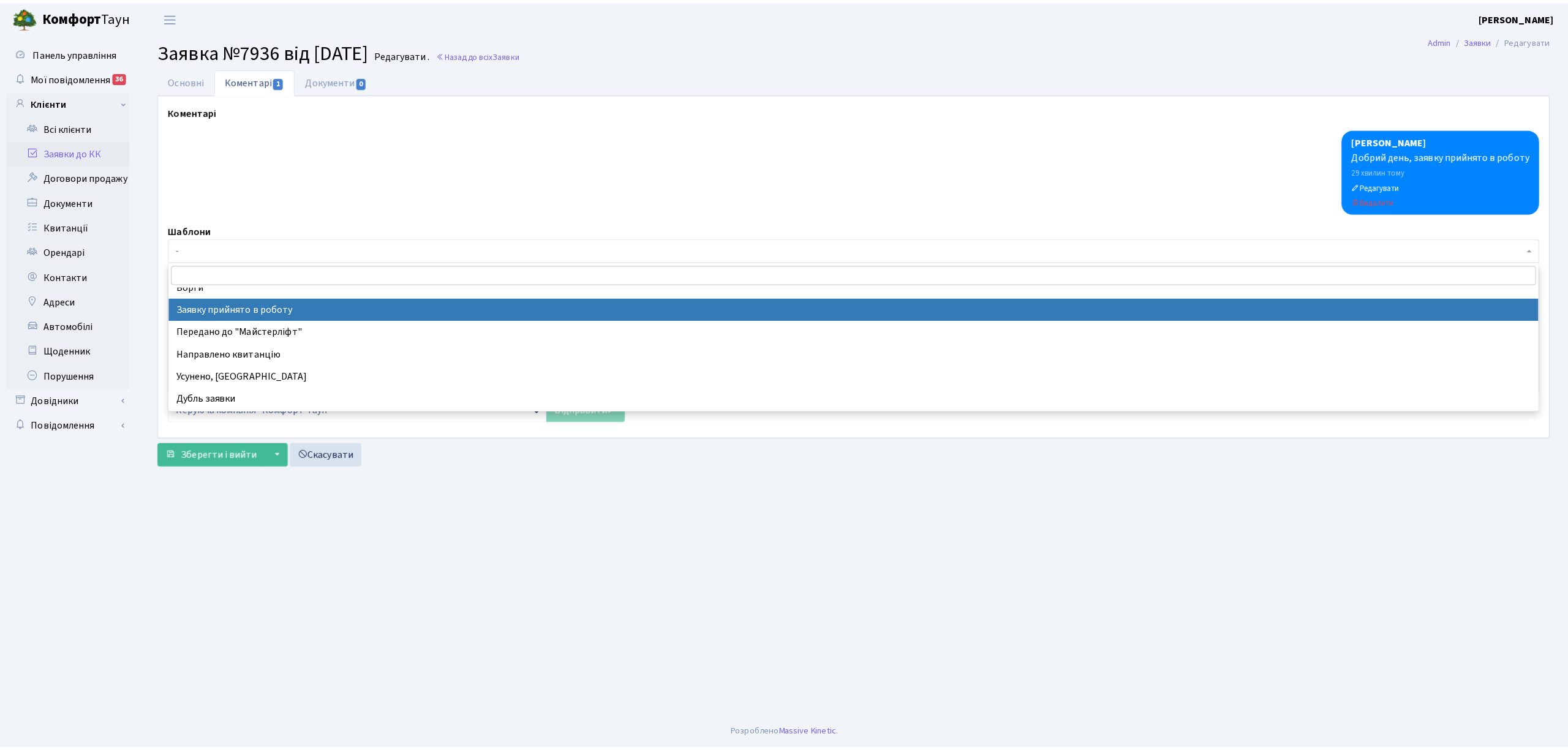
scroll to position [81, 0]
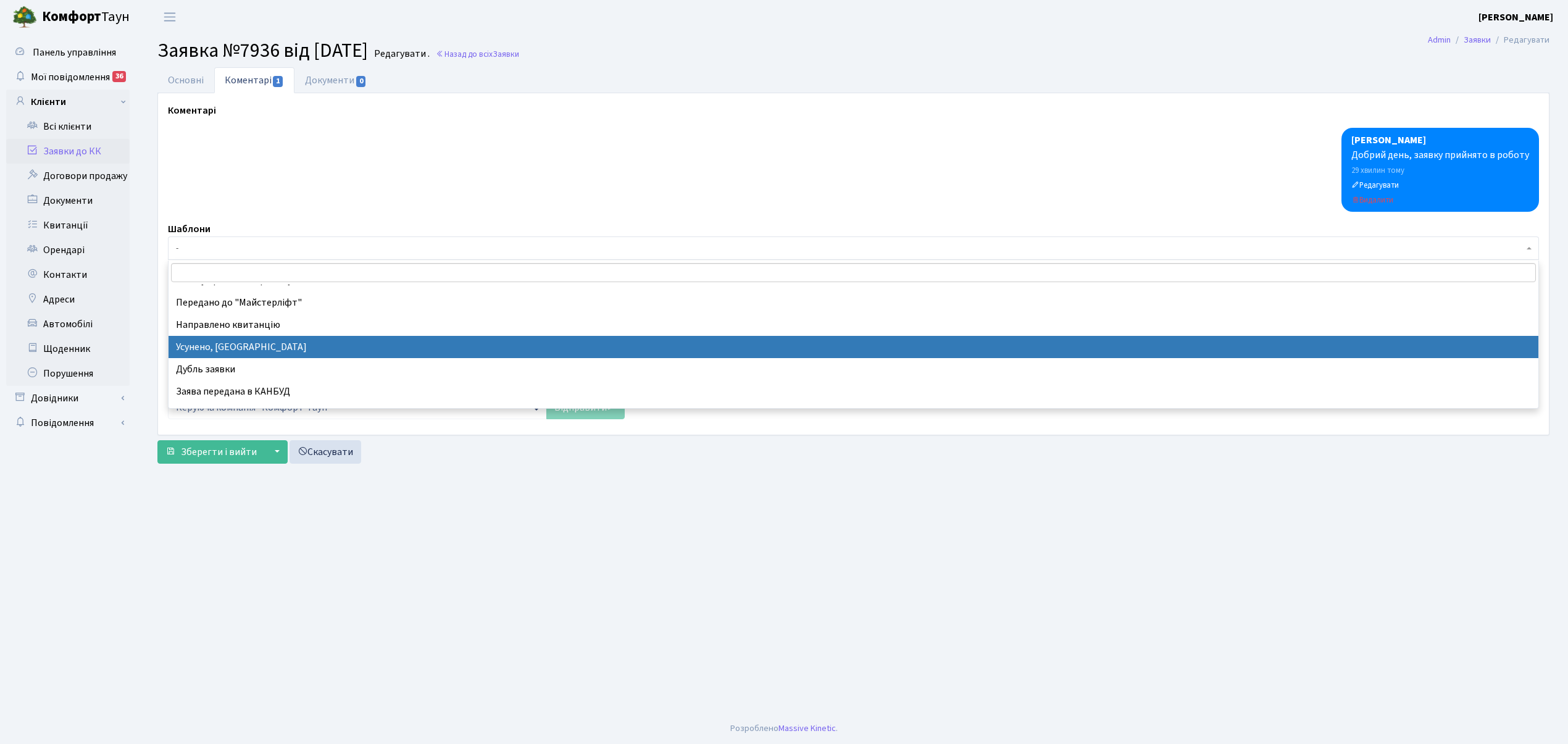
drag, startPoint x: 304, startPoint y: 346, endPoint x: 272, endPoint y: 57, distance: 290.8
select select "15"
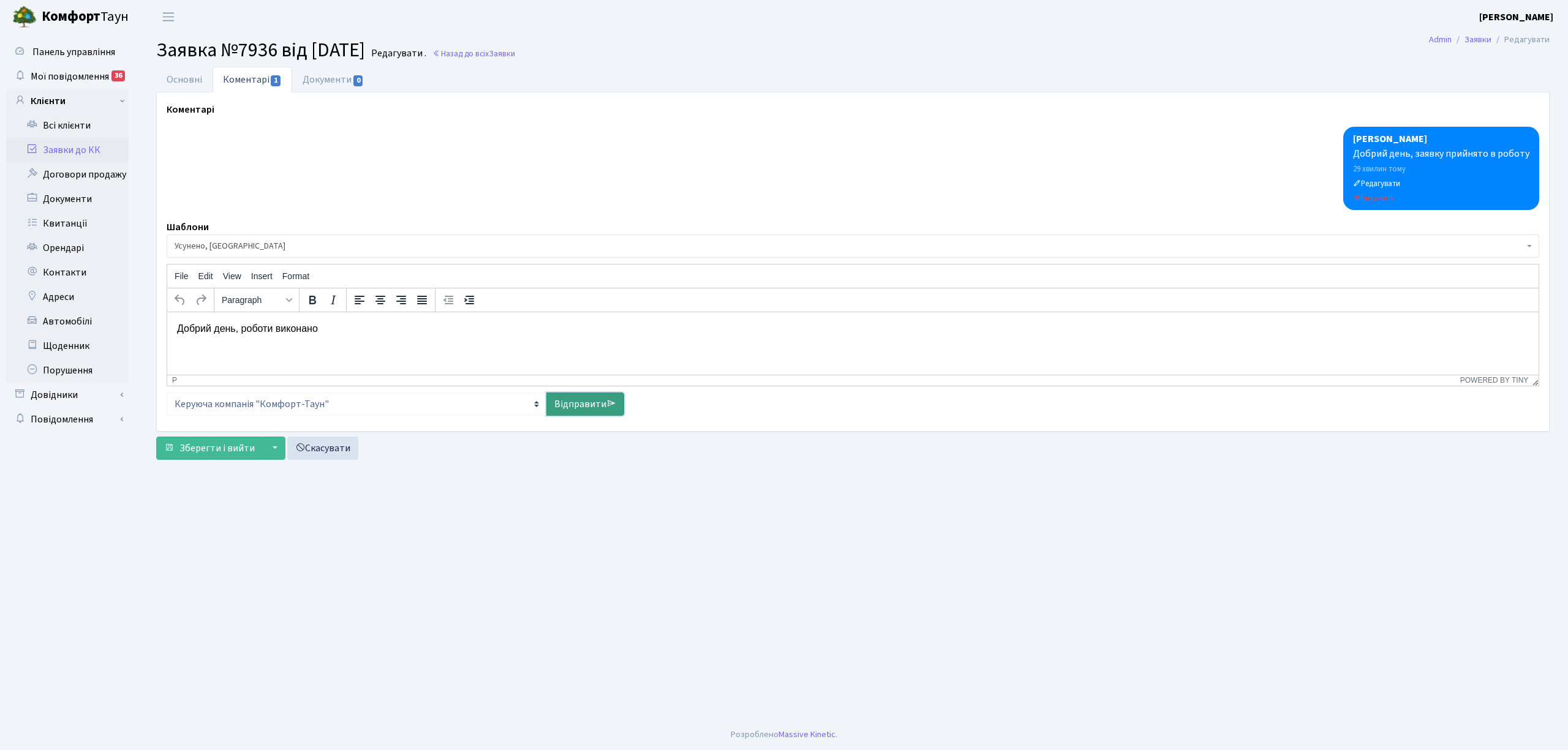
click at [561, 407] on link "Відправити" at bounding box center [585, 404] width 78 height 23
select select
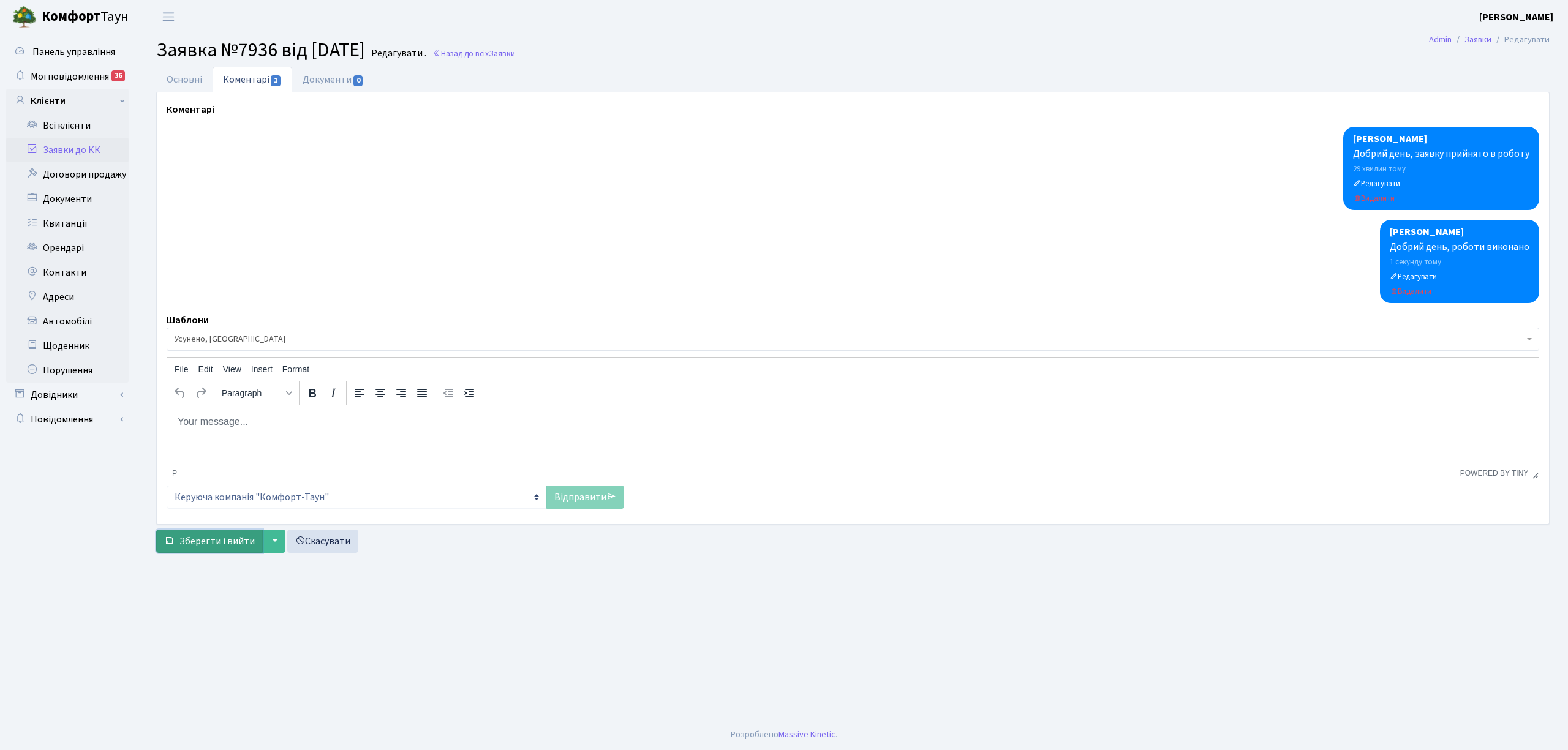
click at [192, 550] on button "Зберегти і вийти" at bounding box center [209, 540] width 107 height 23
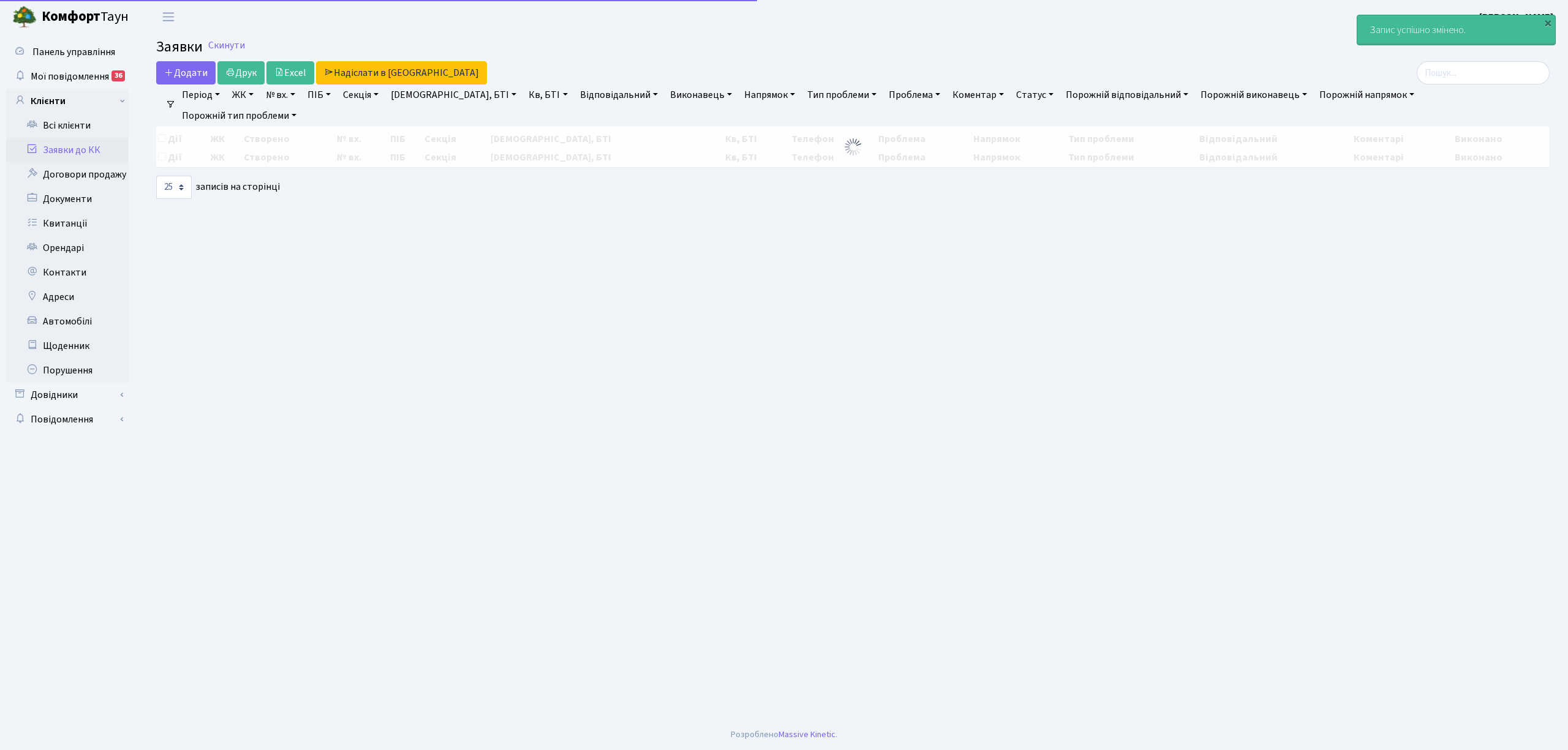
select select "25"
